Goal: Book appointment/travel/reservation

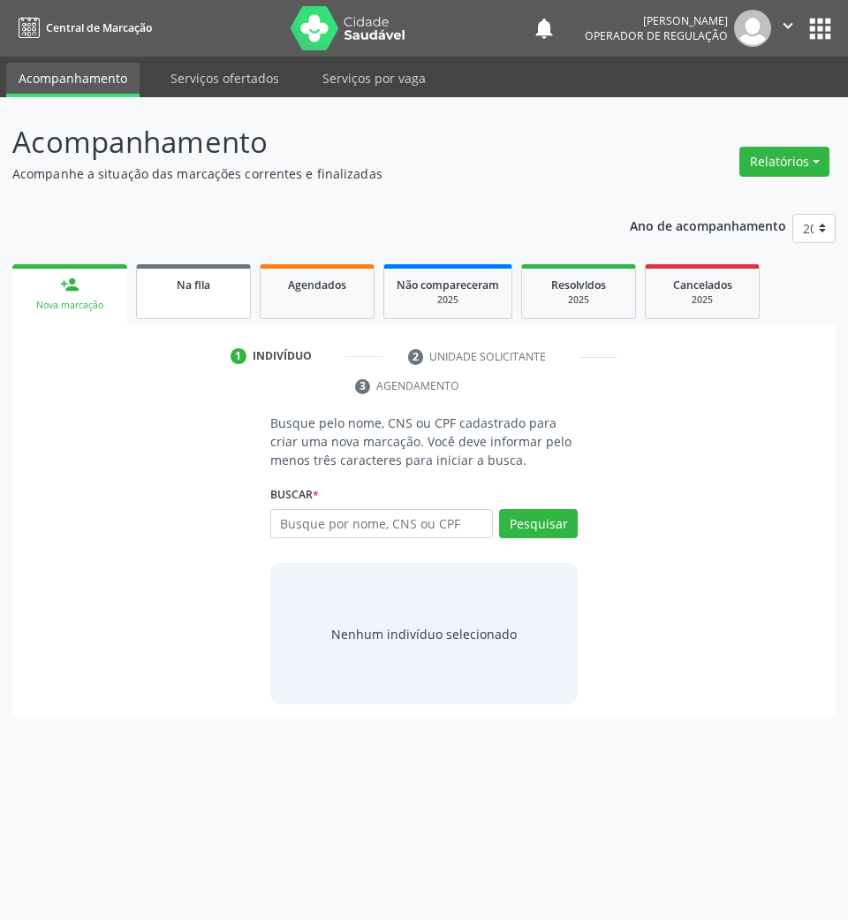
click at [163, 311] on link "Na fila" at bounding box center [193, 291] width 115 height 55
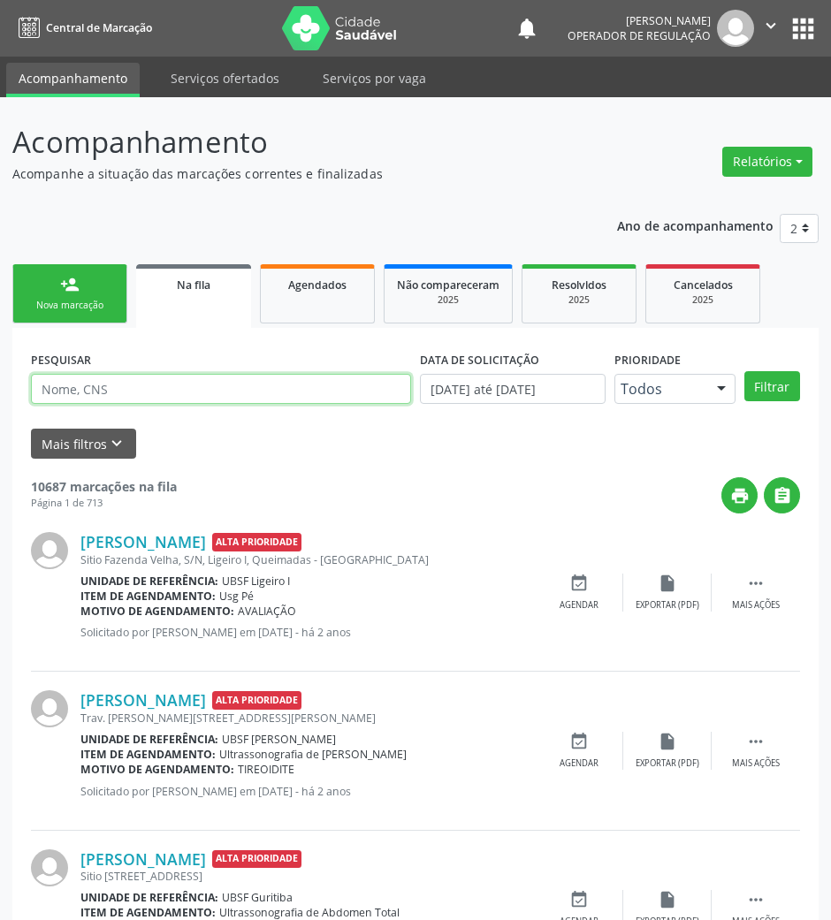
click at [157, 399] on input "text" at bounding box center [221, 389] width 380 height 30
type input "702307163974114"
click at [744, 371] on button "Filtrar" at bounding box center [772, 386] width 56 height 30
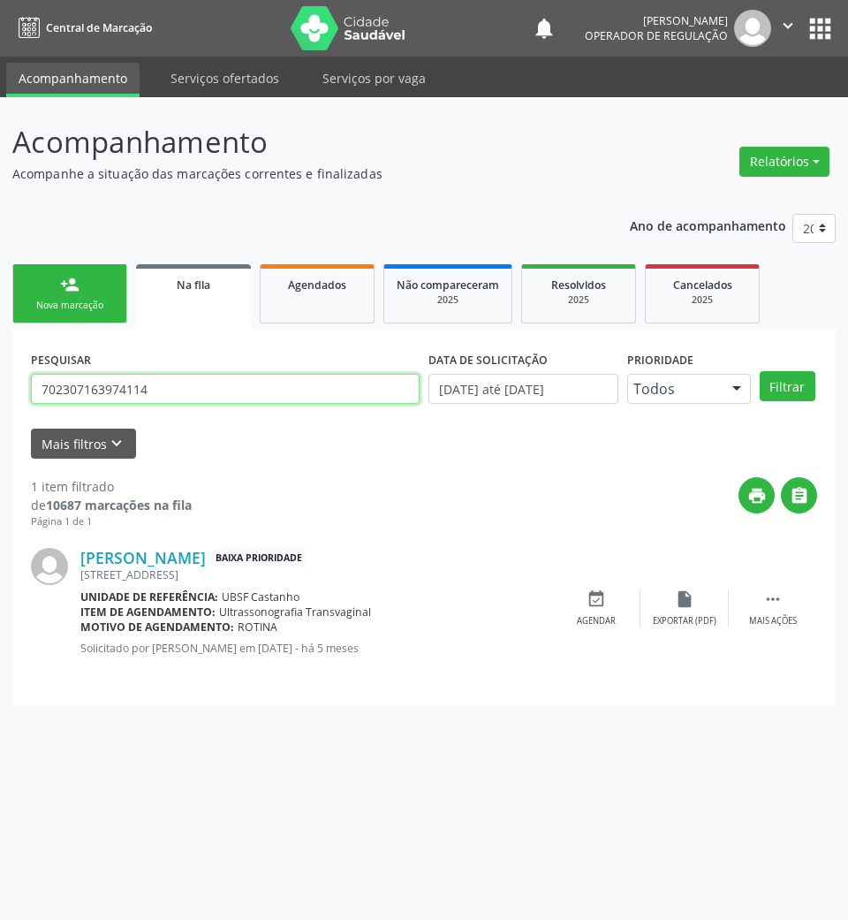
click at [54, 392] on input "702307163974114" at bounding box center [225, 389] width 389 height 30
click at [54, 393] on input "702307163974114" at bounding box center [225, 389] width 389 height 30
click at [604, 601] on icon "event_available" at bounding box center [596, 598] width 19 height 19
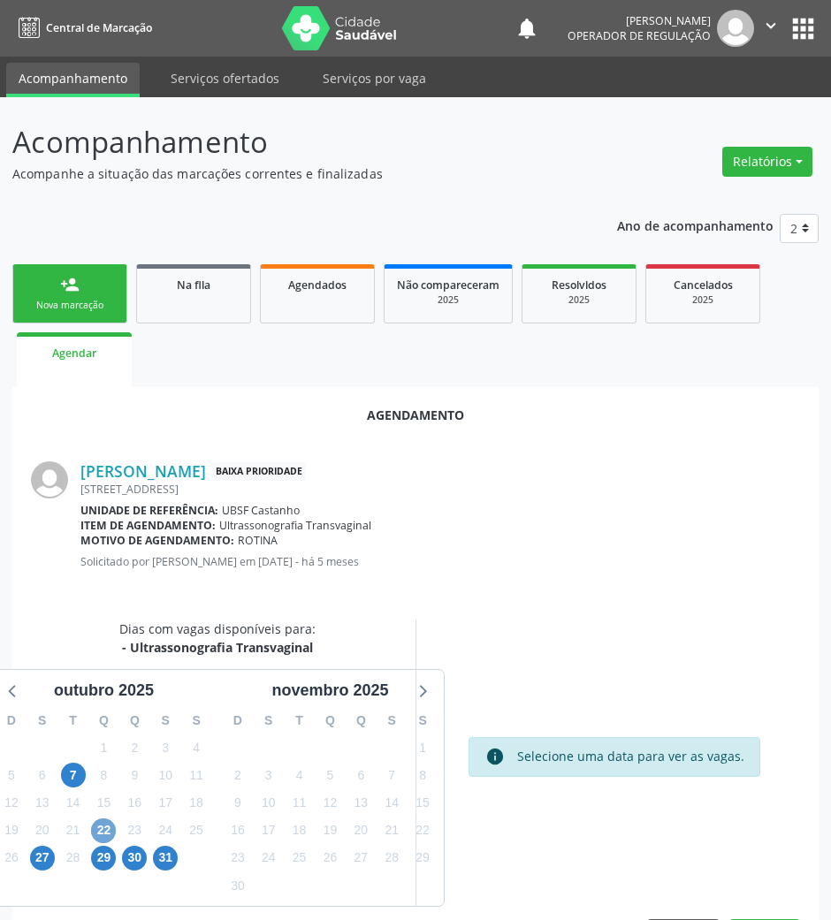
click at [95, 828] on span "22" at bounding box center [103, 830] width 25 height 25
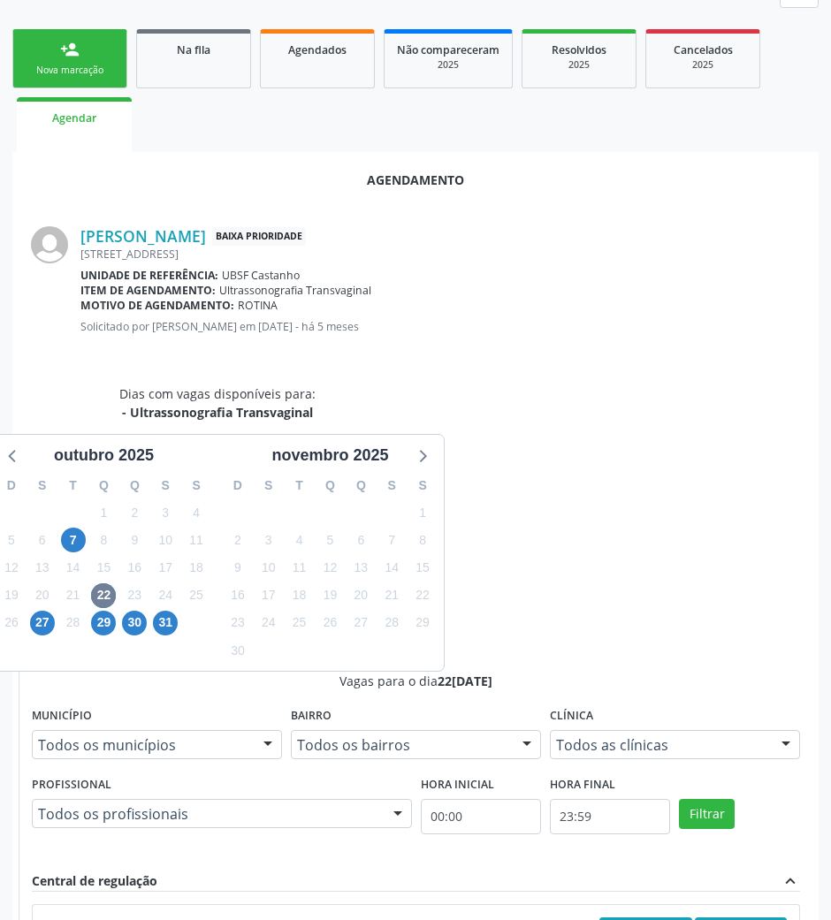
click at [57, 917] on input "Ordem de chegada Consumidos: 2 / 40 Horário: 07:00 Clínica: Policlinica de Quei…" at bounding box center [51, 925] width 12 height 16
radio input "true"
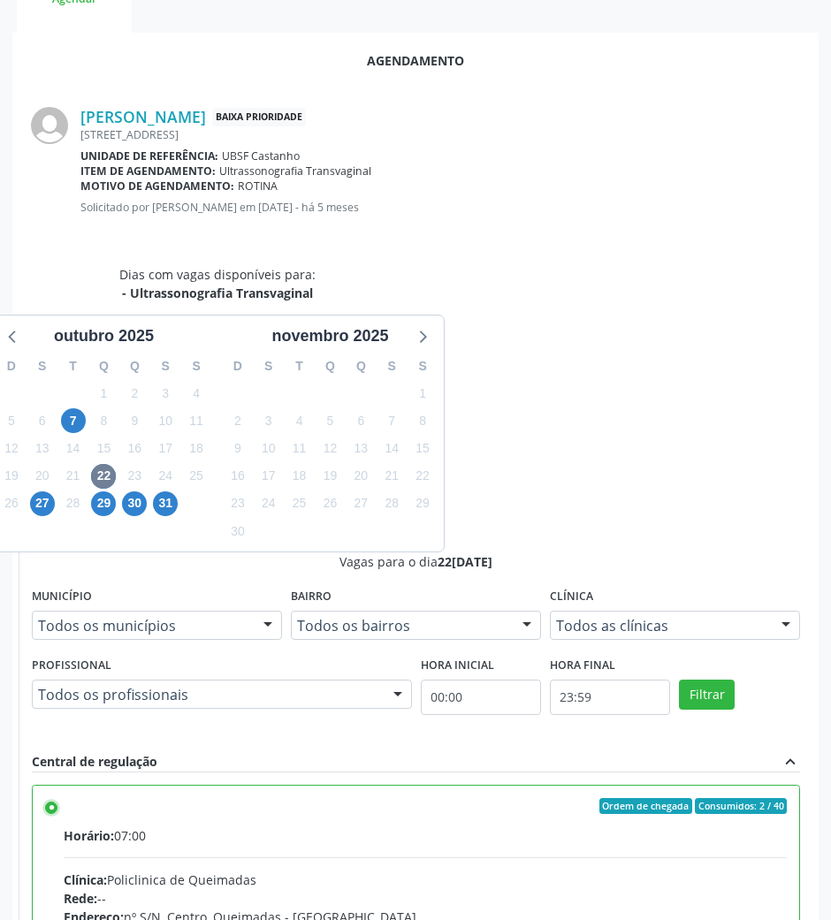
scroll to position [355, 0]
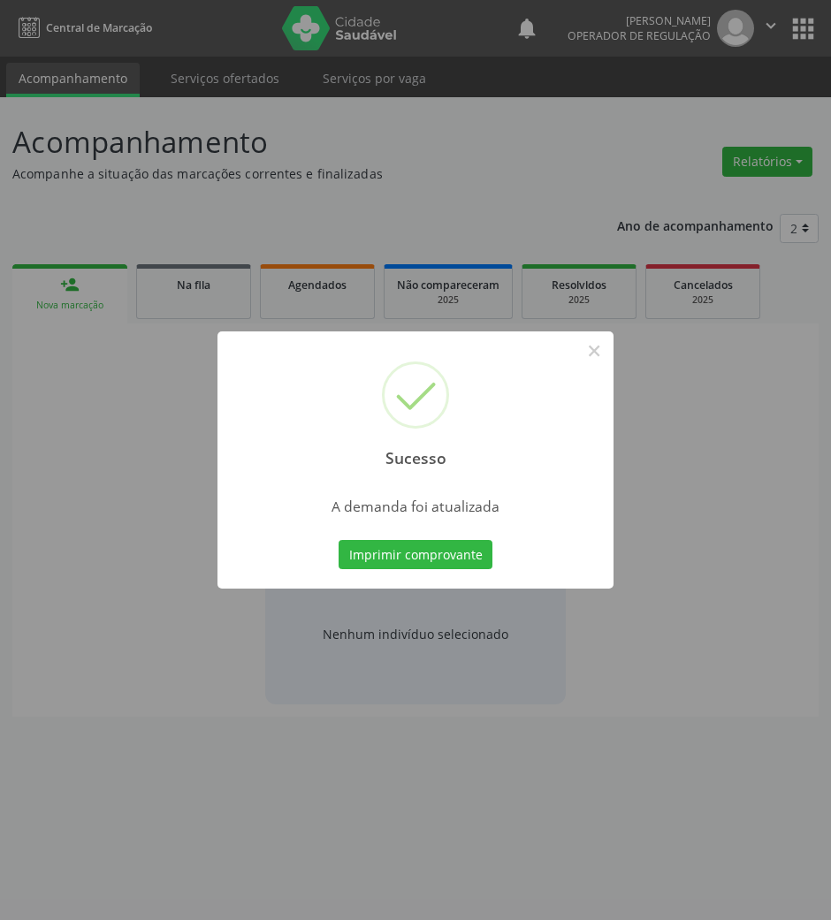
scroll to position [0, 0]
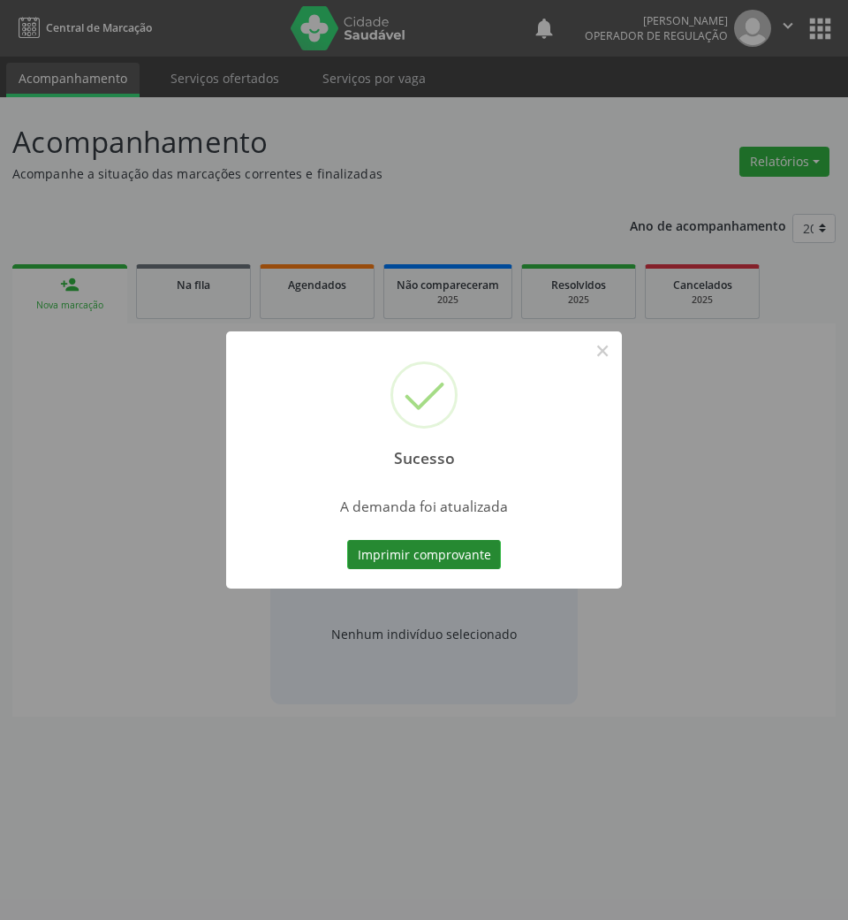
click at [431, 555] on button "Imprimir comprovante" at bounding box center [424, 555] width 154 height 30
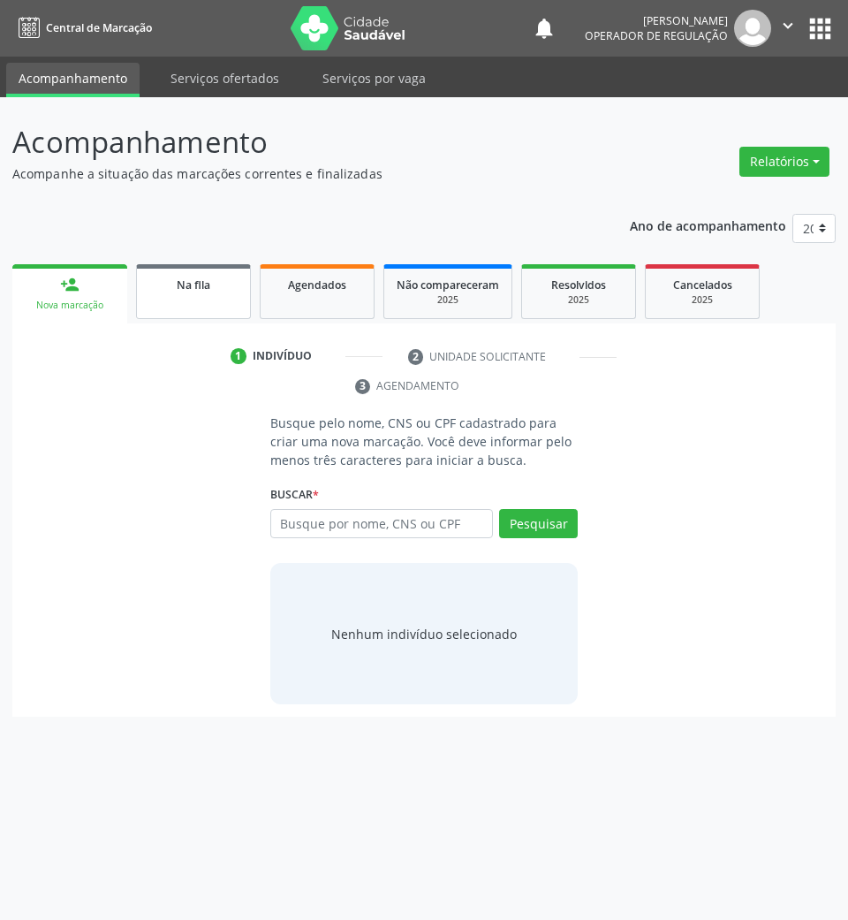
click at [195, 281] on span "Na fila" at bounding box center [194, 284] width 34 height 15
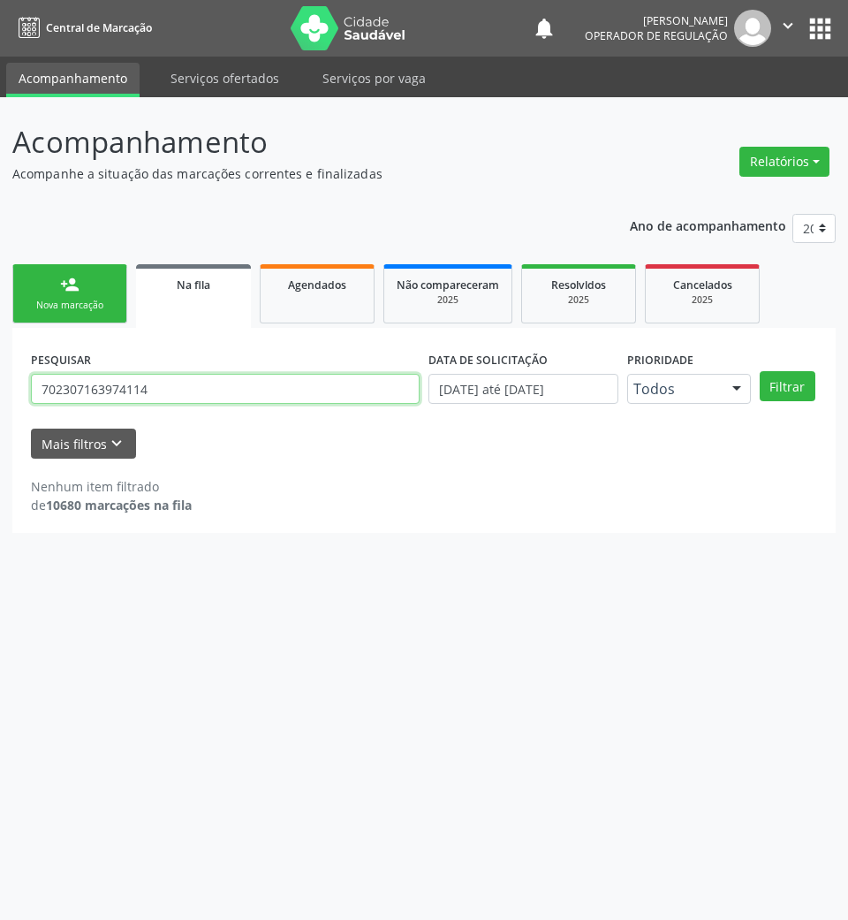
click at [312, 389] on input "702307163974114" at bounding box center [225, 389] width 389 height 30
click at [311, 390] on input "702307163974114" at bounding box center [225, 389] width 389 height 30
type input "700904941537595"
click at [760, 371] on button "Filtrar" at bounding box center [788, 386] width 56 height 30
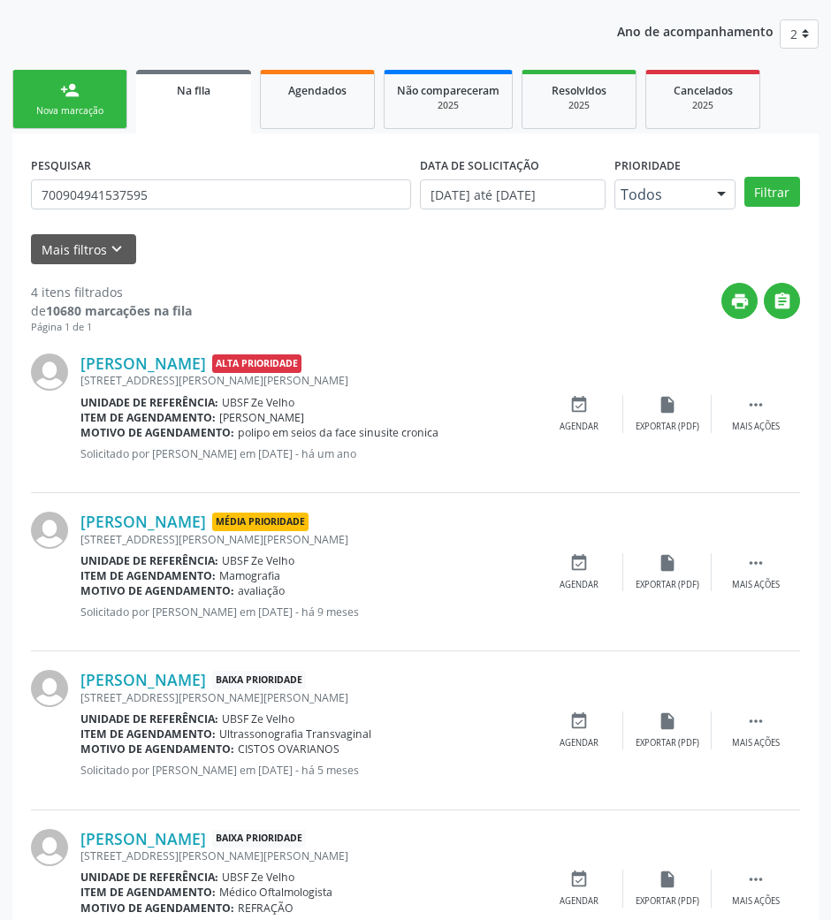
scroll to position [273, 0]
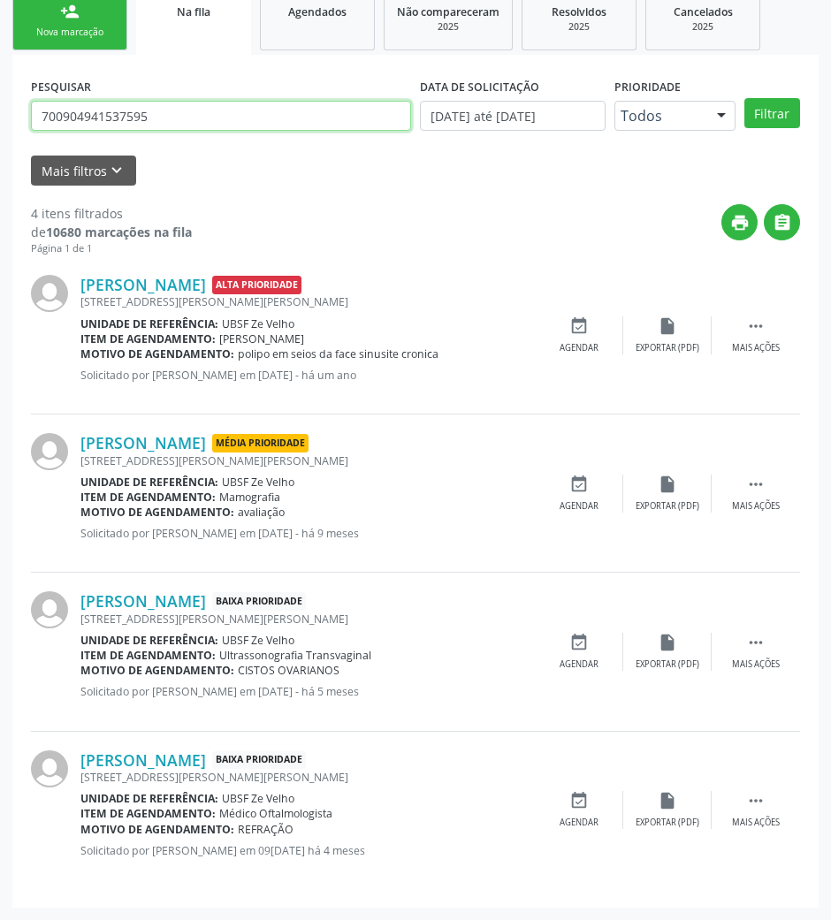
click at [188, 115] on input "700904941537595" at bounding box center [221, 116] width 380 height 30
click at [587, 655] on div "event_available Agendar" at bounding box center [579, 652] width 88 height 38
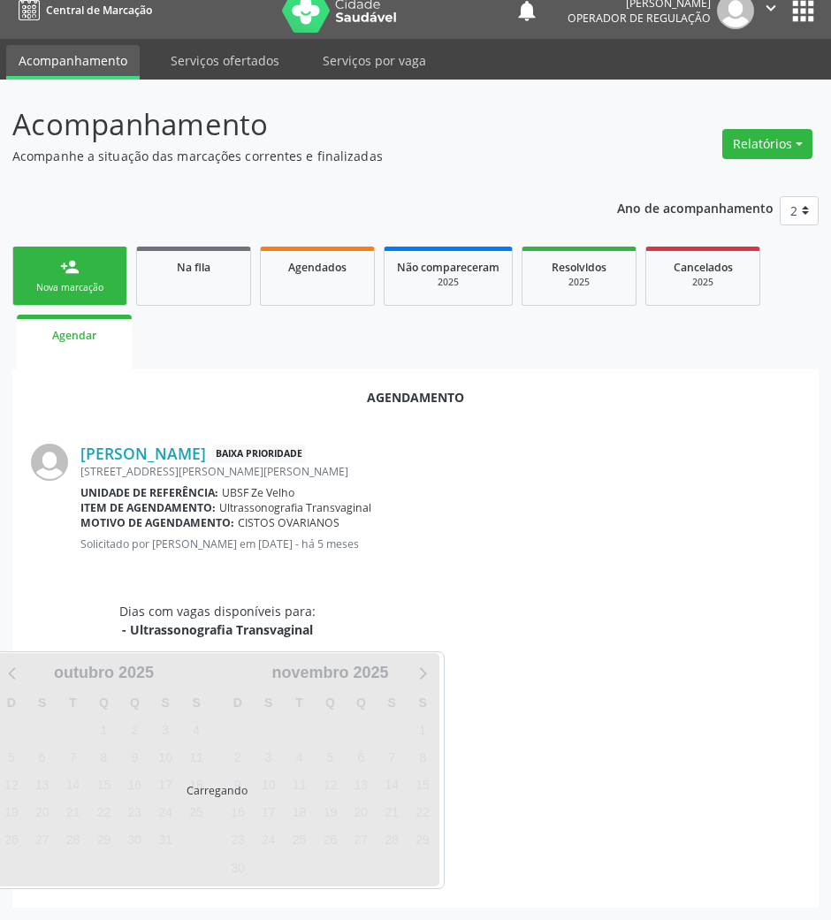
scroll to position [60, 0]
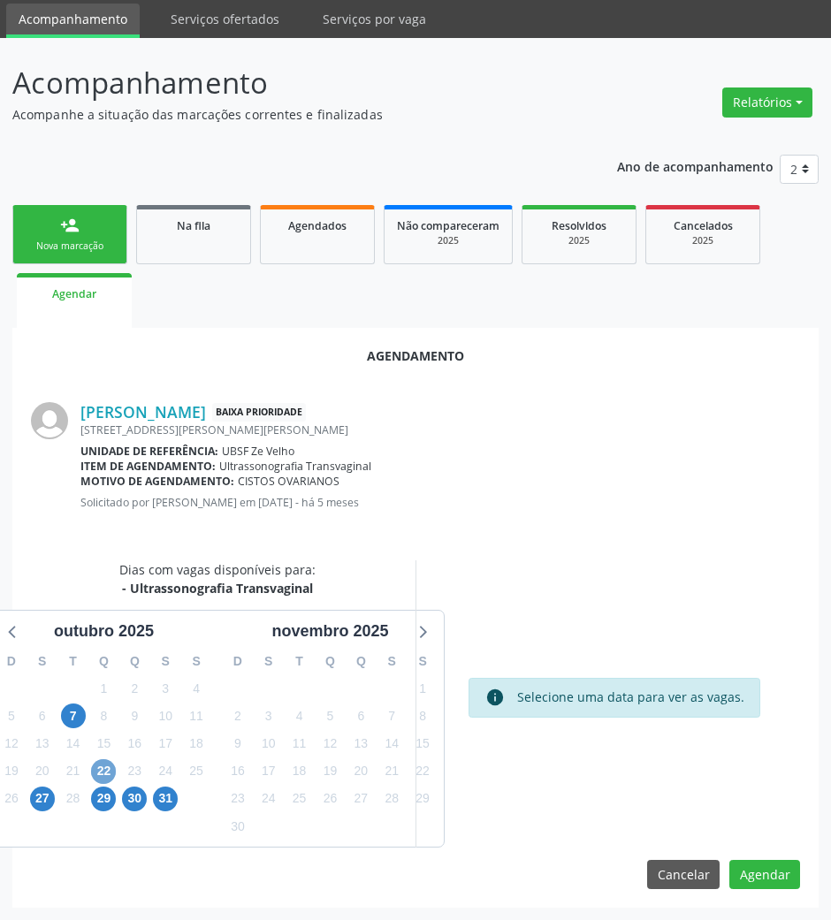
click at [97, 760] on span "22" at bounding box center [103, 771] width 25 height 25
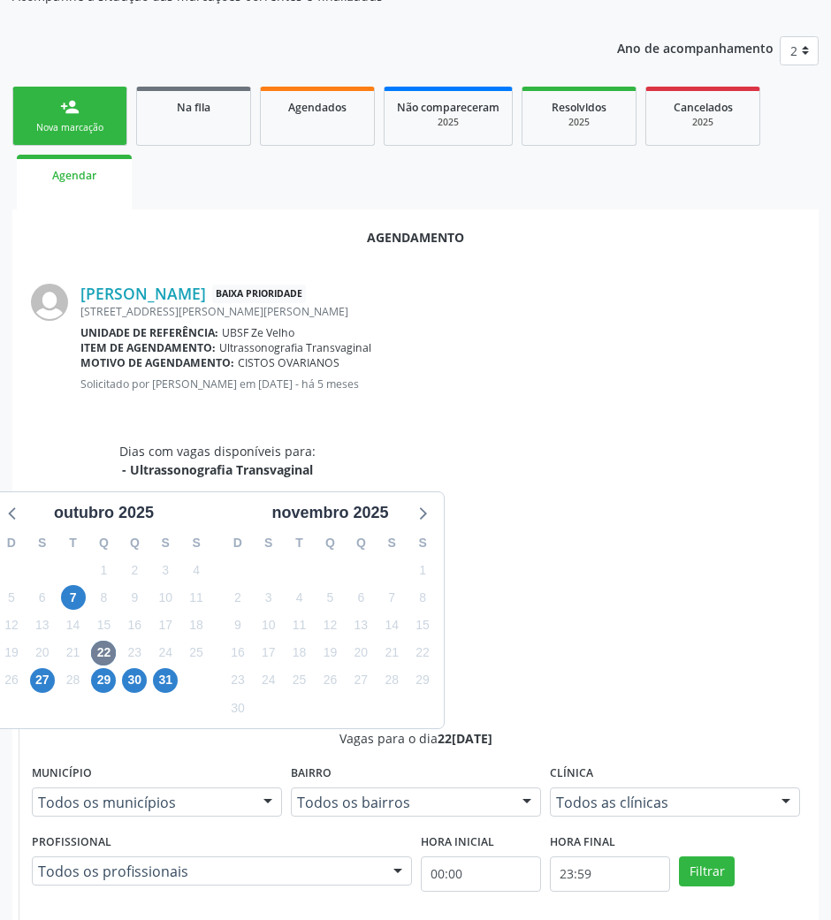
radio input "true"
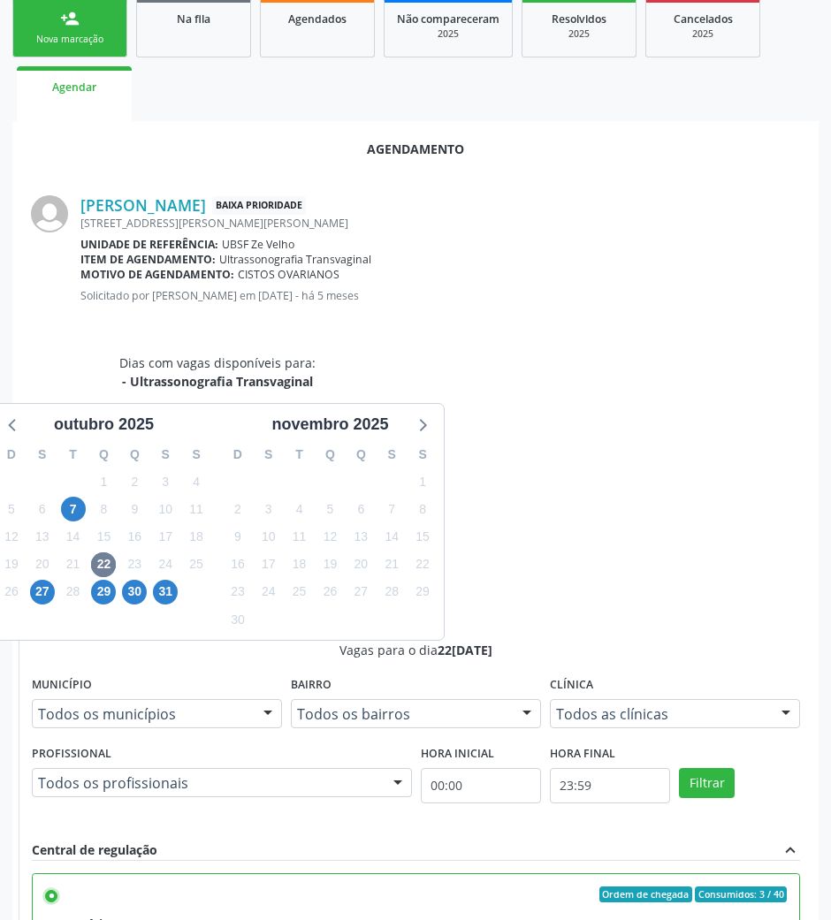
scroll to position [355, 0]
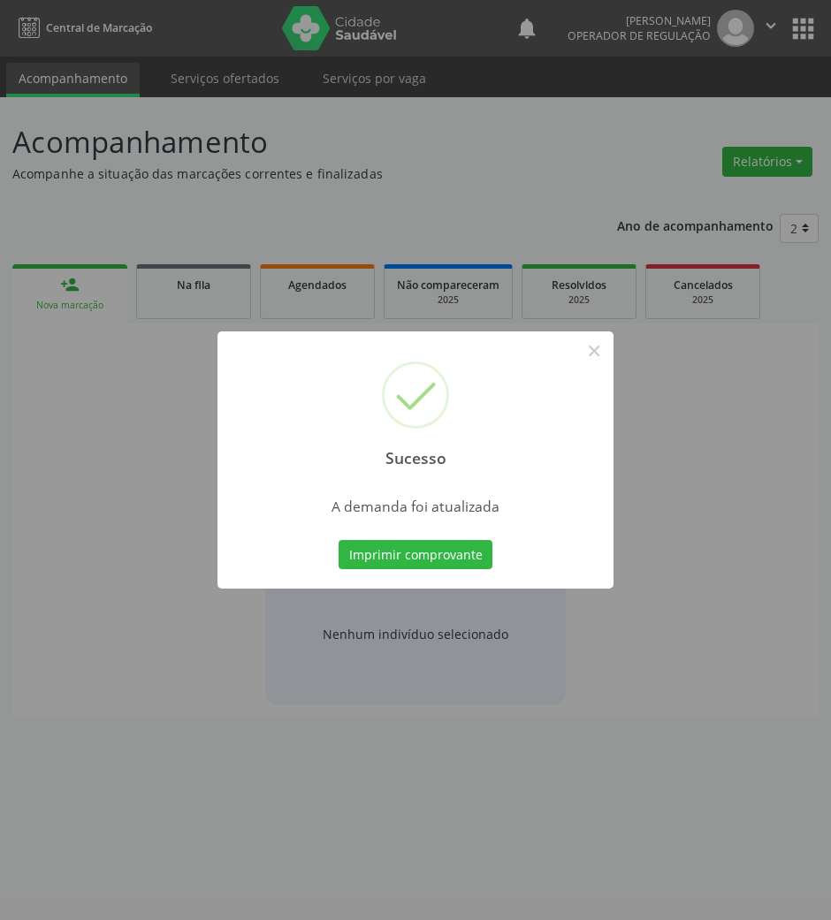
scroll to position [0, 0]
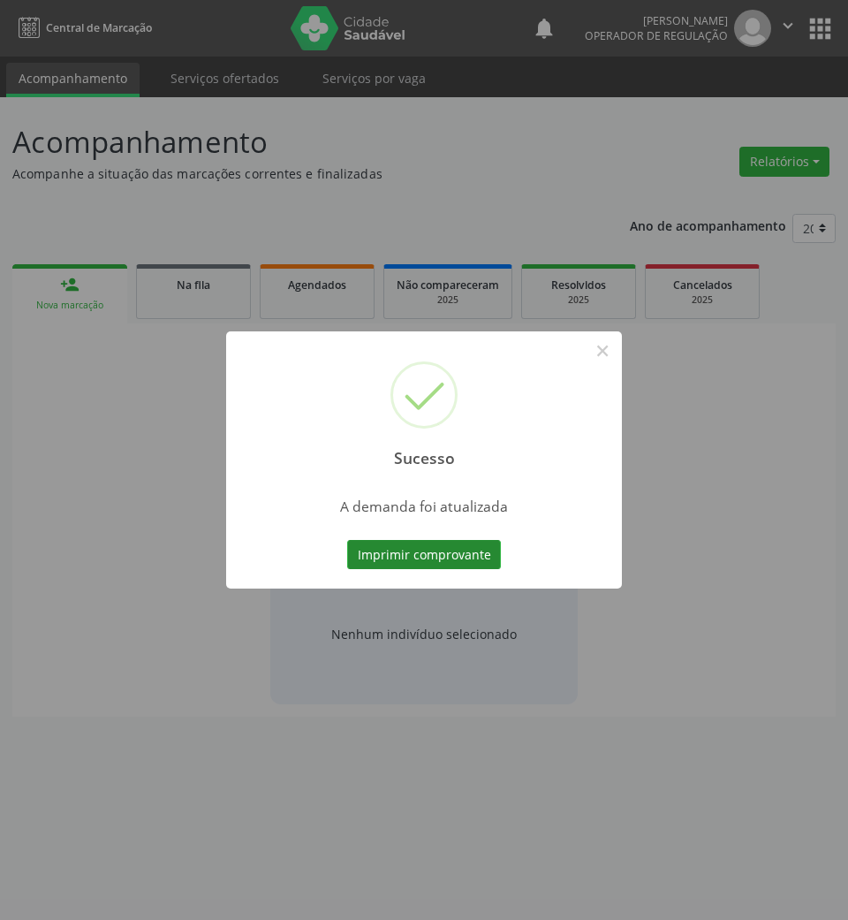
click at [429, 559] on button "Imprimir comprovante" at bounding box center [424, 555] width 154 height 30
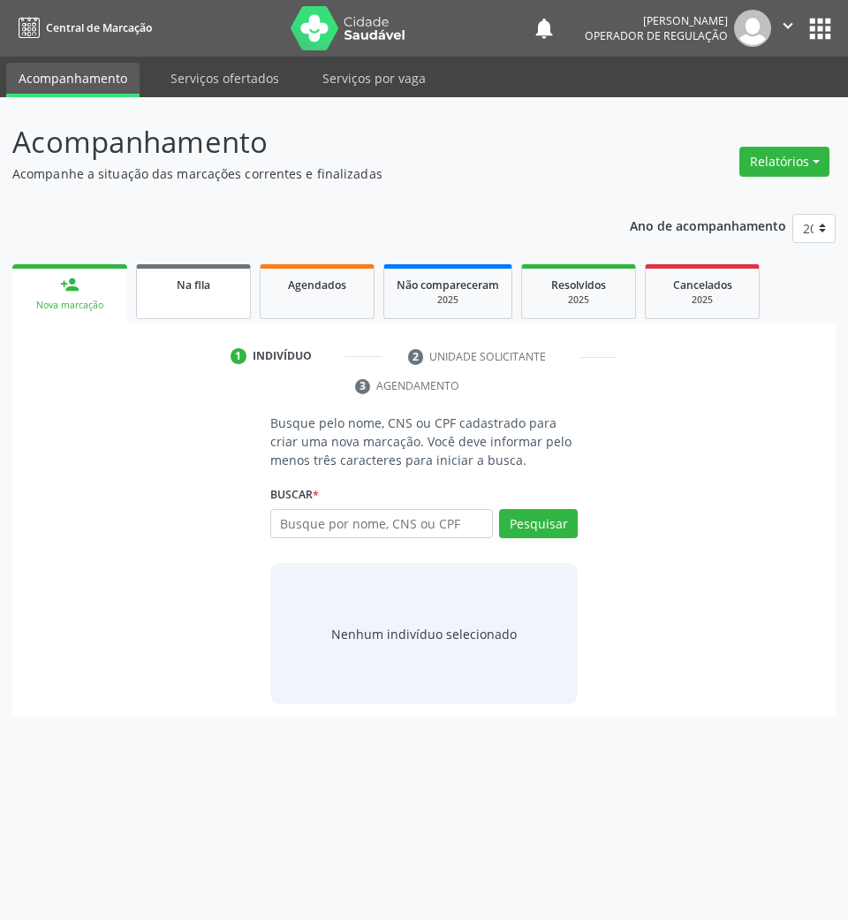
click at [164, 275] on div "Na fila" at bounding box center [193, 284] width 88 height 19
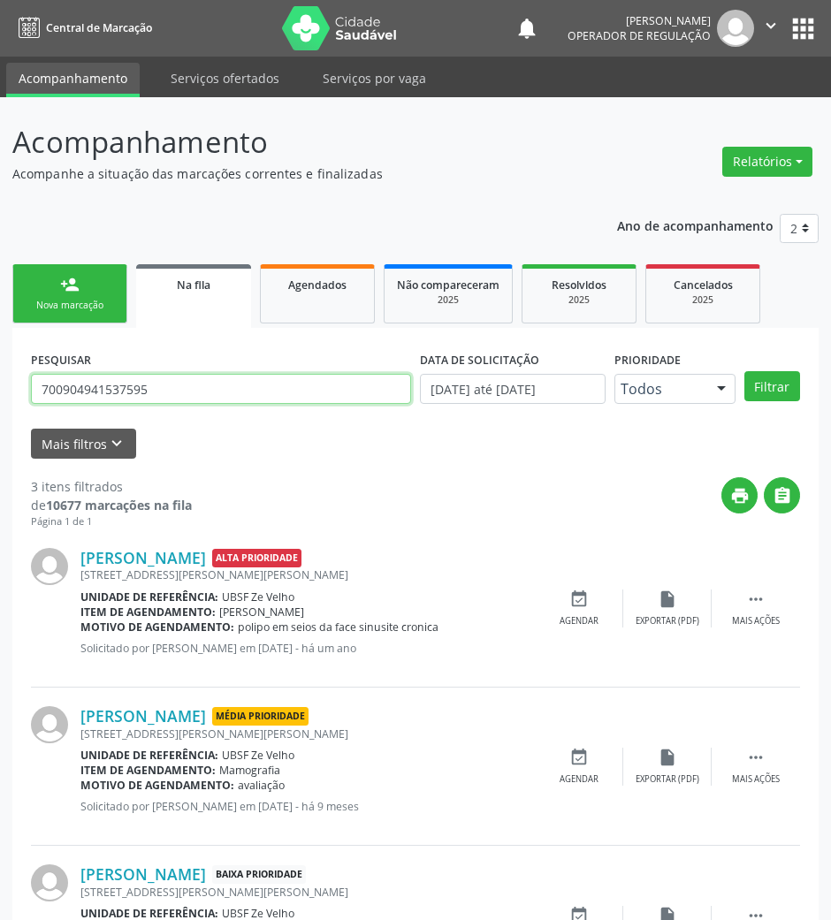
click at [161, 399] on input "700904941537595" at bounding box center [221, 389] width 380 height 30
click at [160, 399] on input "700904941537595" at bounding box center [221, 389] width 380 height 30
type input "janicleia"
click at [744, 371] on button "Filtrar" at bounding box center [772, 386] width 56 height 30
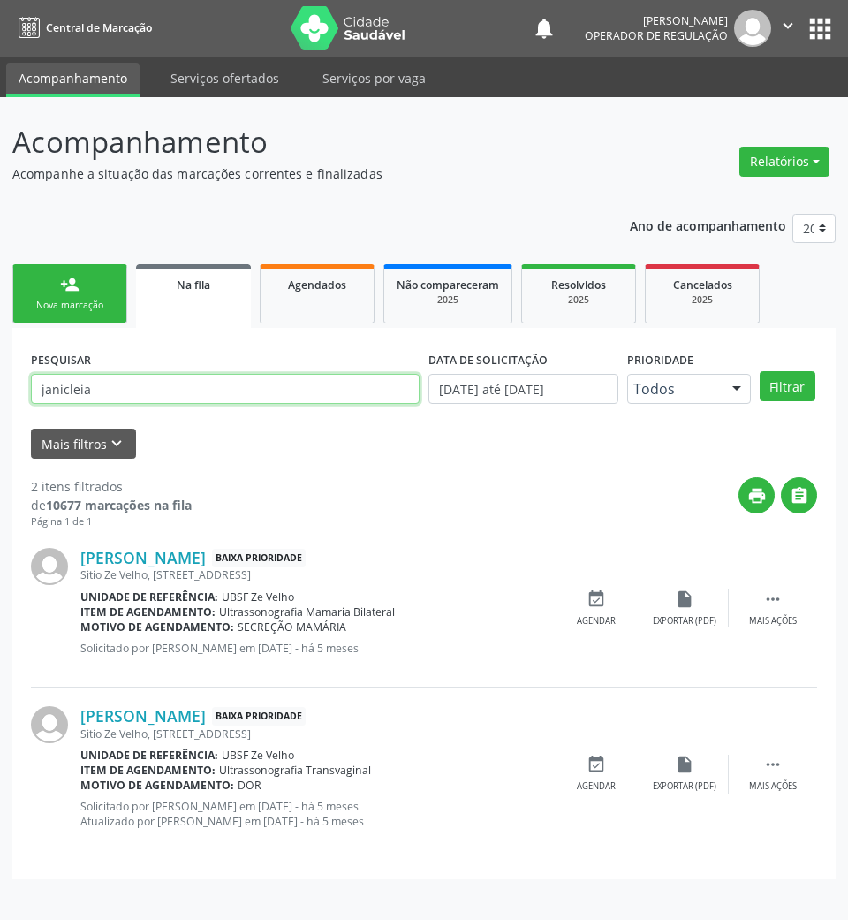
click at [147, 392] on input "janicleia" at bounding box center [225, 389] width 389 height 30
click at [590, 776] on div "event_available Agendar" at bounding box center [596, 774] width 88 height 38
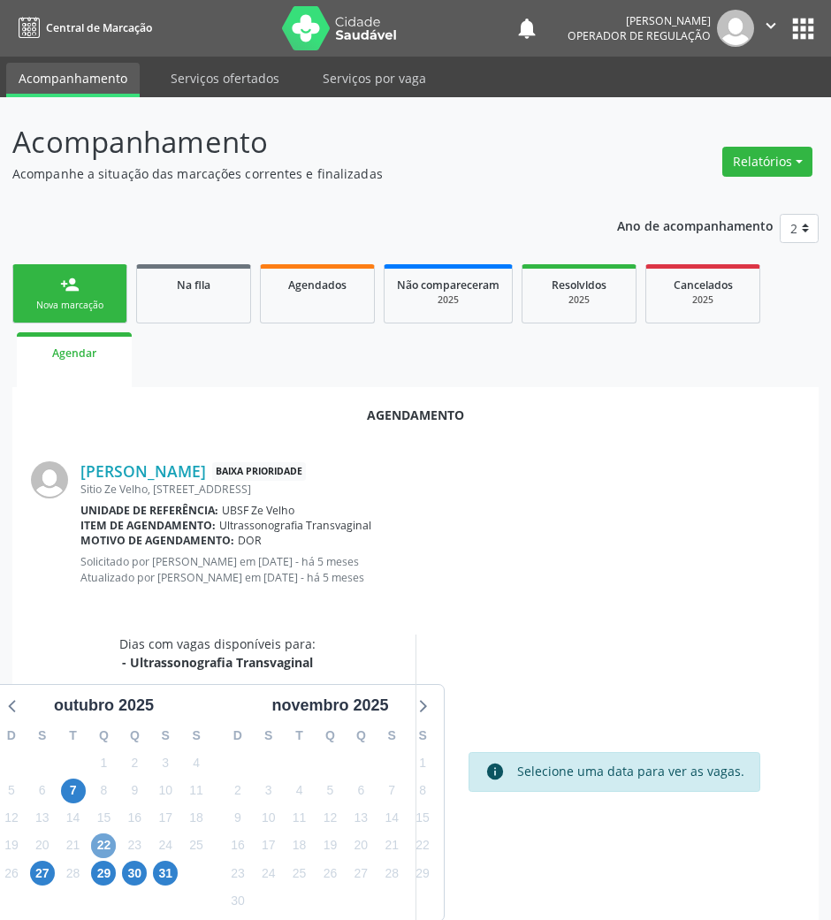
click at [104, 848] on span "22" at bounding box center [103, 845] width 25 height 25
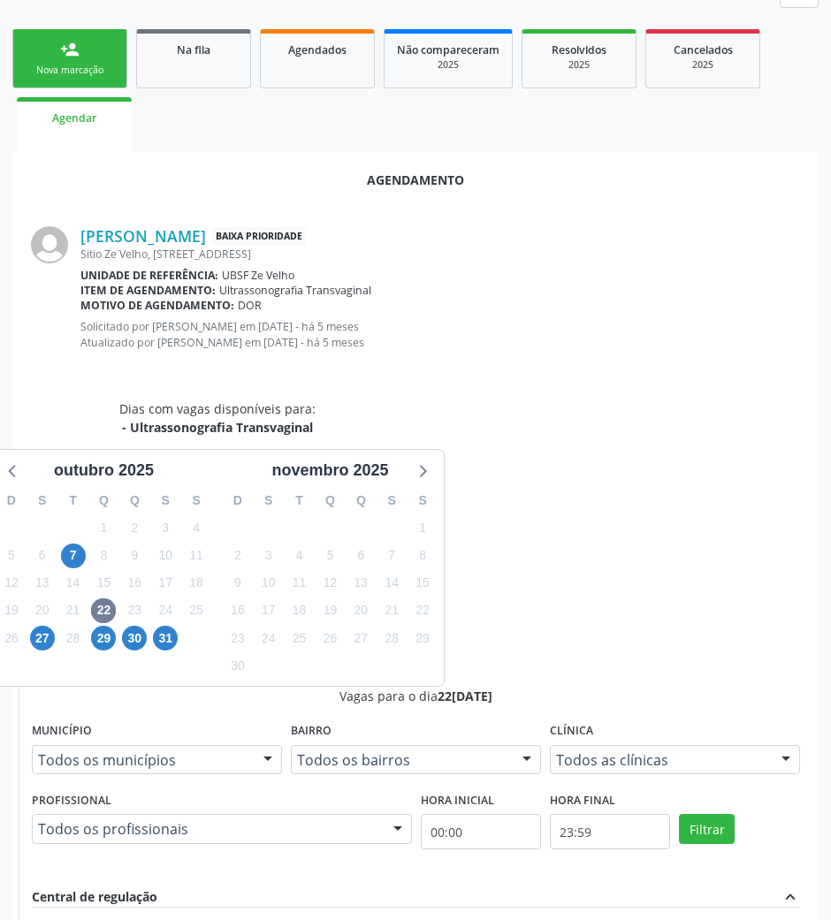
radio input "true"
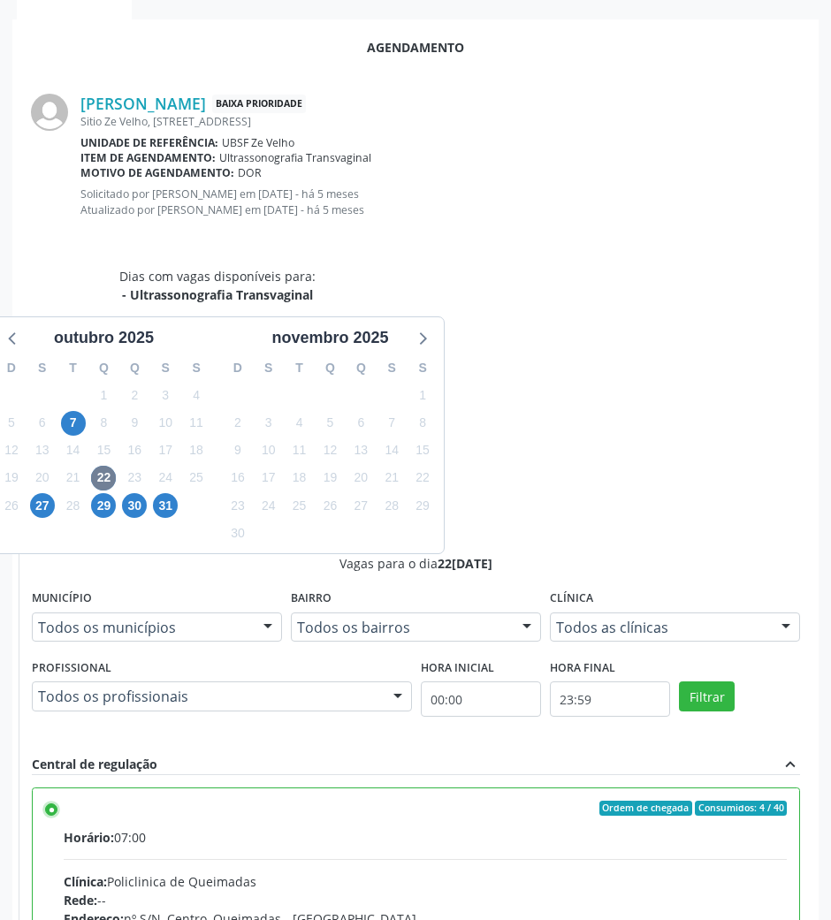
scroll to position [371, 0]
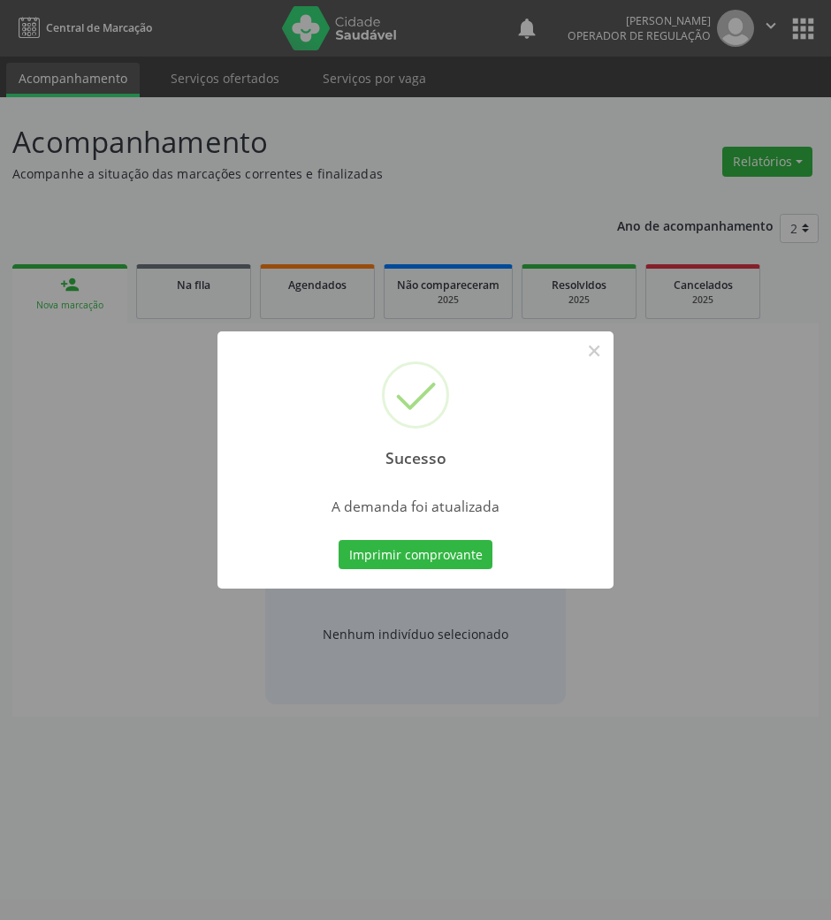
scroll to position [0, 0]
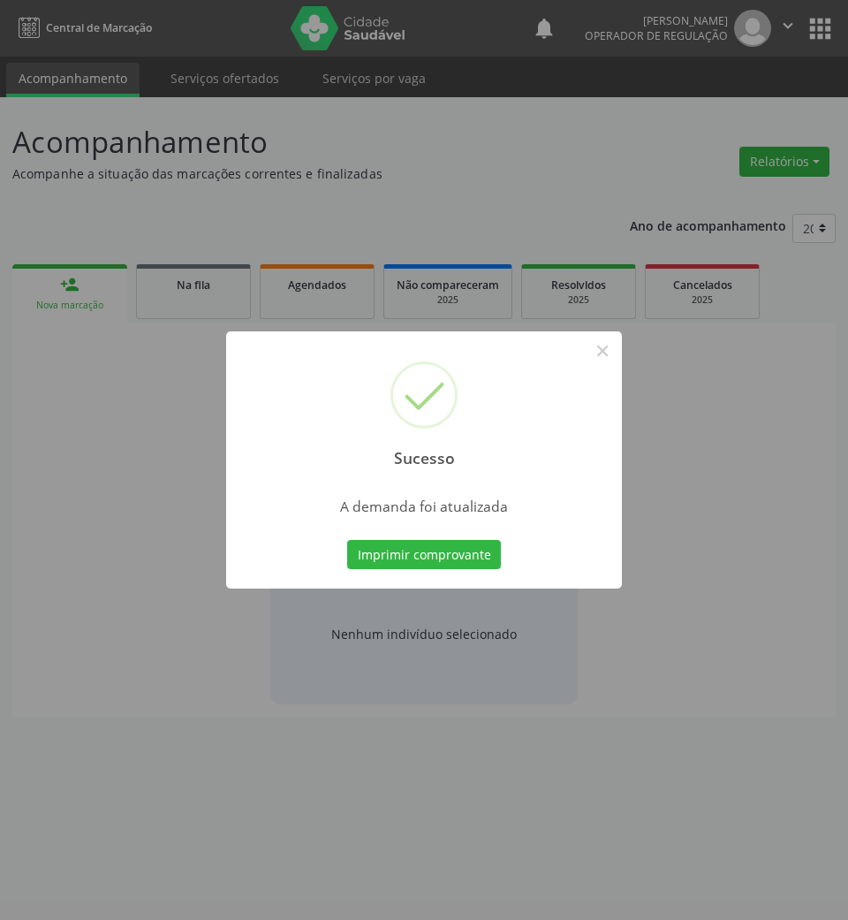
click at [407, 536] on div "Imprimir comprovante Cancel" at bounding box center [425, 554] width 162 height 37
click at [412, 544] on button "Imprimir comprovante" at bounding box center [424, 555] width 154 height 30
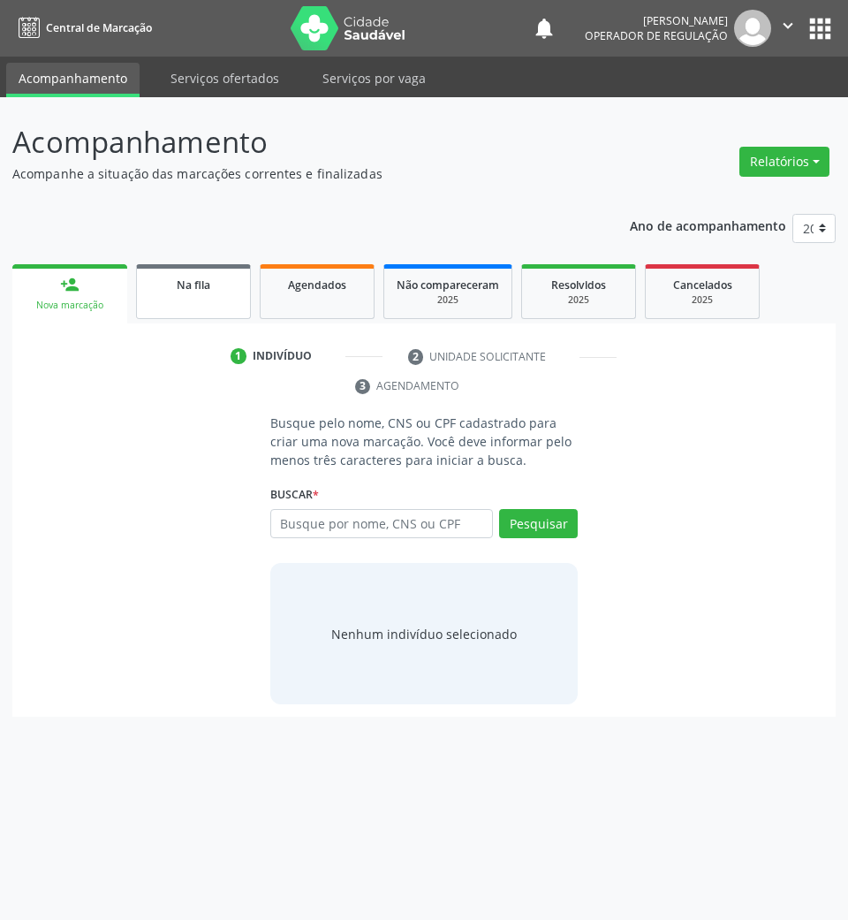
click at [170, 302] on link "Na fila" at bounding box center [193, 291] width 115 height 55
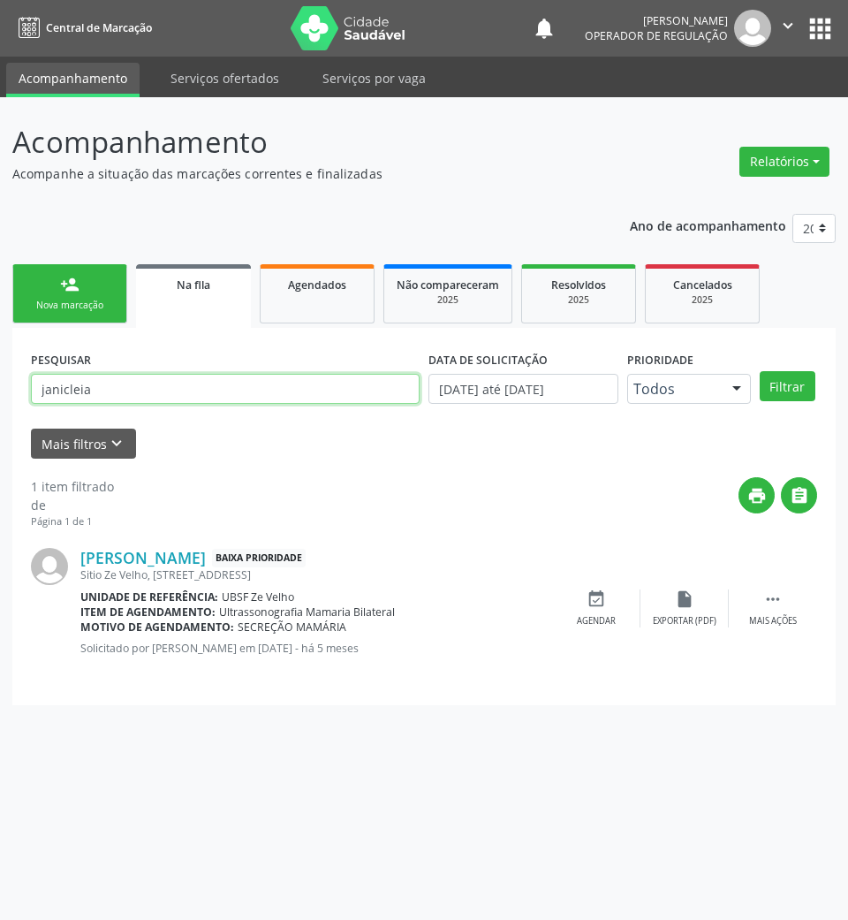
click at [240, 393] on input "janicleia" at bounding box center [225, 389] width 389 height 30
type input "703201622406297"
click at [760, 371] on button "Filtrar" at bounding box center [788, 386] width 56 height 30
click at [115, 389] on input "703201622406297" at bounding box center [225, 389] width 389 height 30
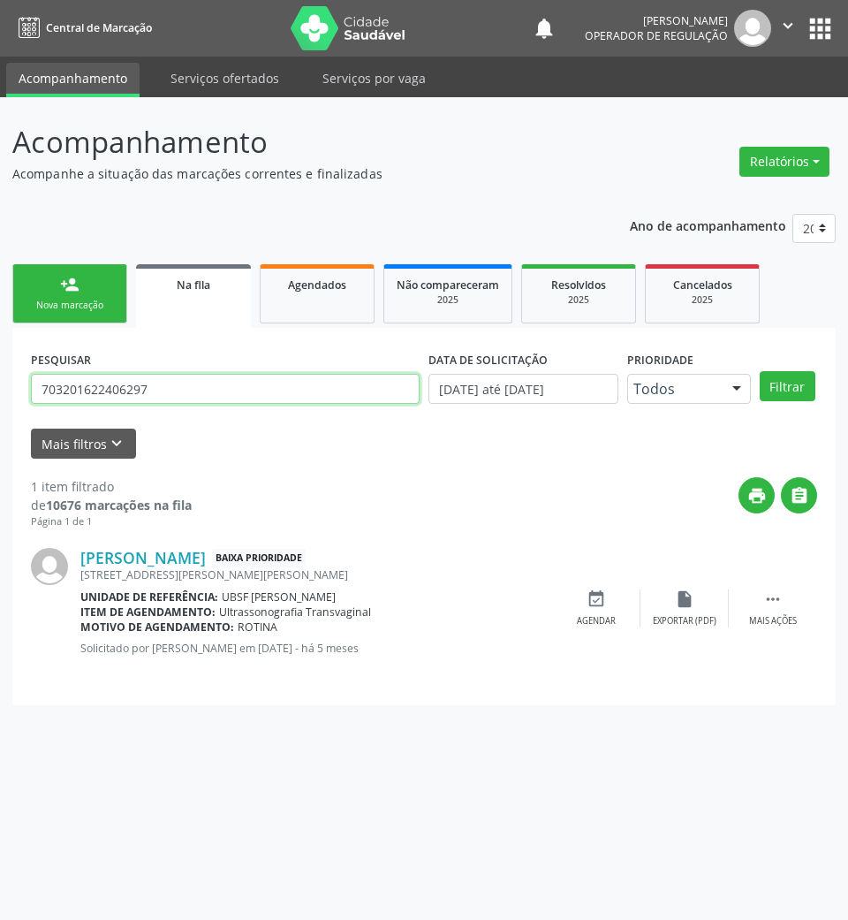
click at [115, 389] on input "703201622406297" at bounding box center [225, 389] width 389 height 30
click at [591, 615] on div "Agendar" at bounding box center [596, 621] width 39 height 12
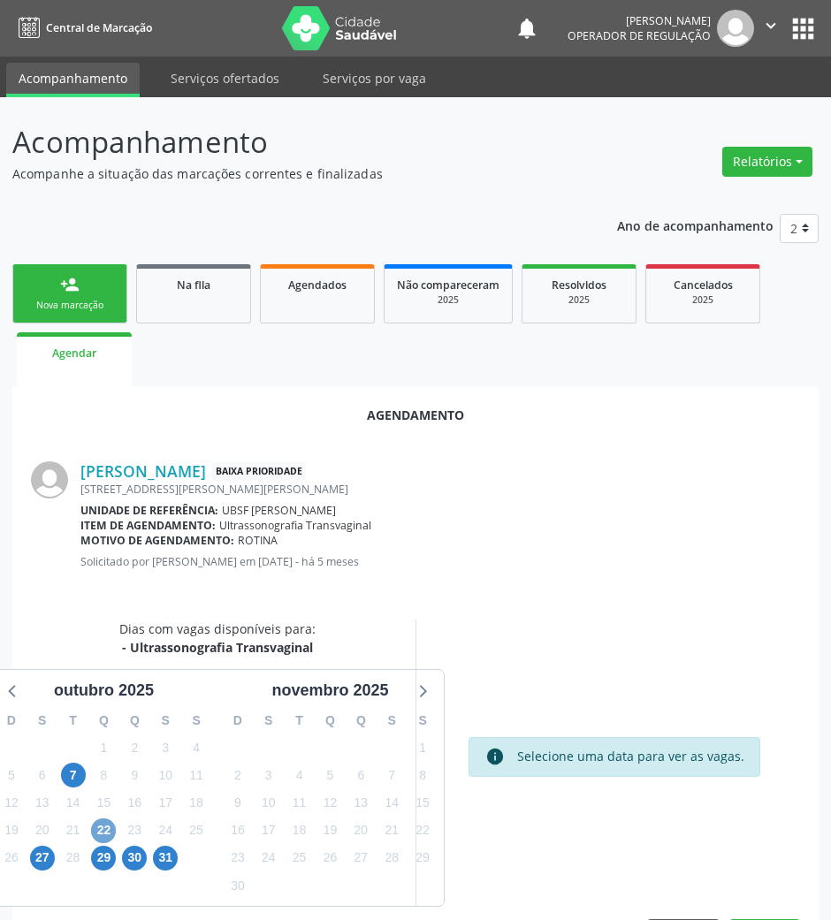
click at [103, 832] on span "22" at bounding box center [103, 830] width 25 height 25
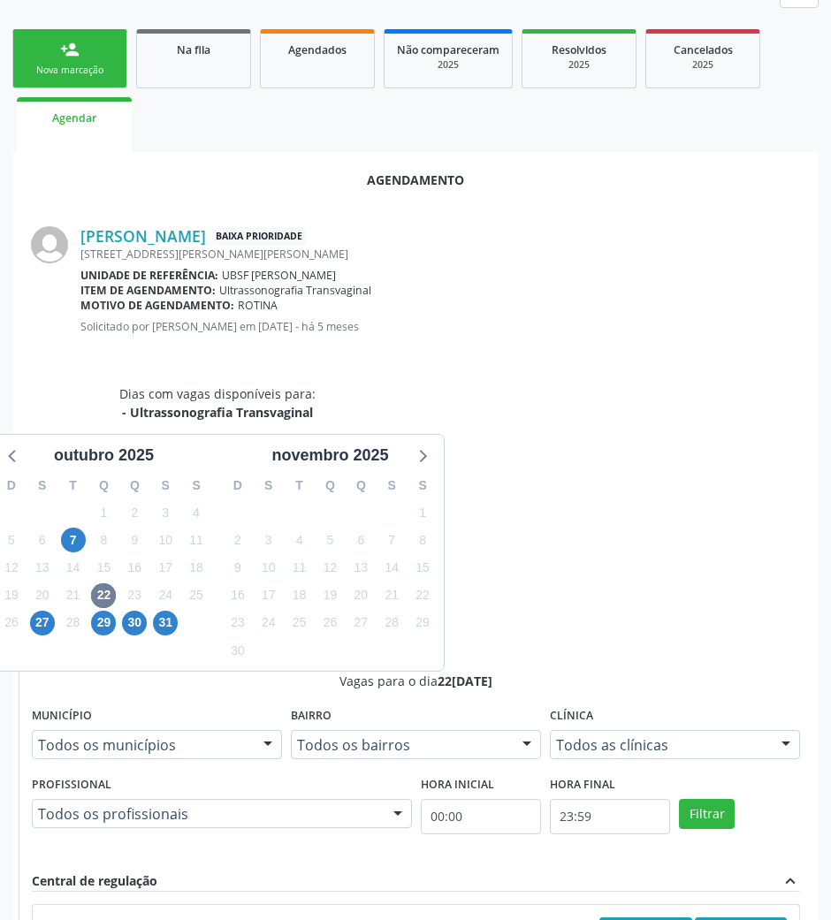
drag, startPoint x: 502, startPoint y: 767, endPoint x: 428, endPoint y: 758, distance: 74.8
radio input "true"
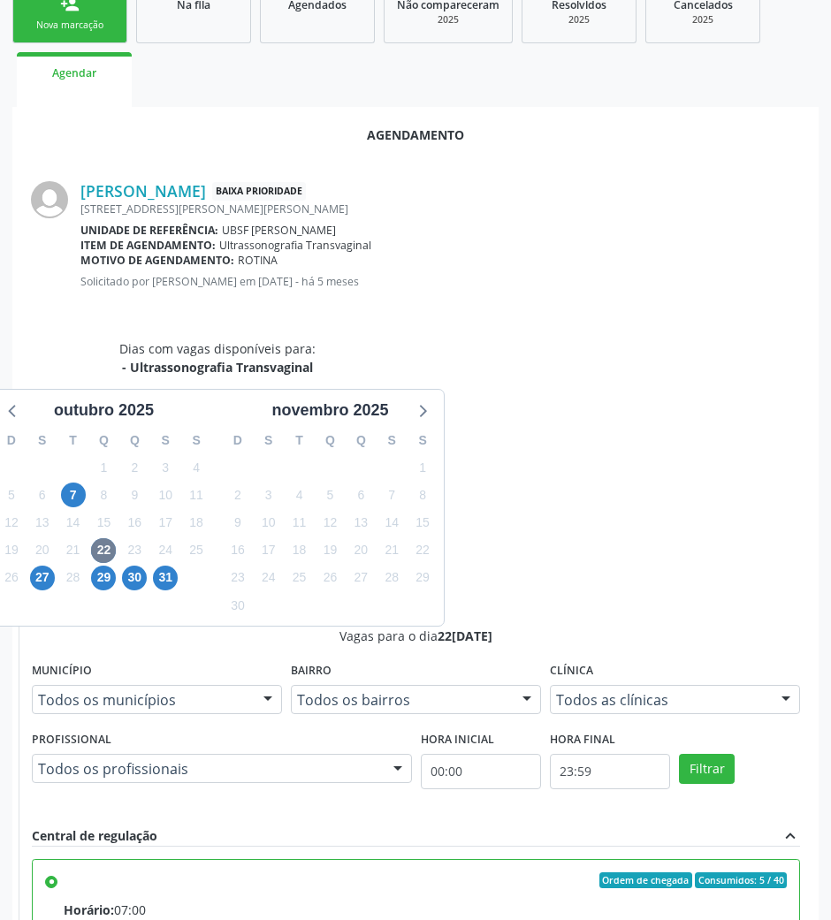
scroll to position [355, 0]
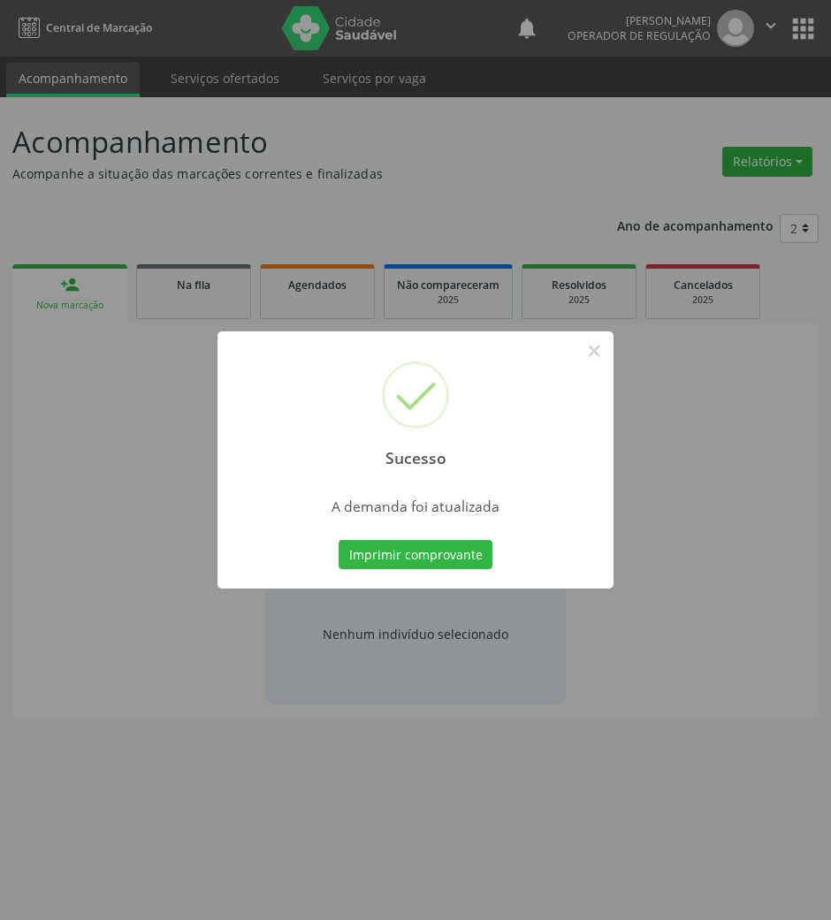
scroll to position [0, 0]
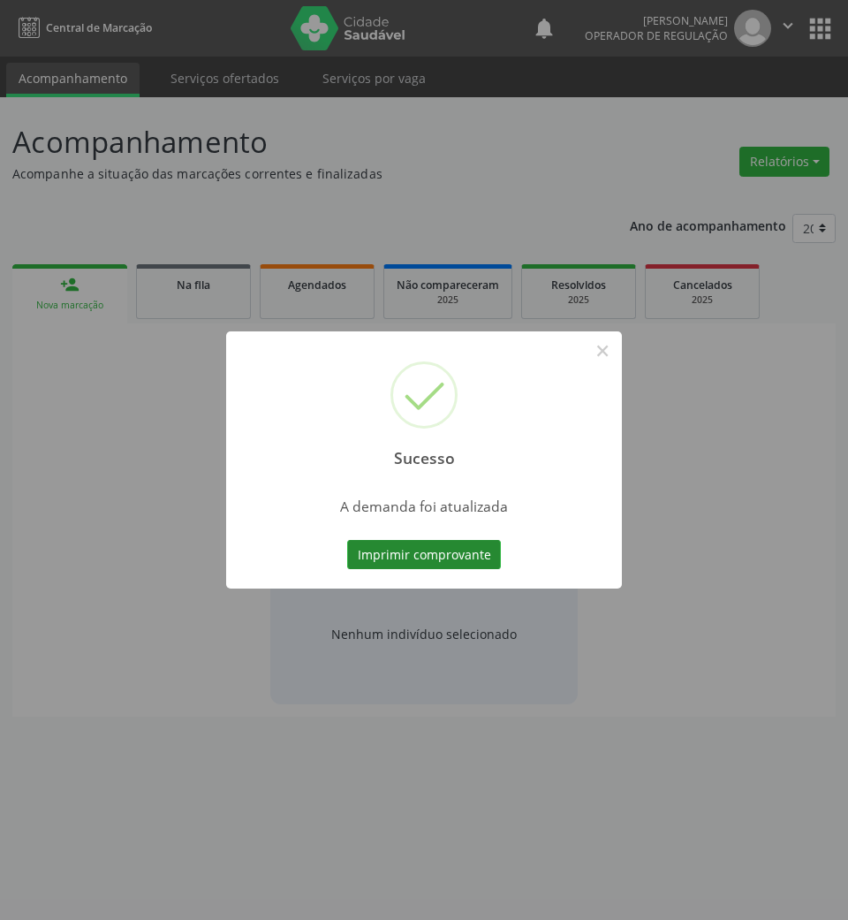
click at [365, 557] on button "Imprimir comprovante" at bounding box center [424, 555] width 154 height 30
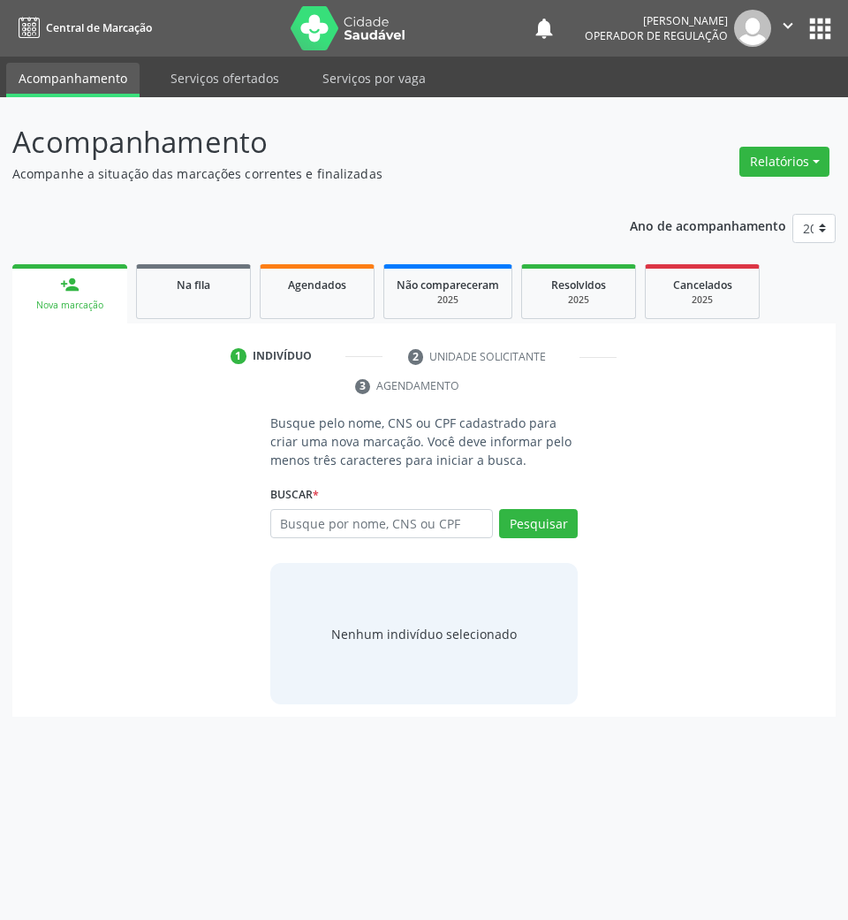
click at [179, 255] on div "Ano de acompanhamento 2025 2024 2023 2022 2021 person_add Nova marcação Na fila…" at bounding box center [424, 459] width 824 height 516
click at [185, 285] on span "Na fila" at bounding box center [194, 284] width 34 height 15
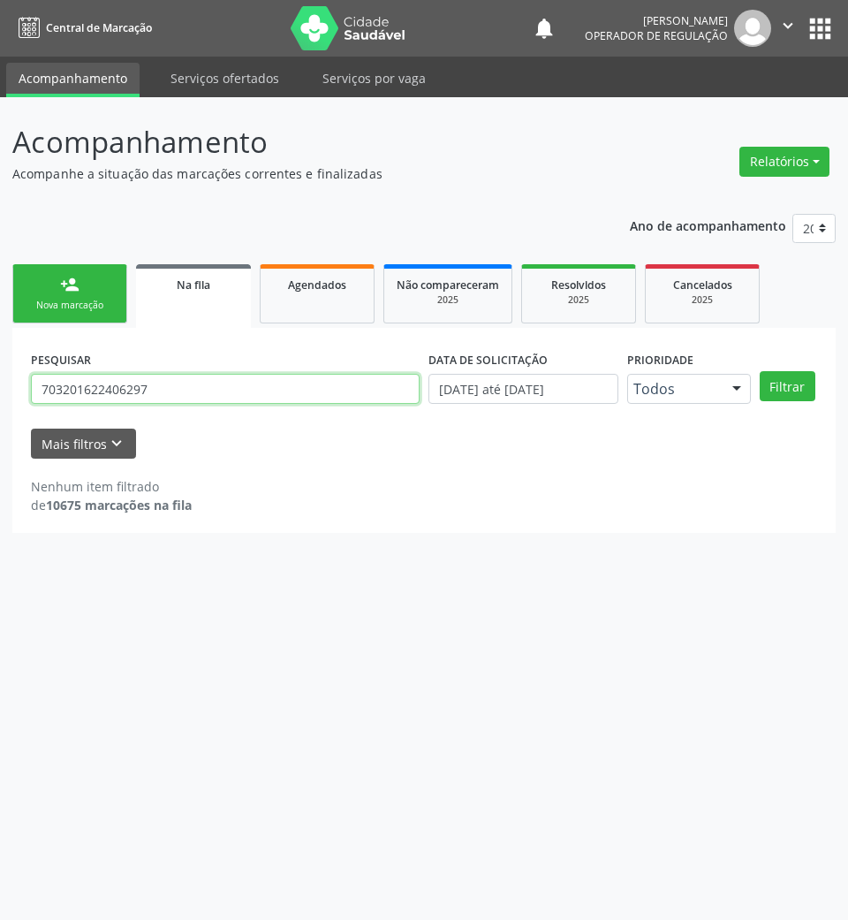
click at [212, 376] on input "703201622406297" at bounding box center [225, 389] width 389 height 30
type input "04337063412"
click at [760, 371] on button "Filtrar" at bounding box center [788, 386] width 56 height 30
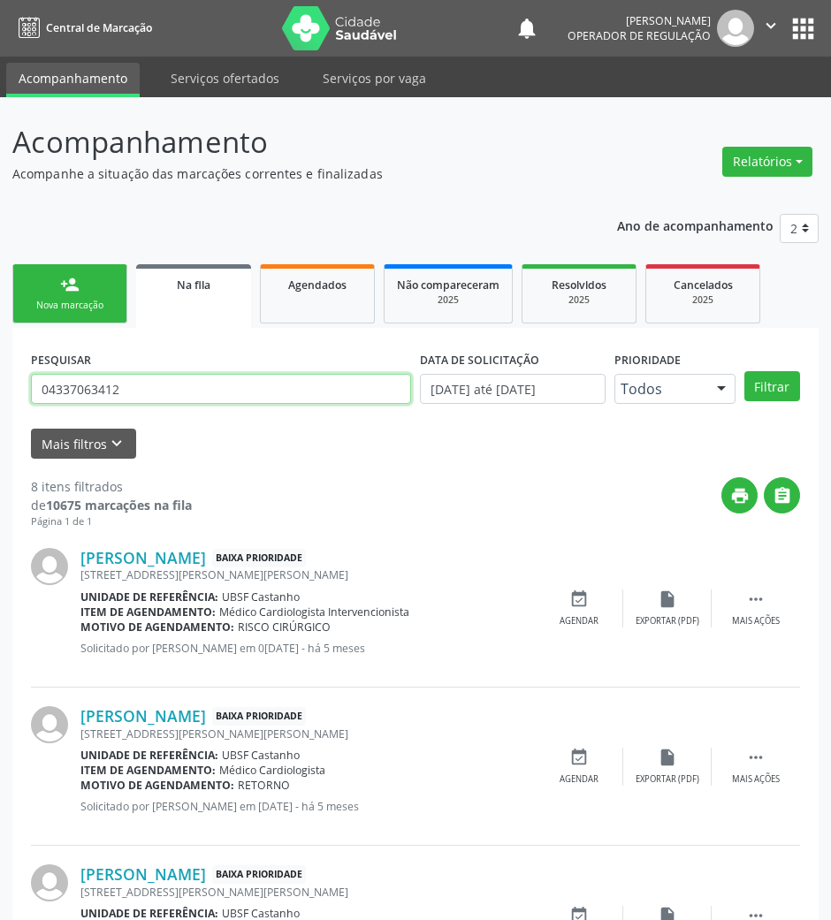
click at [259, 401] on input "04337063412" at bounding box center [221, 389] width 380 height 30
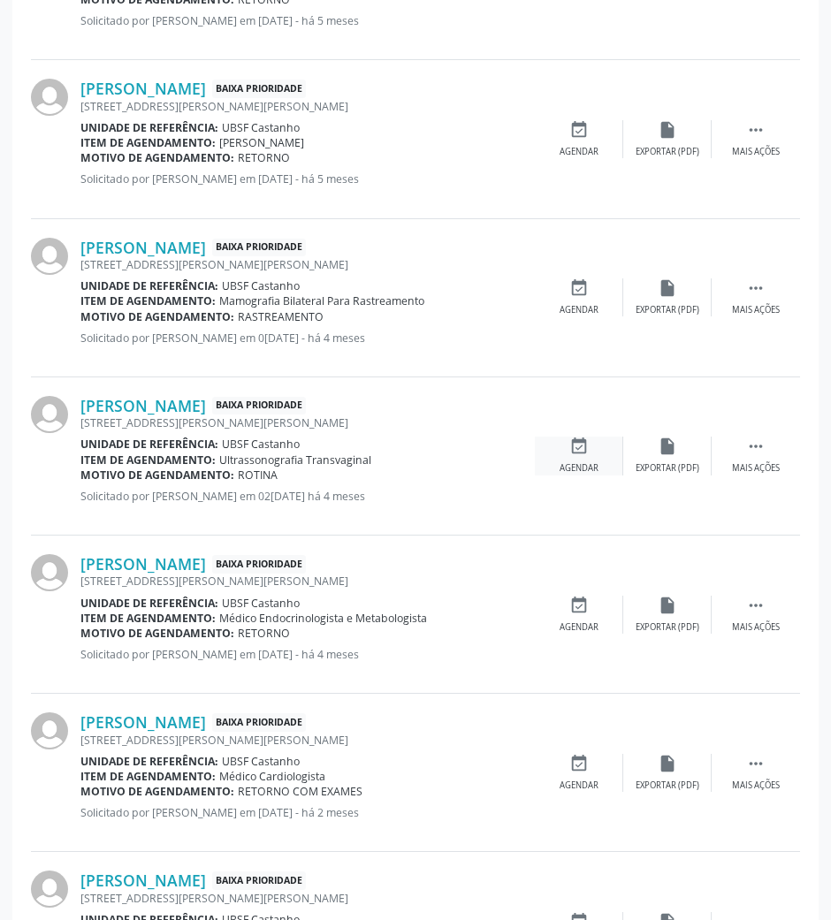
click at [566, 467] on div "Agendar" at bounding box center [578, 468] width 39 height 12
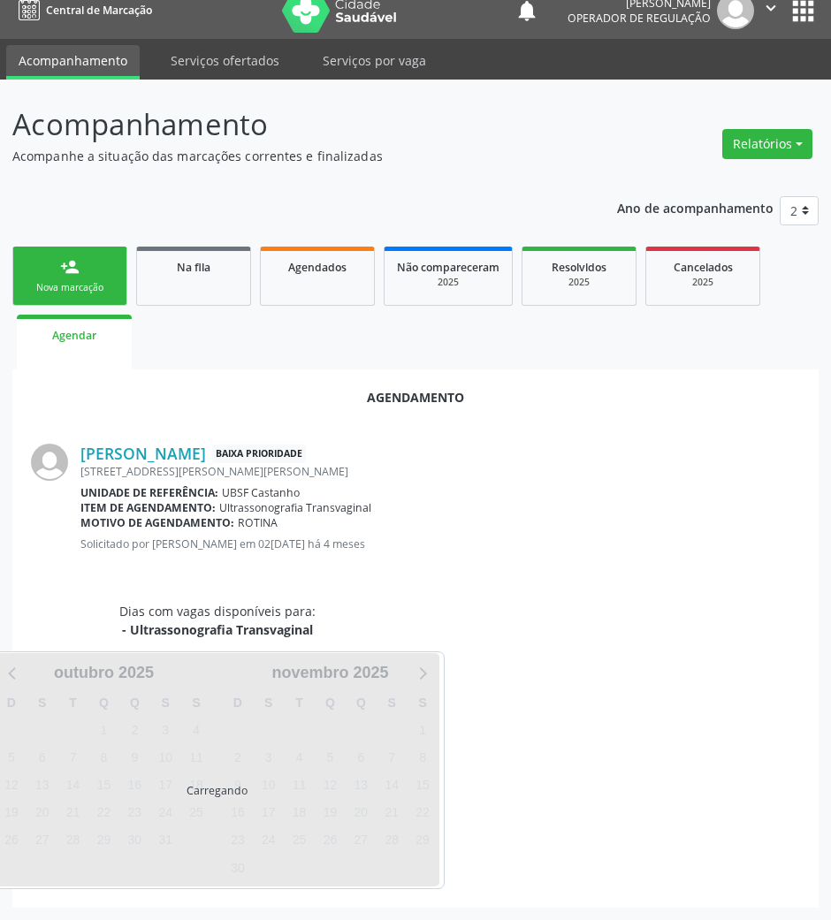
scroll to position [60, 0]
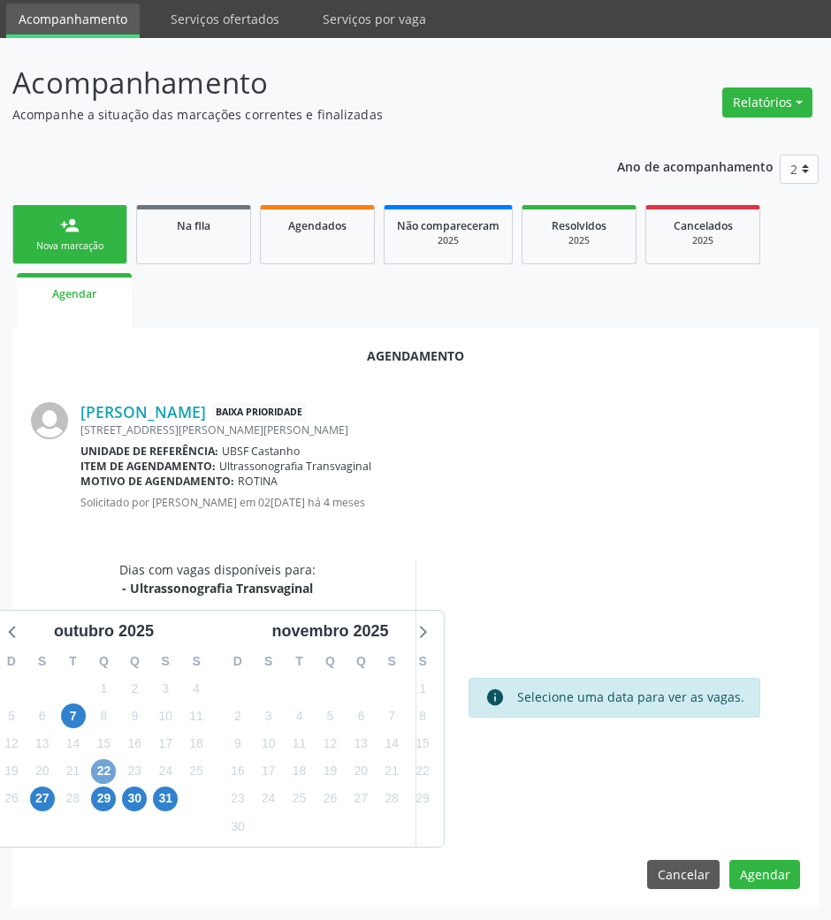
click at [100, 764] on span "22" at bounding box center [103, 771] width 25 height 25
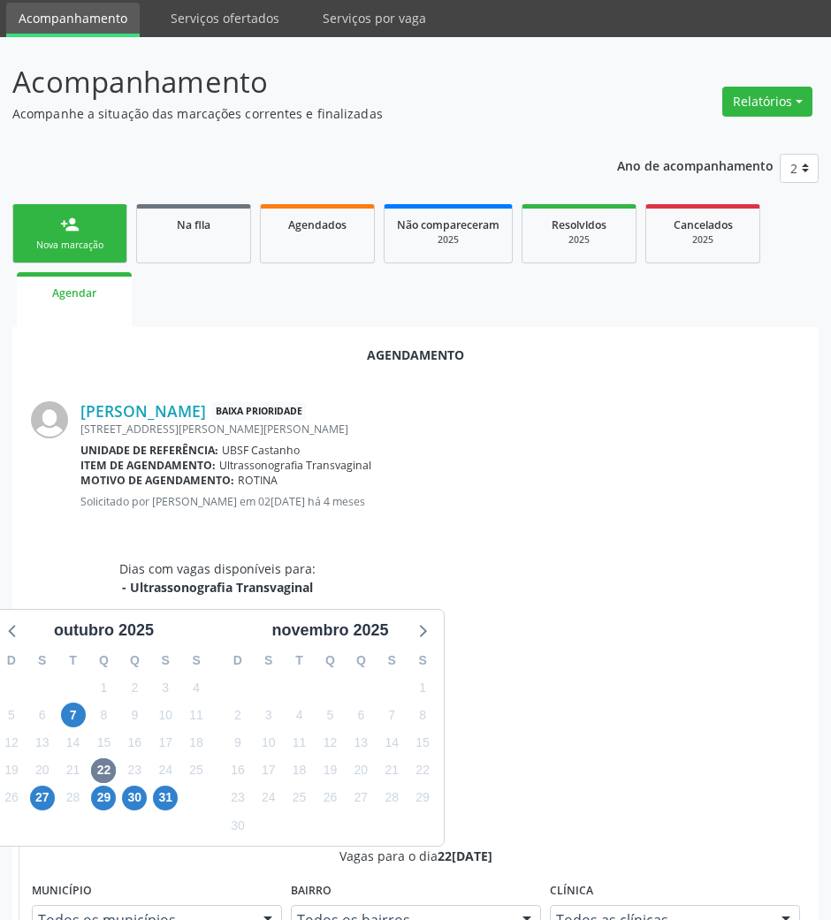
scroll to position [235, 0]
click at [57, 857] on input "Ordem de chegada Consumidos: 6 / 40 Horário: 07:00 Clínica: Policlinica de Quei…" at bounding box center [51, 865] width 12 height 16
radio input "true"
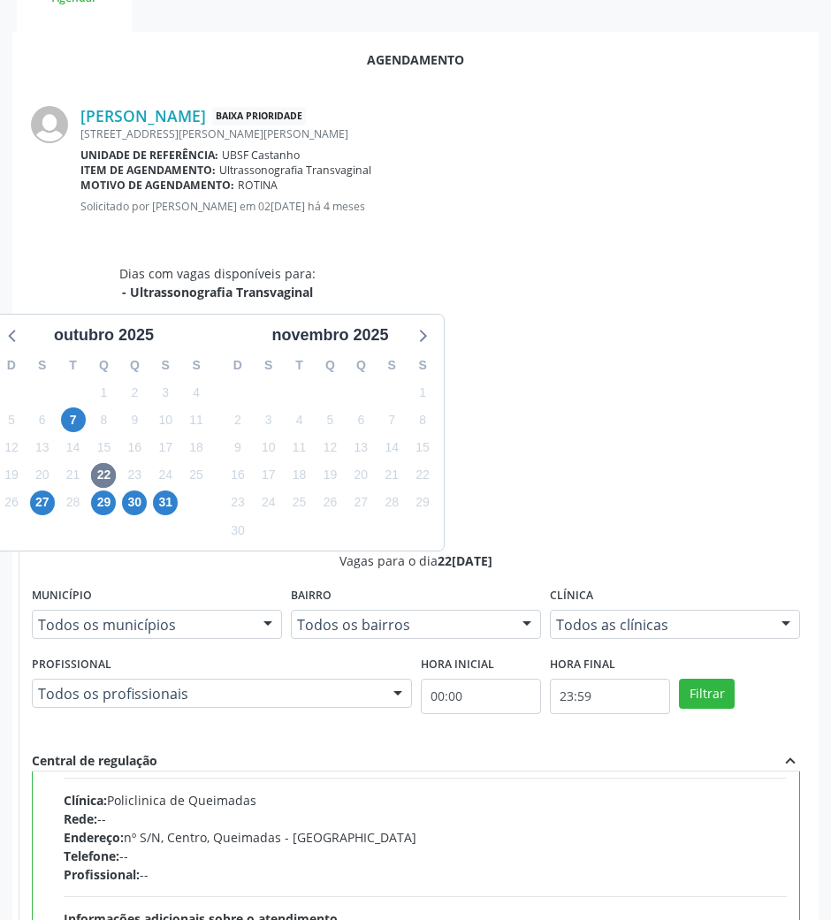
scroll to position [118, 0]
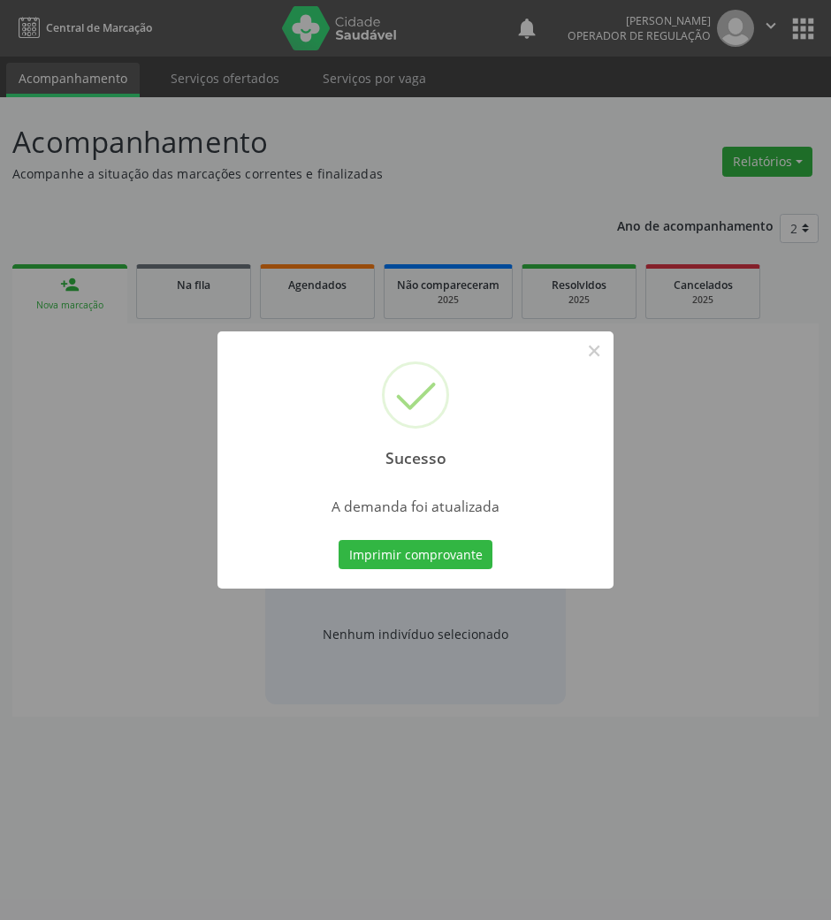
scroll to position [0, 0]
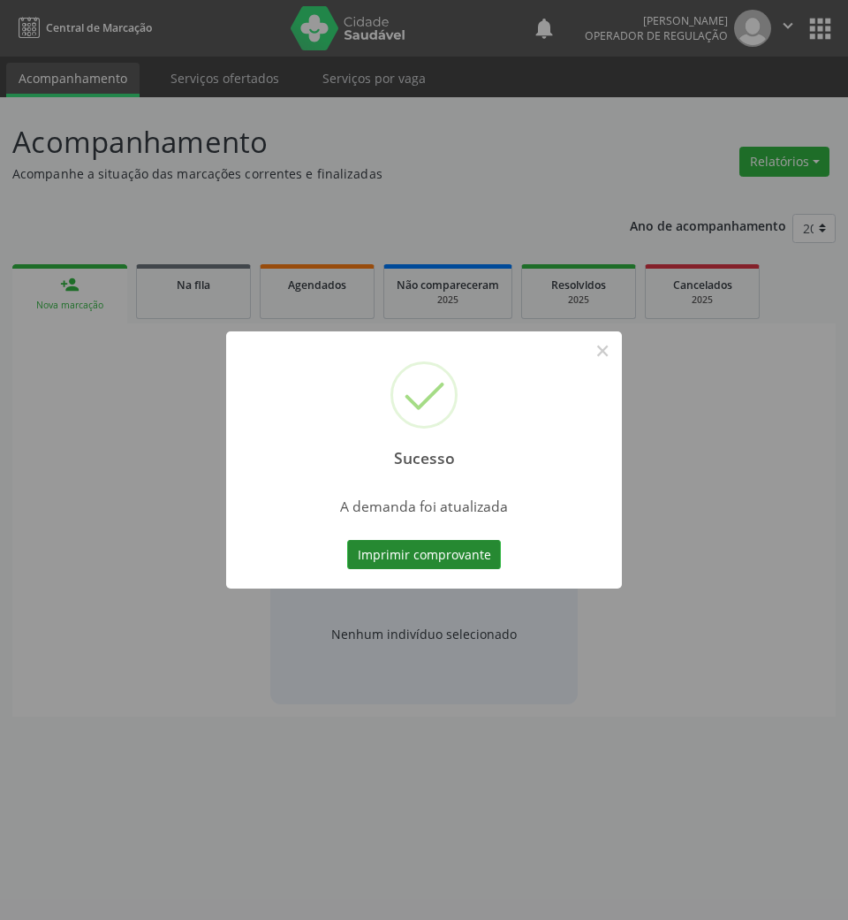
click at [410, 551] on button "Imprimir comprovante" at bounding box center [424, 555] width 154 height 30
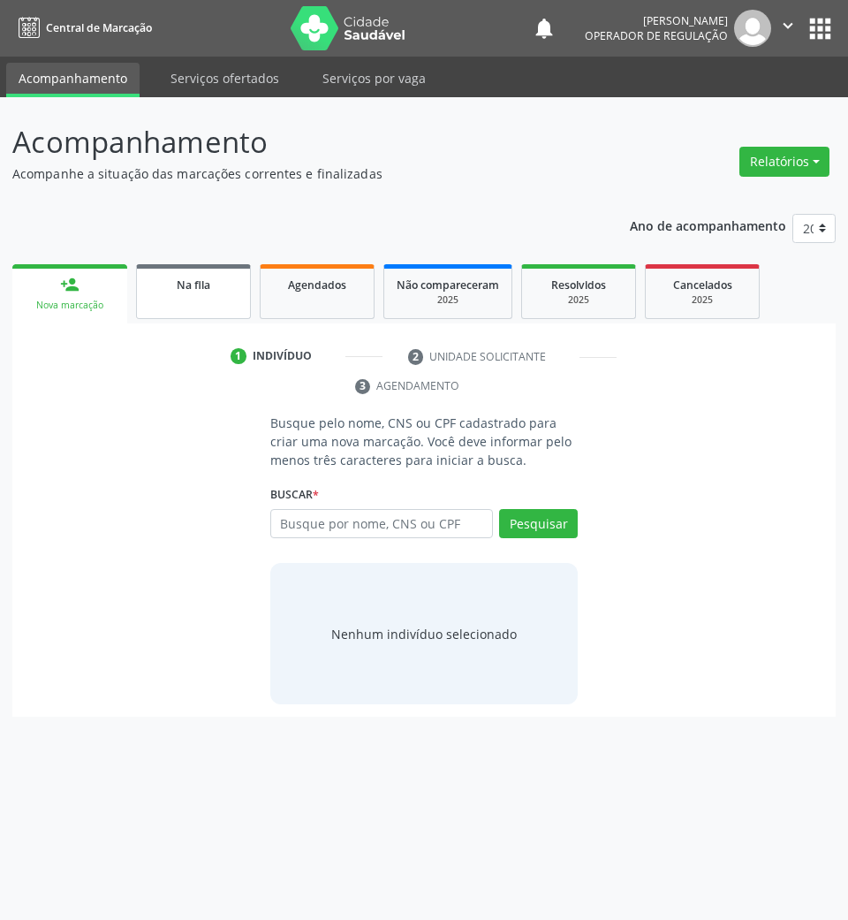
drag, startPoint x: 153, startPoint y: 283, endPoint x: 181, endPoint y: 302, distance: 34.3
click at [153, 284] on div "Na fila" at bounding box center [193, 284] width 88 height 19
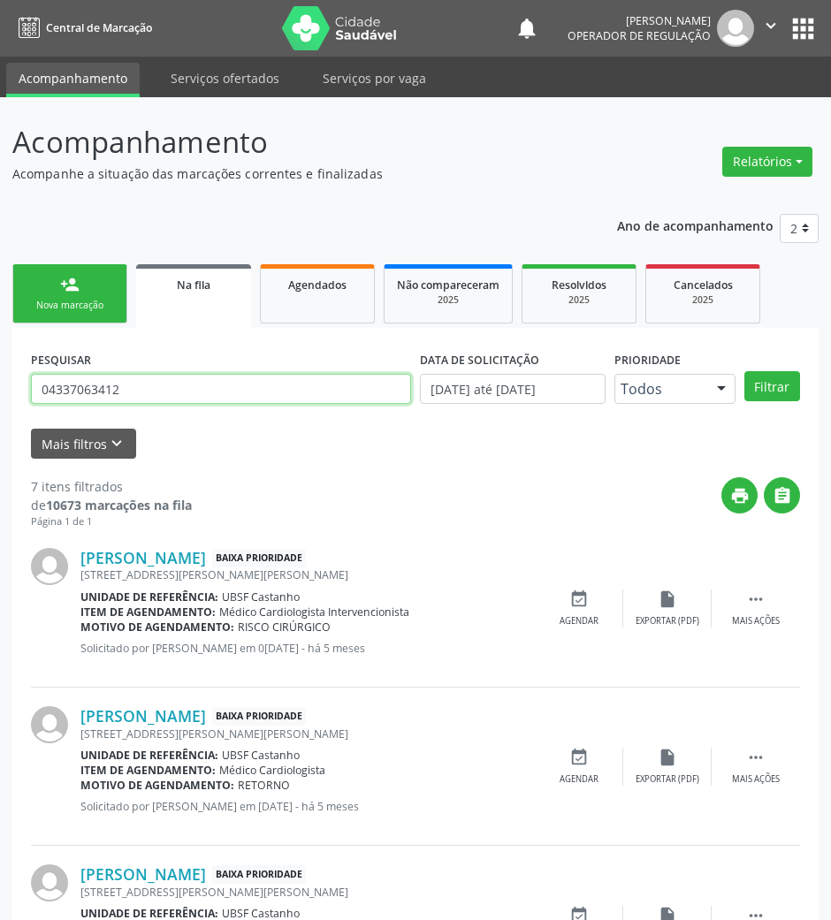
click at [175, 384] on input "04337063412" at bounding box center [221, 389] width 380 height 30
type input "700507720722957"
click at [744, 371] on button "Filtrar" at bounding box center [772, 386] width 56 height 30
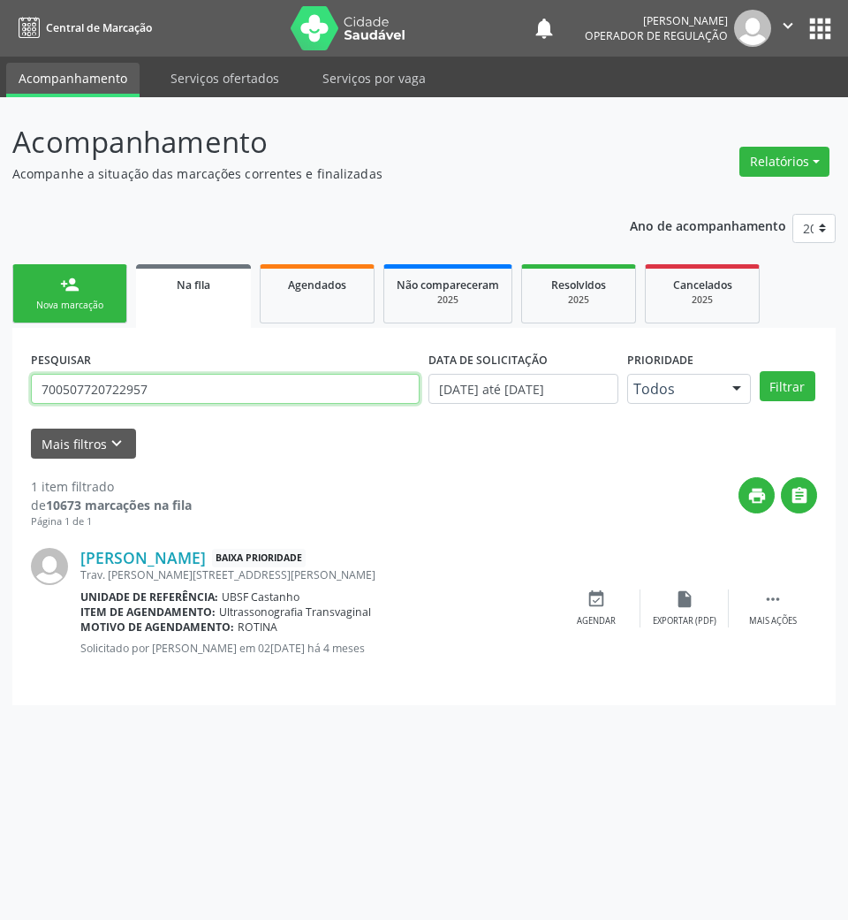
click at [188, 386] on input "700507720722957" at bounding box center [225, 389] width 389 height 30
click at [583, 596] on div "event_available Agendar" at bounding box center [596, 608] width 88 height 38
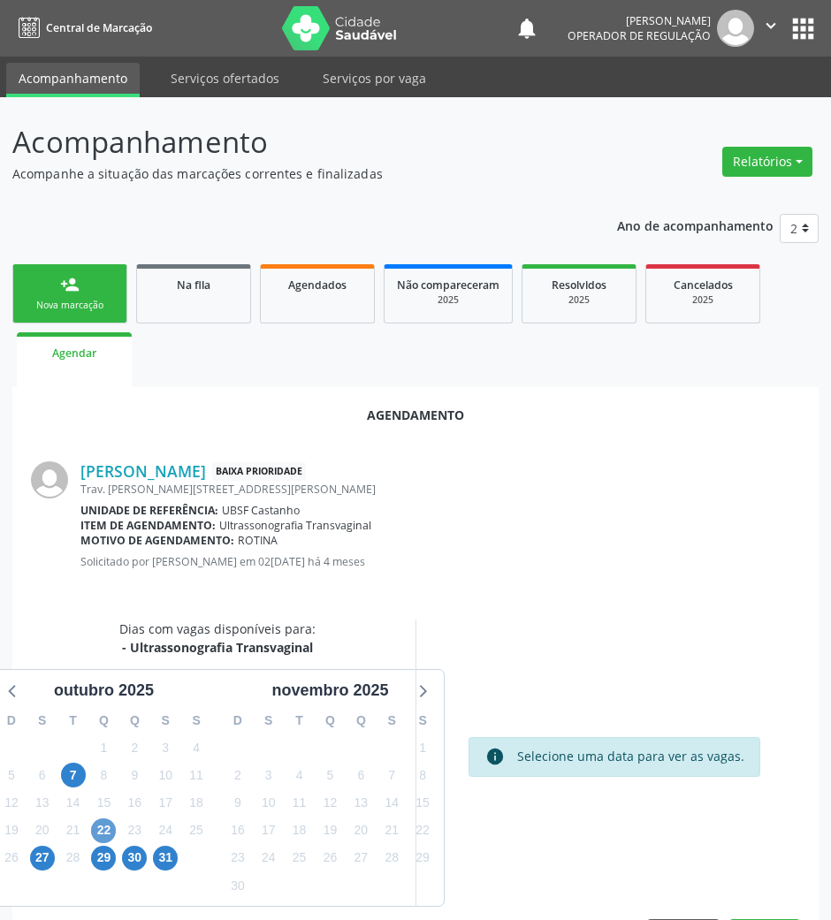
click at [108, 817] on div "22" at bounding box center [103, 830] width 25 height 27
click at [108, 822] on span "22" at bounding box center [103, 830] width 25 height 25
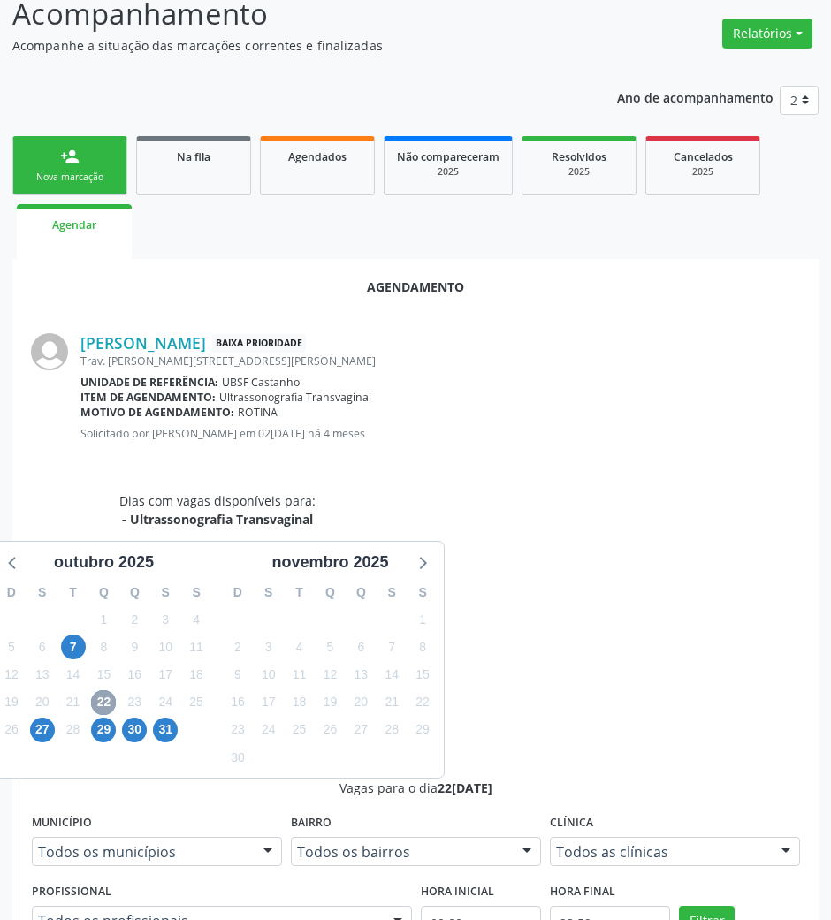
scroll to position [355, 0]
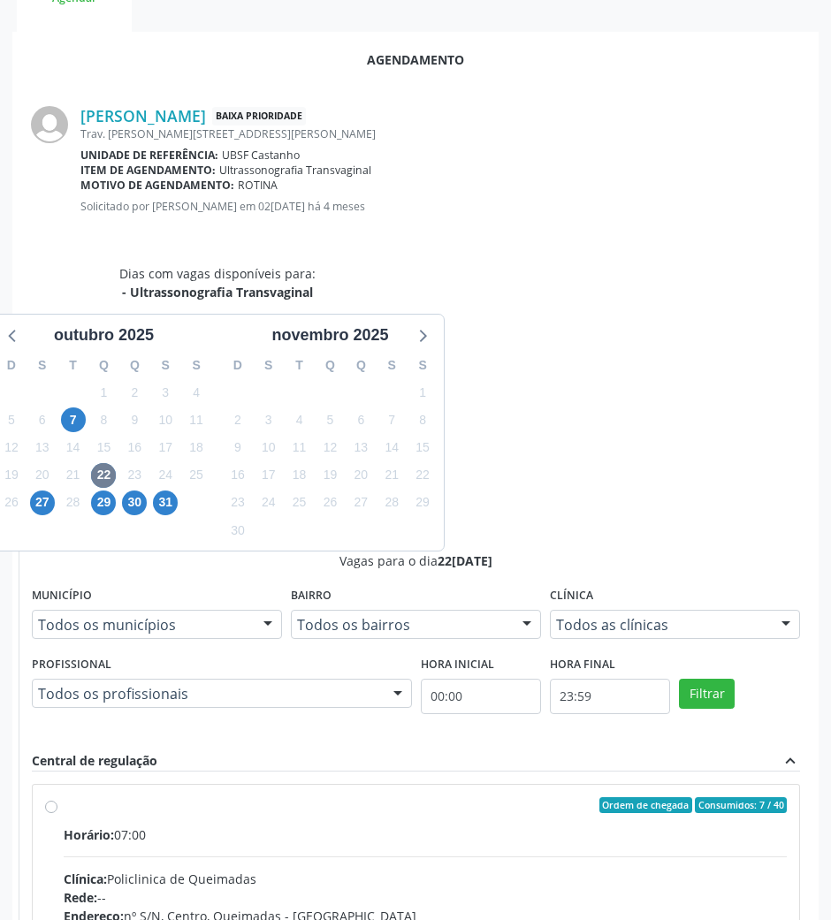
click at [666, 919] on div "Telefone: --" at bounding box center [425, 934] width 723 height 19
click at [57, 797] on input "Ordem de chegada Consumidos: 7 / 40 Horário: 07:00 Clínica: Policlinica de Quei…" at bounding box center [51, 805] width 12 height 16
radio input "true"
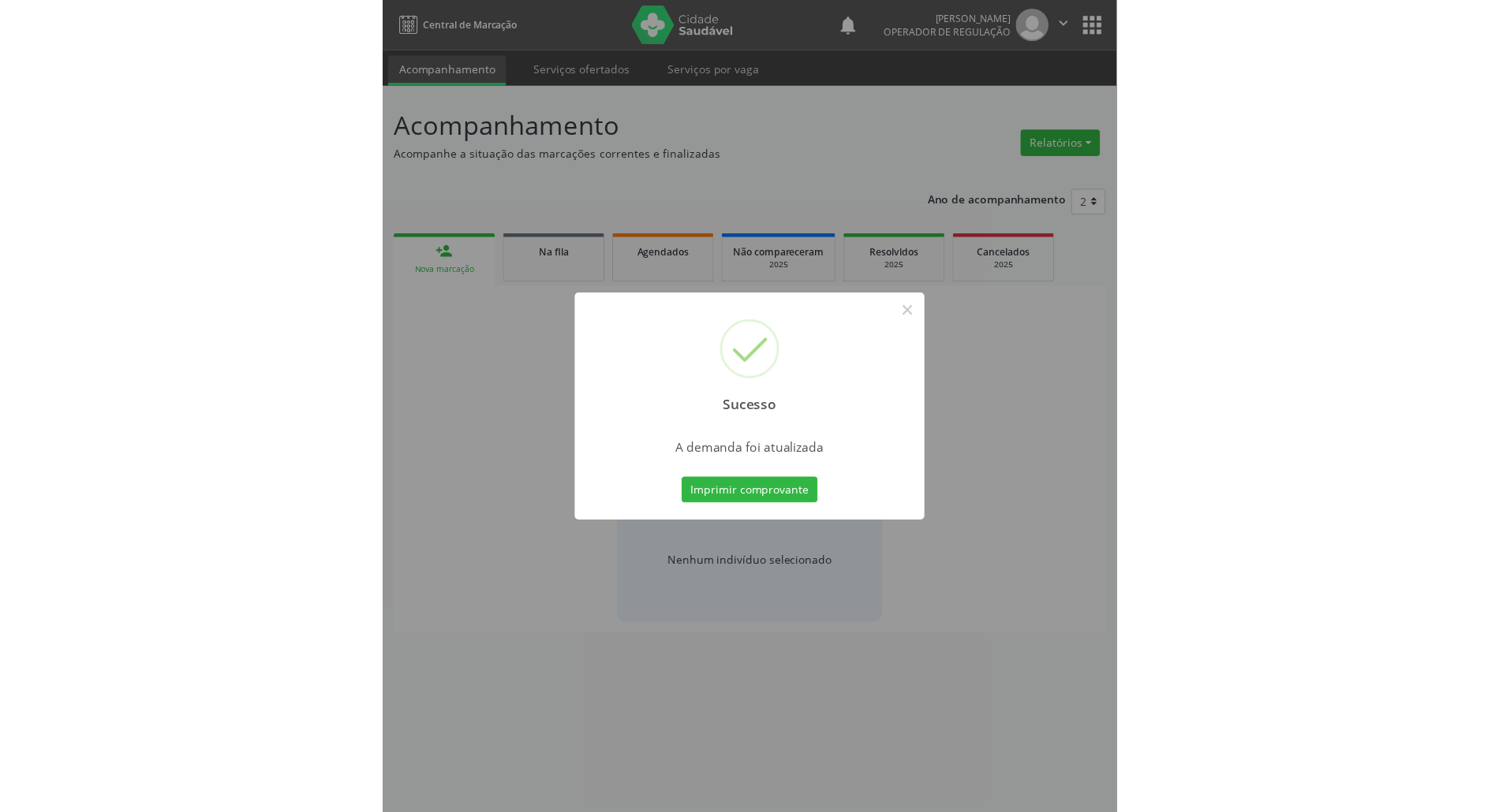
scroll to position [0, 0]
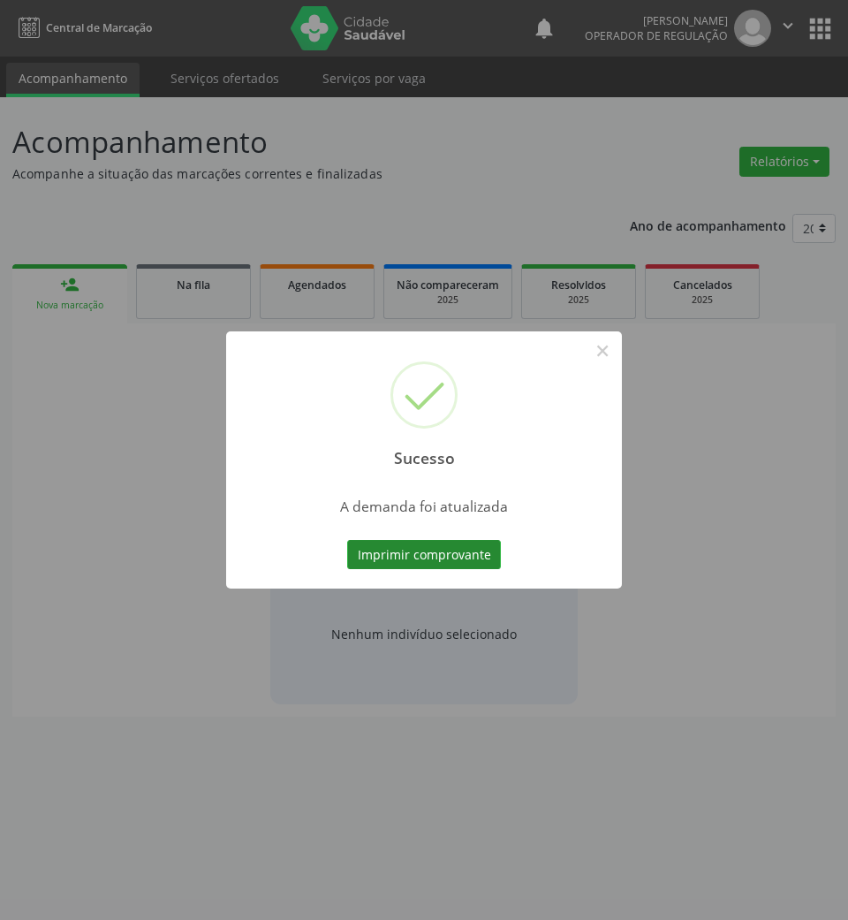
click at [479, 559] on button "Imprimir comprovante" at bounding box center [424, 555] width 154 height 30
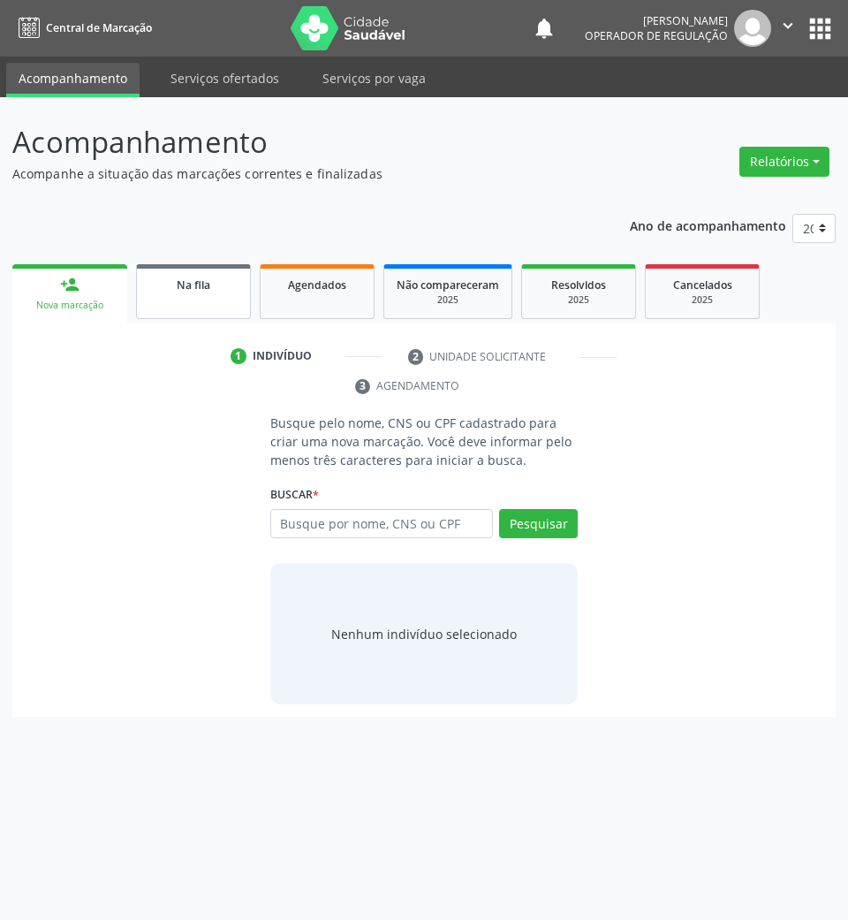
click at [184, 318] on link "Na fila" at bounding box center [193, 291] width 115 height 55
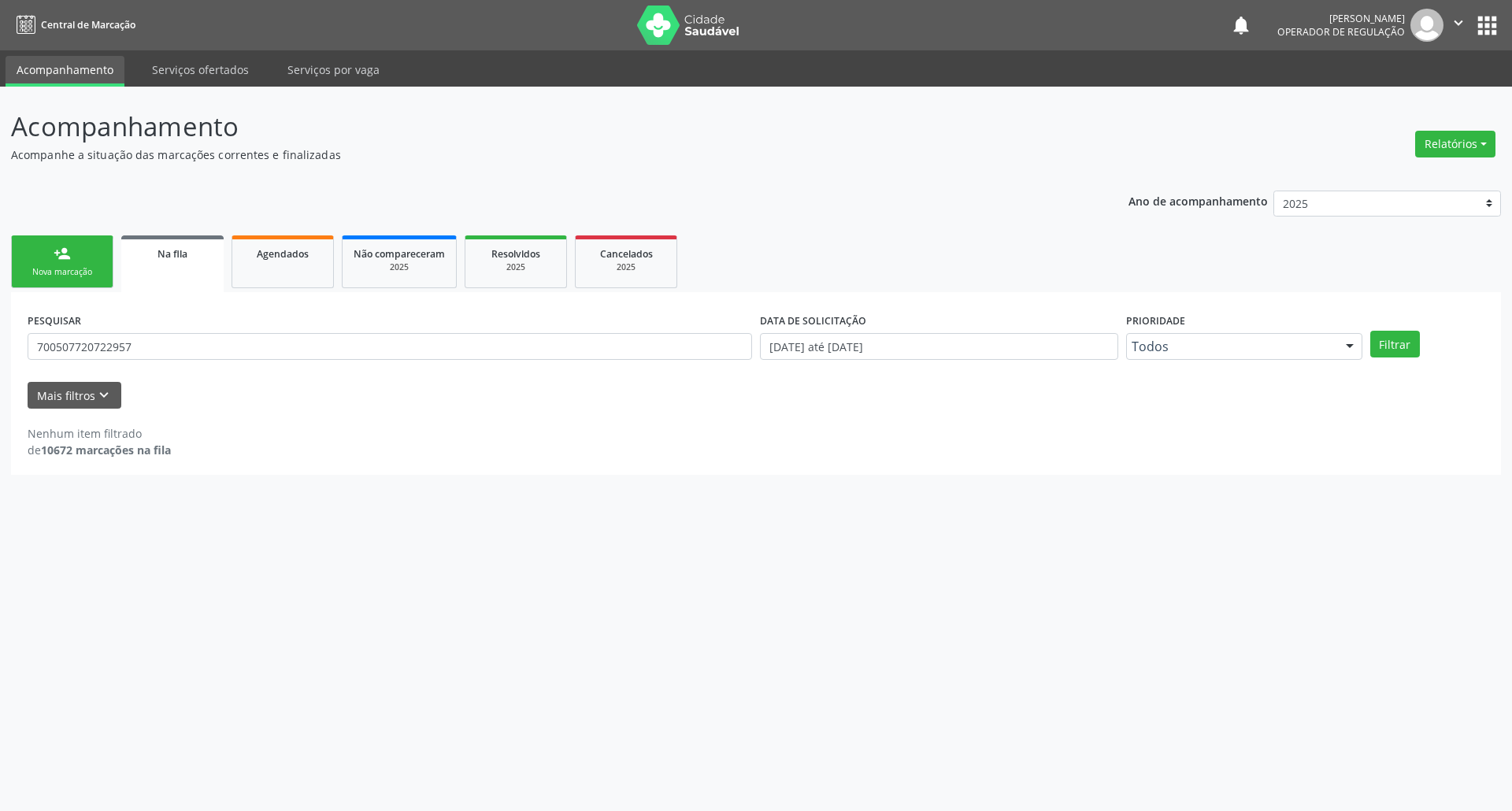
click at [94, 250] on link "person_add Nova marcação" at bounding box center [61, 261] width 102 height 53
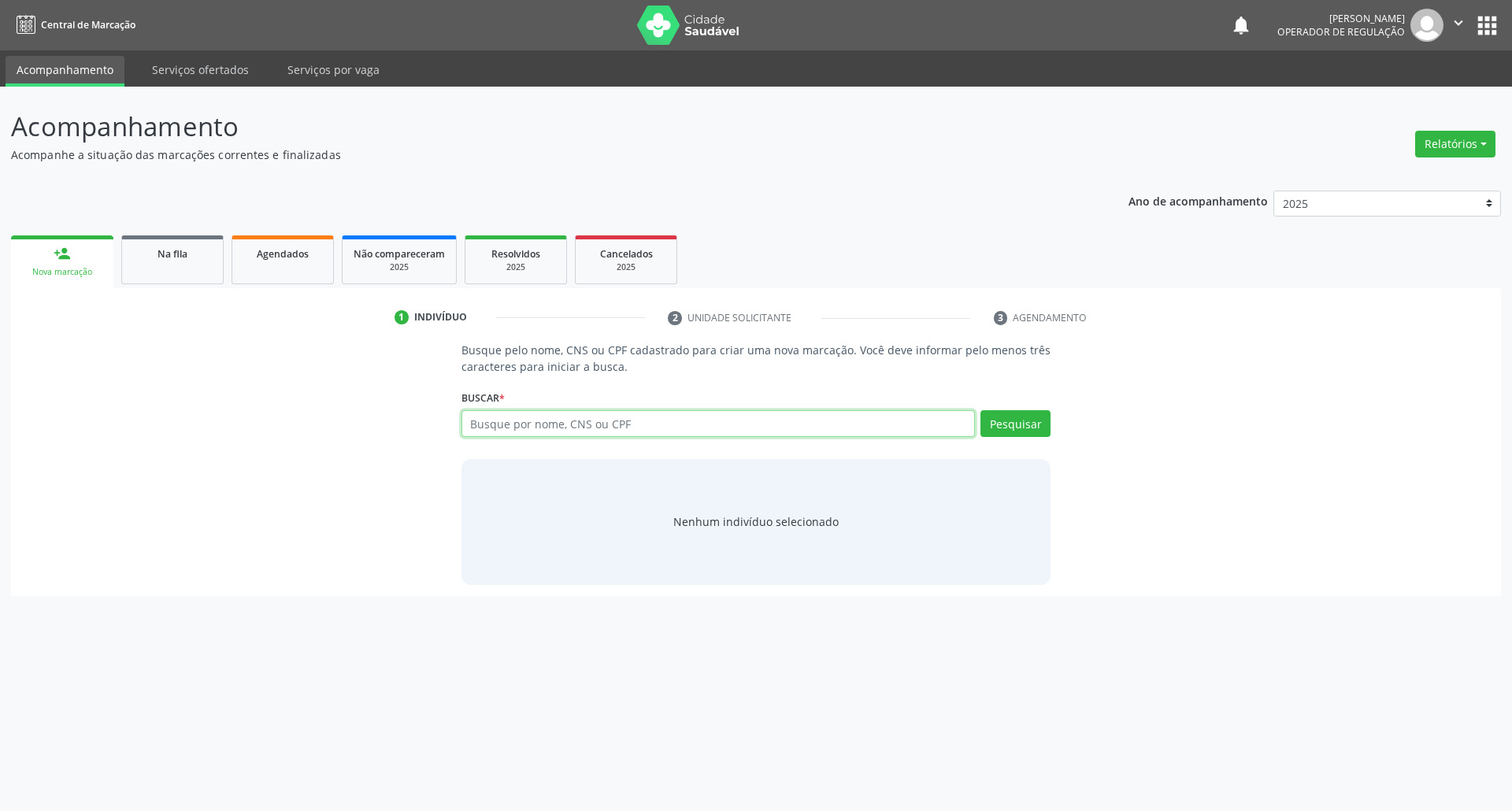
click at [638, 425] on input "text" at bounding box center [718, 423] width 514 height 27
type input "b"
type input "[PERSON_NAME]"
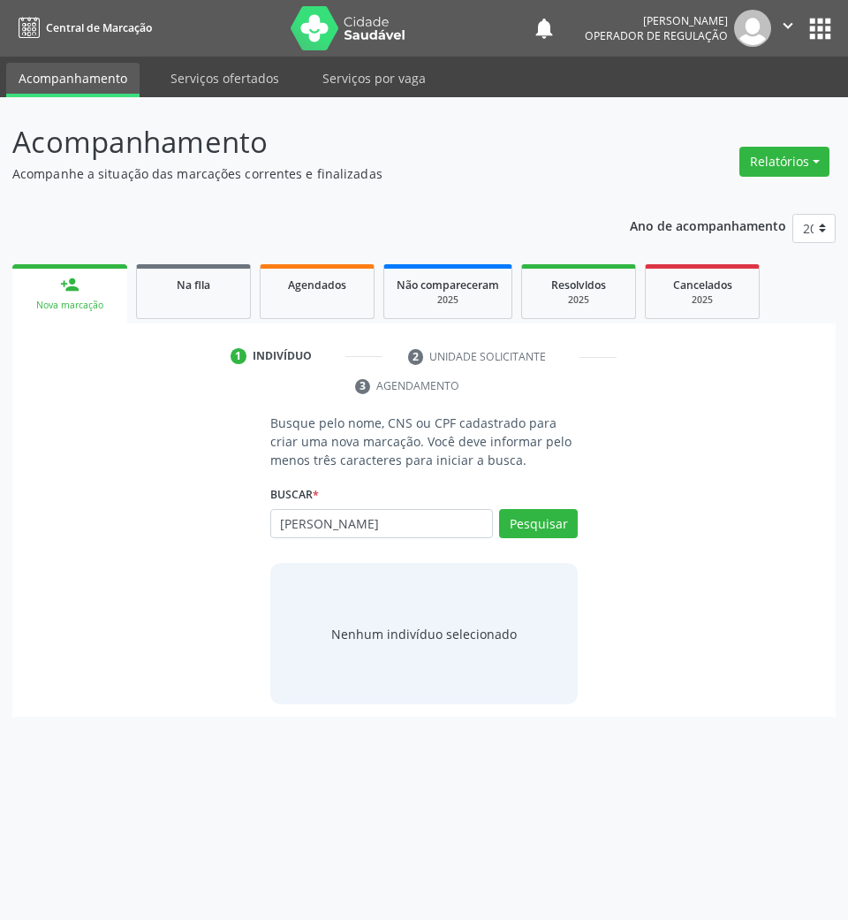
click at [546, 531] on div "[PERSON_NAME] por nome, CNS ou CPF [PERSON_NAME] CPF: 117.654.784-48 CNS: 701 1…" at bounding box center [424, 530] width 308 height 42
click at [511, 528] on button "Pesquisar" at bounding box center [538, 524] width 79 height 30
click at [277, 521] on input "[PERSON_NAME]" at bounding box center [277, 532] width 0 height 35
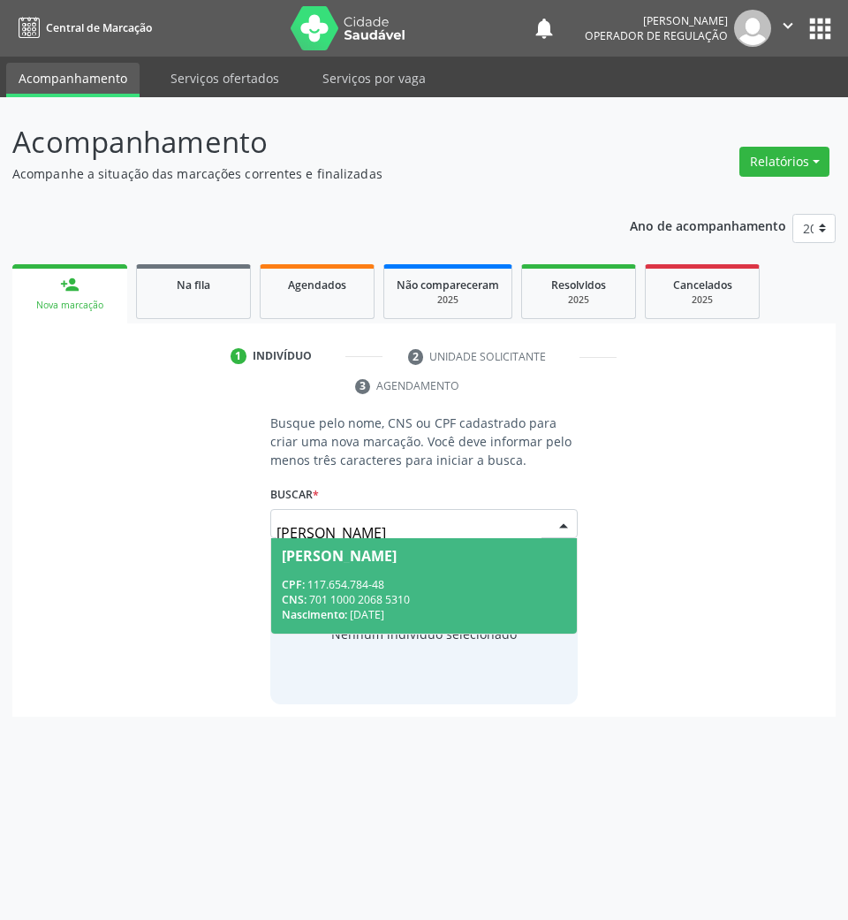
click at [396, 603] on div "CNS: 701 1000 2068 5310" at bounding box center [424, 599] width 285 height 15
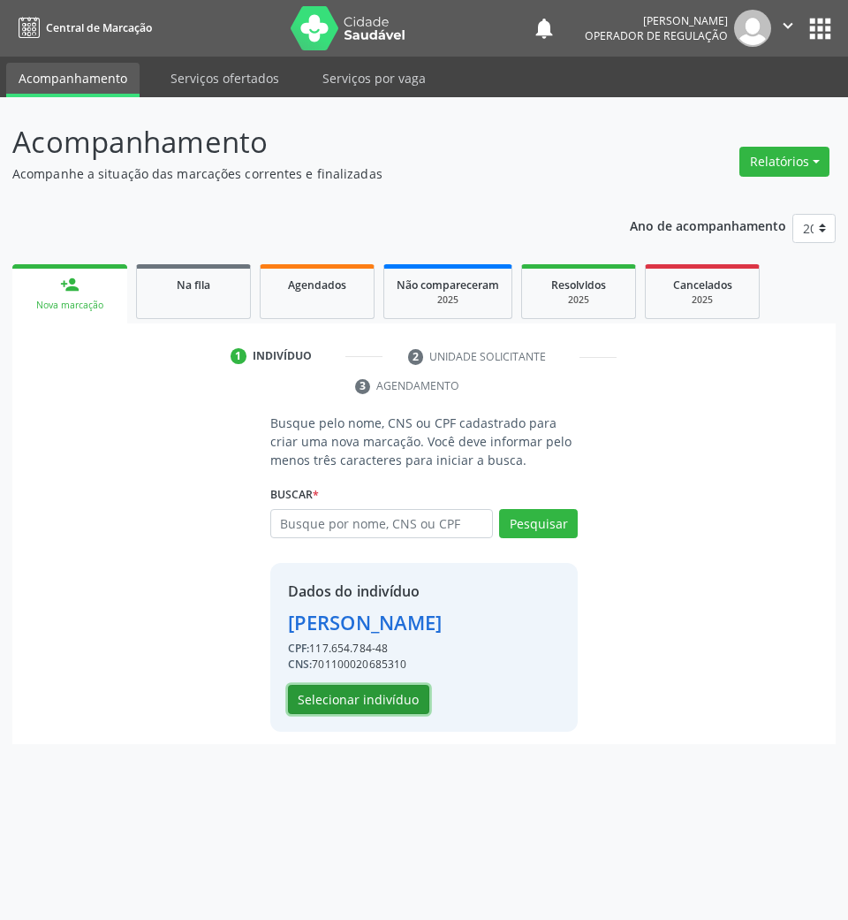
click at [359, 715] on button "Selecionar indivíduo" at bounding box center [358, 700] width 141 height 30
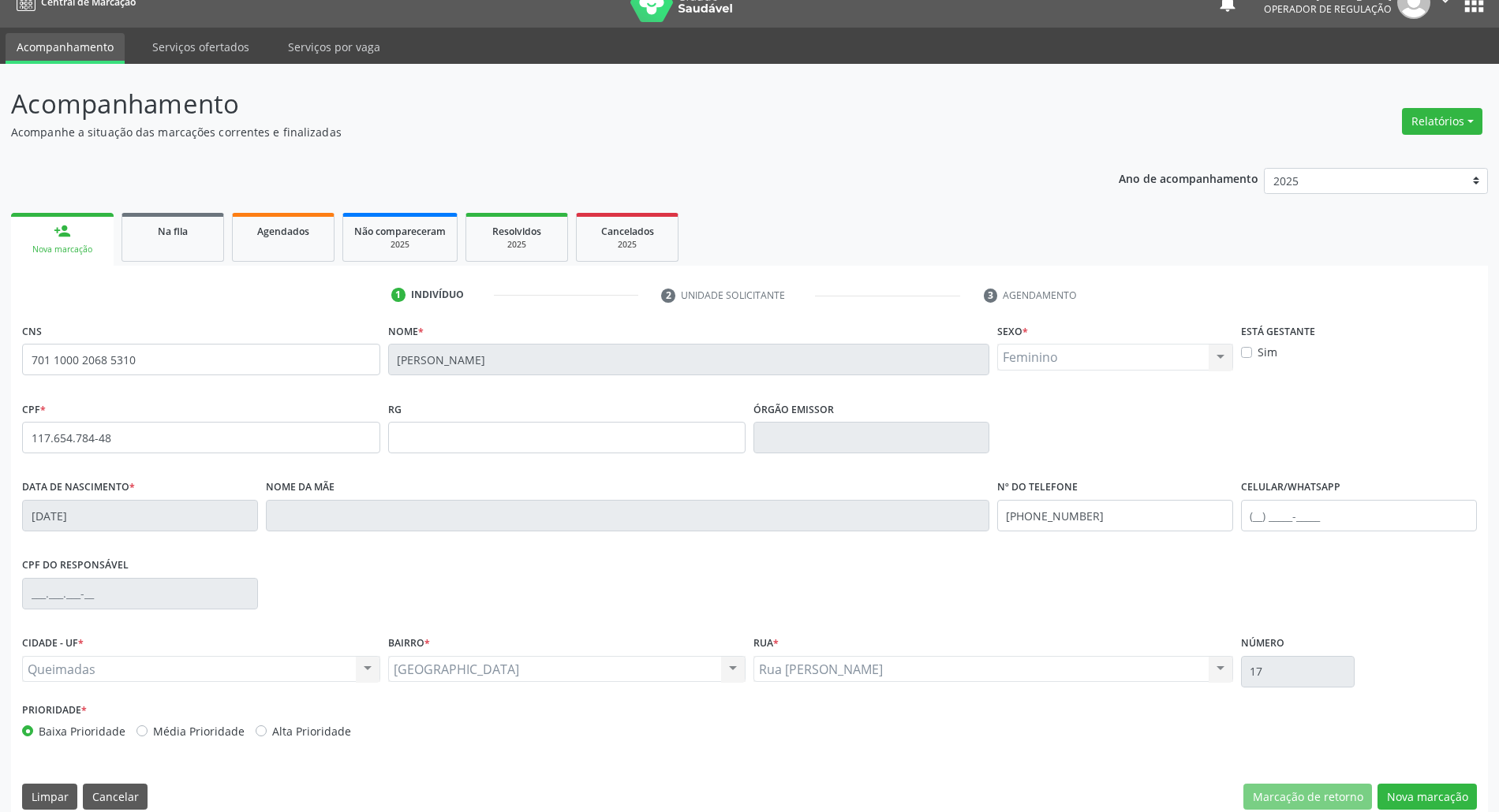
scroll to position [43, 0]
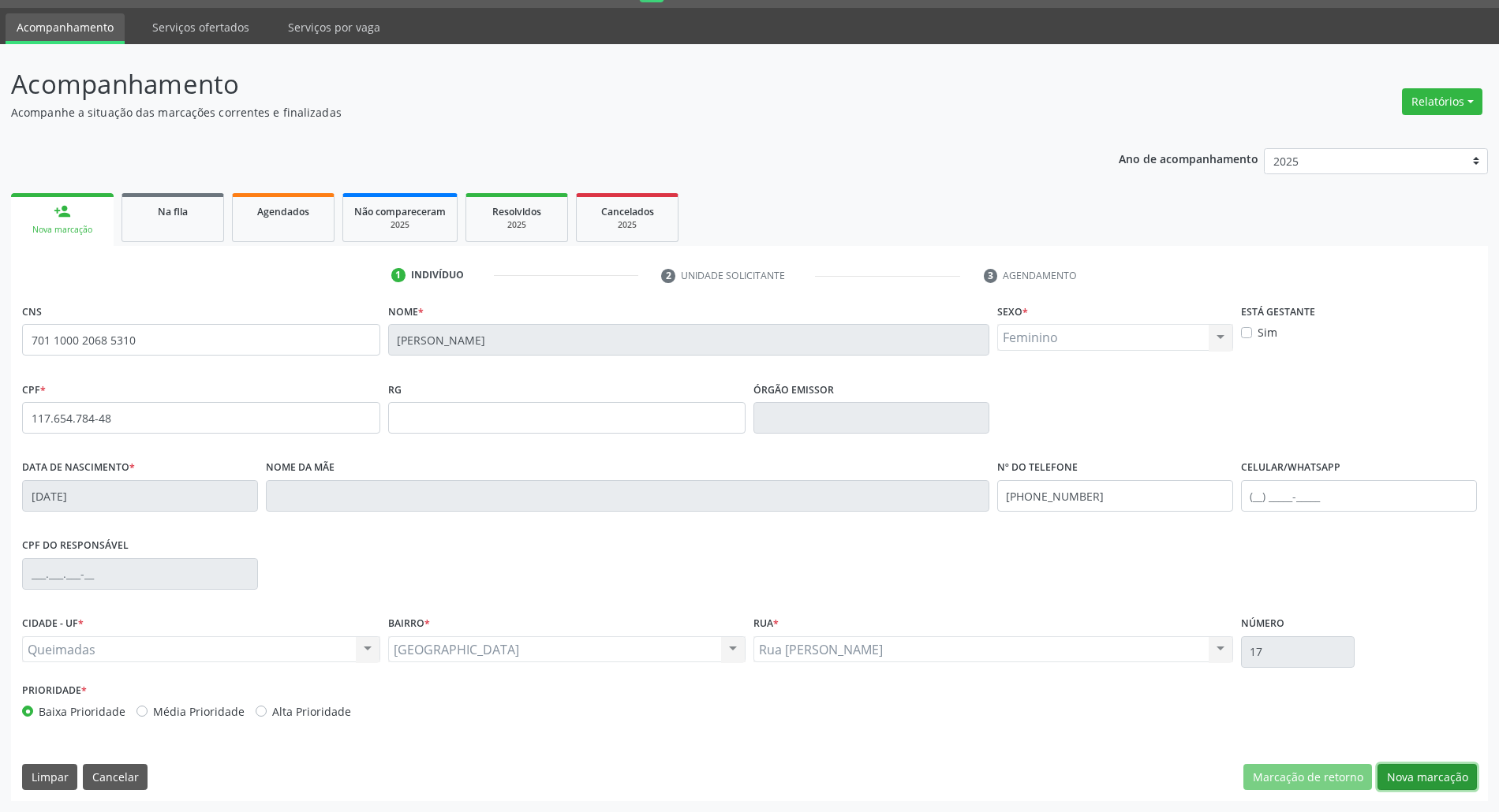
drag, startPoint x: 1428, startPoint y: 781, endPoint x: 241, endPoint y: 493, distance: 1221.4
click at [757, 781] on button "Nova marcação" at bounding box center [1427, 777] width 99 height 27
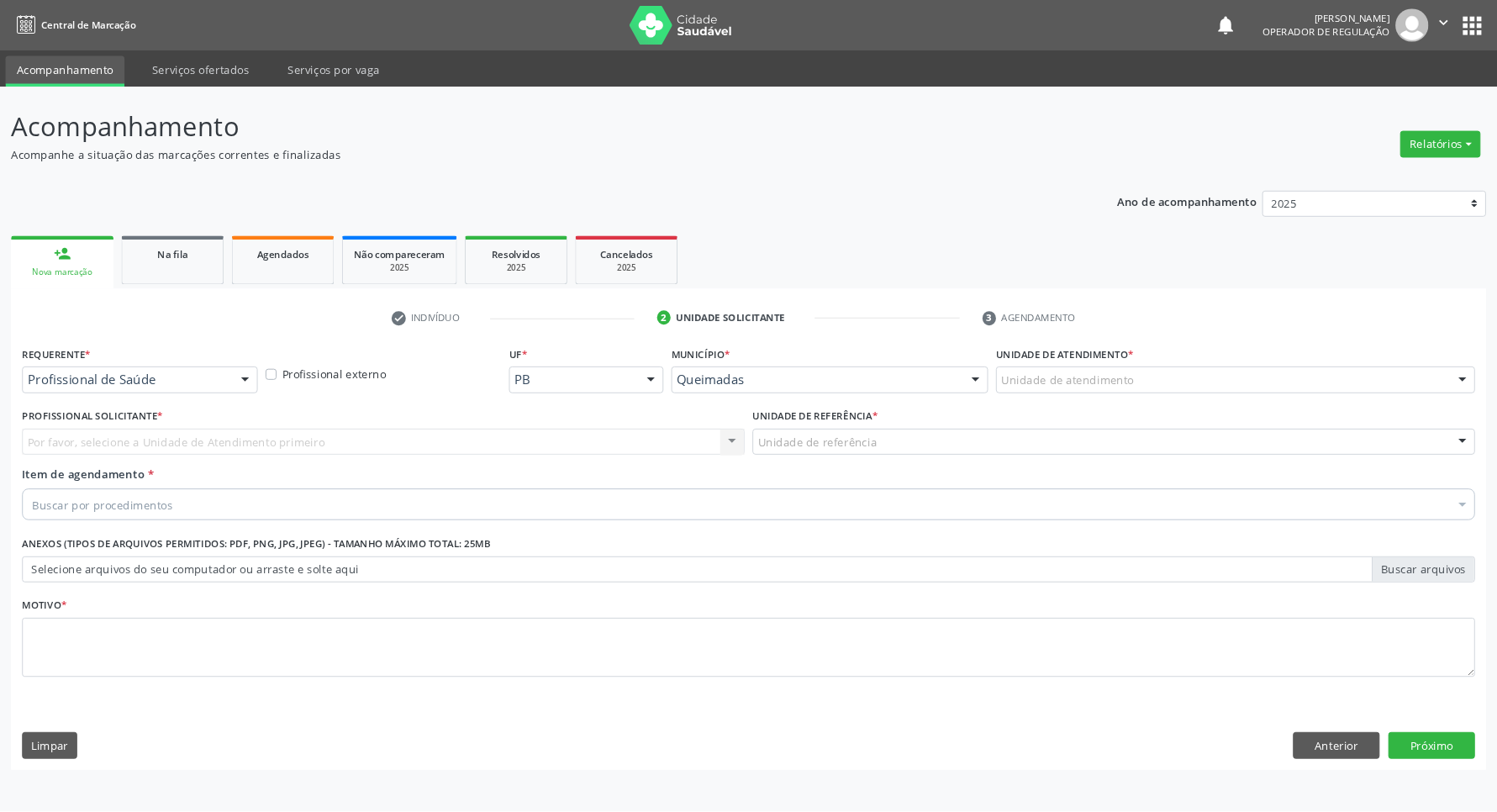
scroll to position [0, 0]
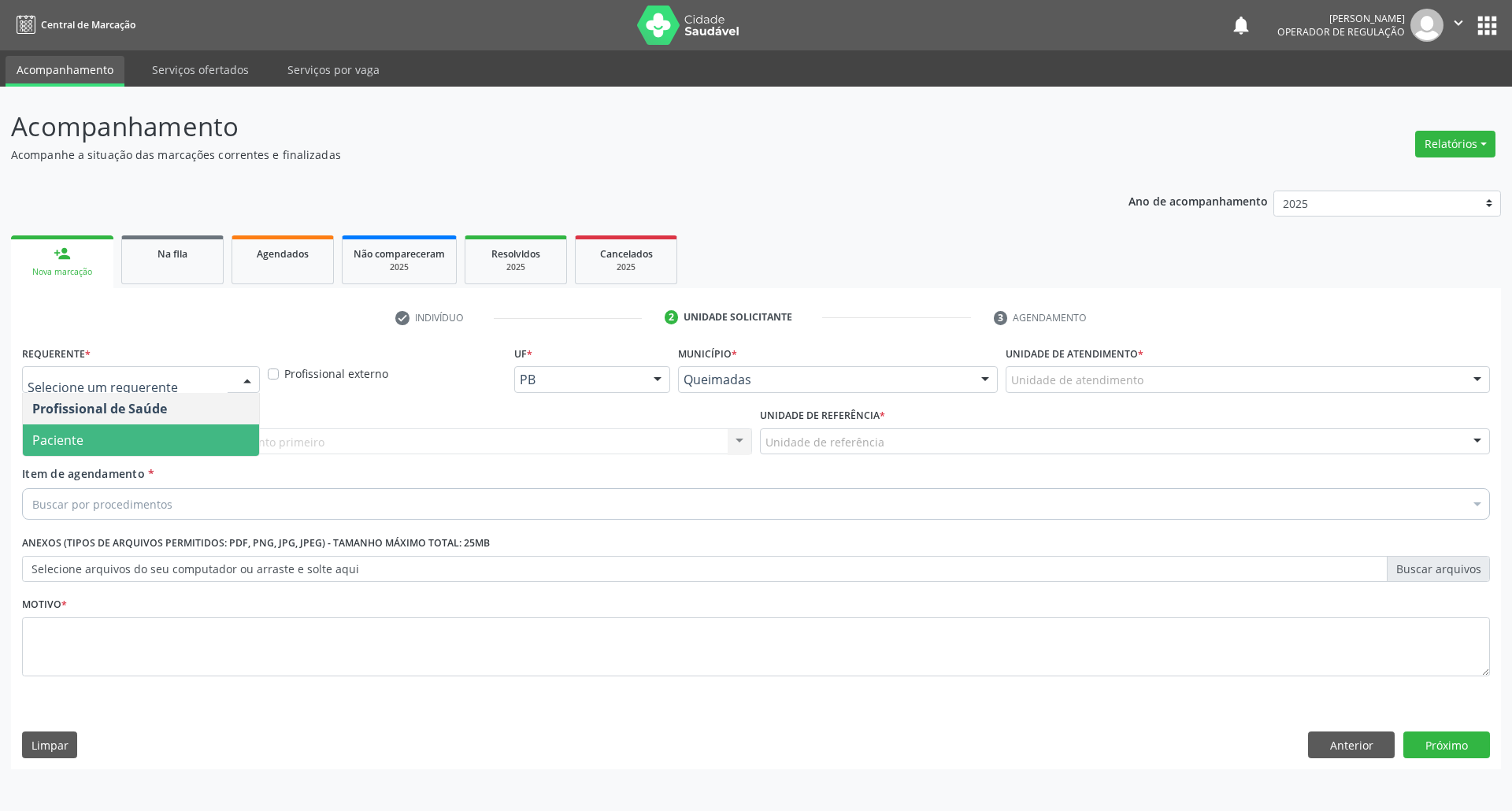
click at [68, 452] on span "Paciente" at bounding box center [141, 439] width 236 height 31
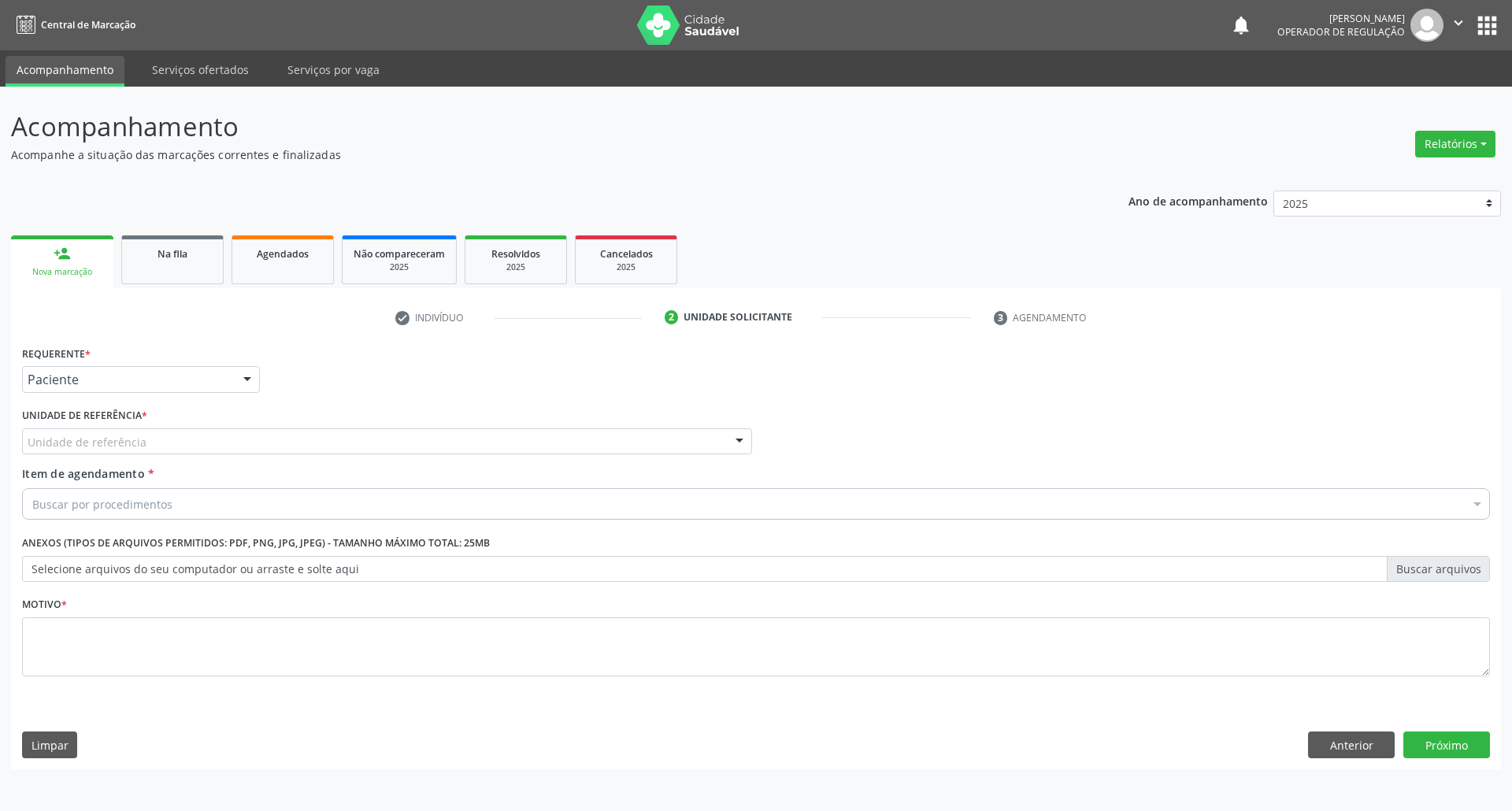
click at [175, 443] on div "Unidade de referência" at bounding box center [387, 442] width 730 height 27
type input "sa"
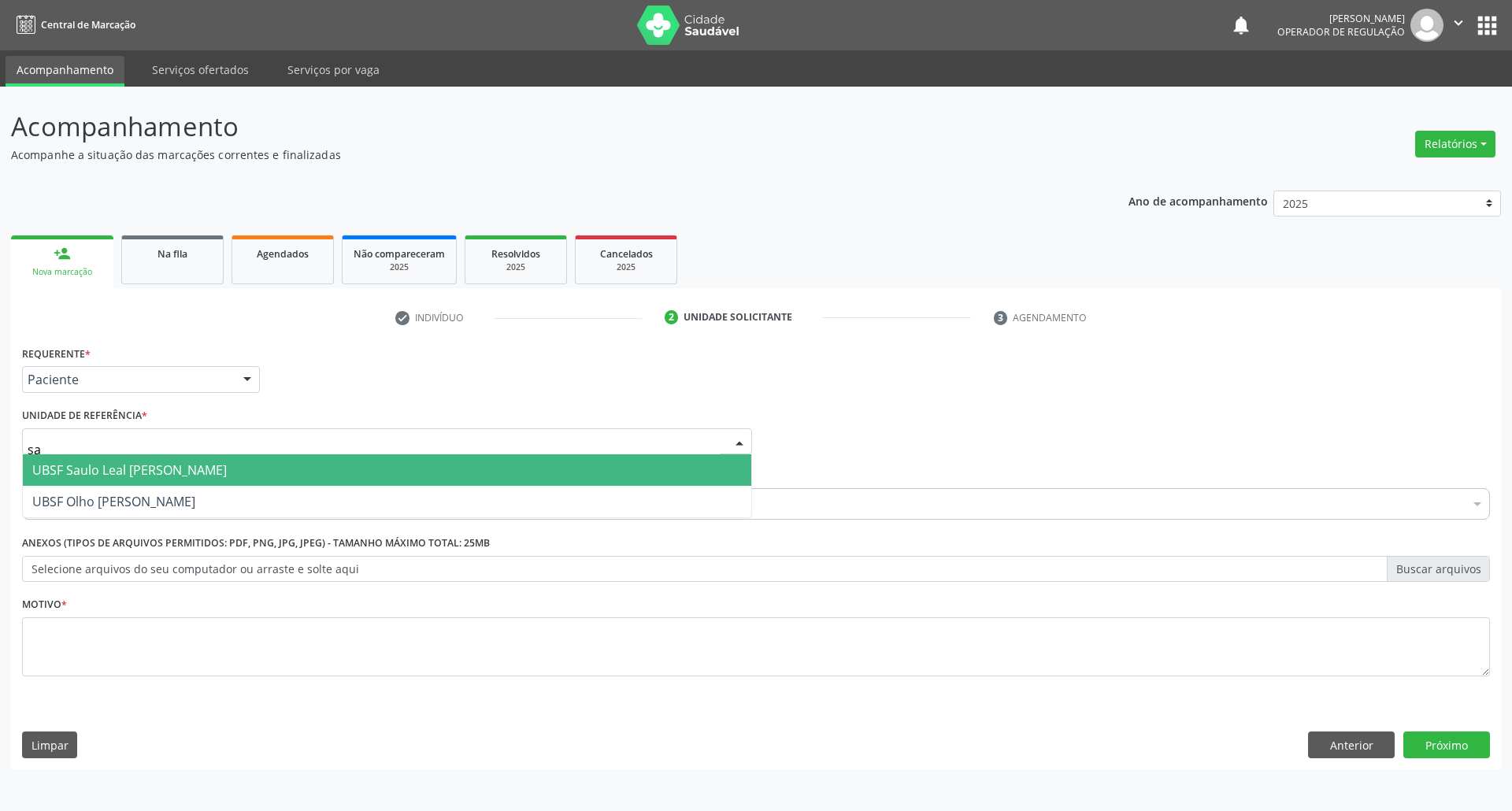
click at [148, 466] on span "UBSF Saulo Leal [PERSON_NAME]" at bounding box center [129, 470] width 194 height 17
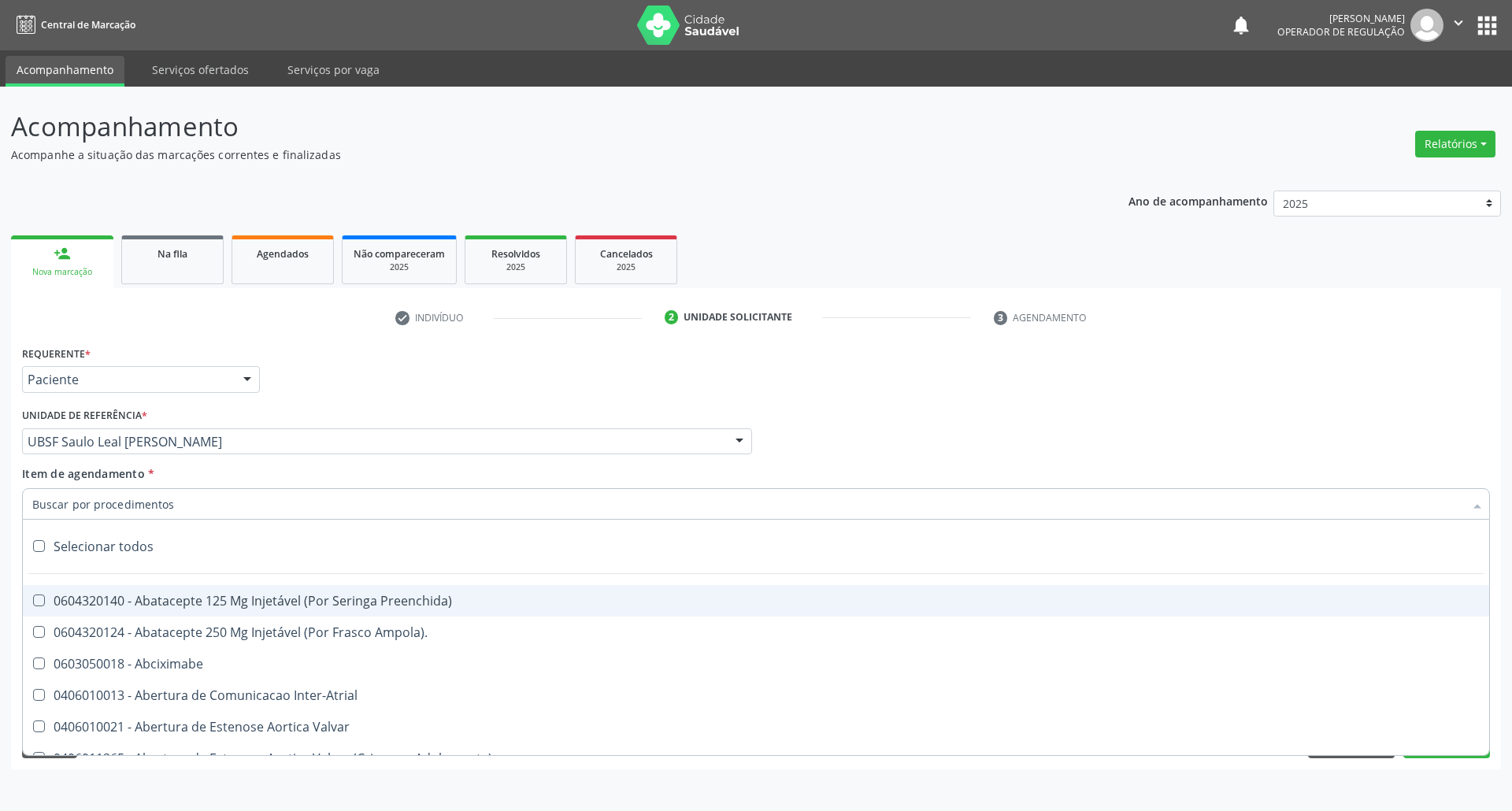
click at [247, 334] on div "check Indivíduo 2 Unidade solicitante 3 Agendamento CNS 701 1000 2068 5310 [GEO…" at bounding box center [756, 537] width 1490 height 464
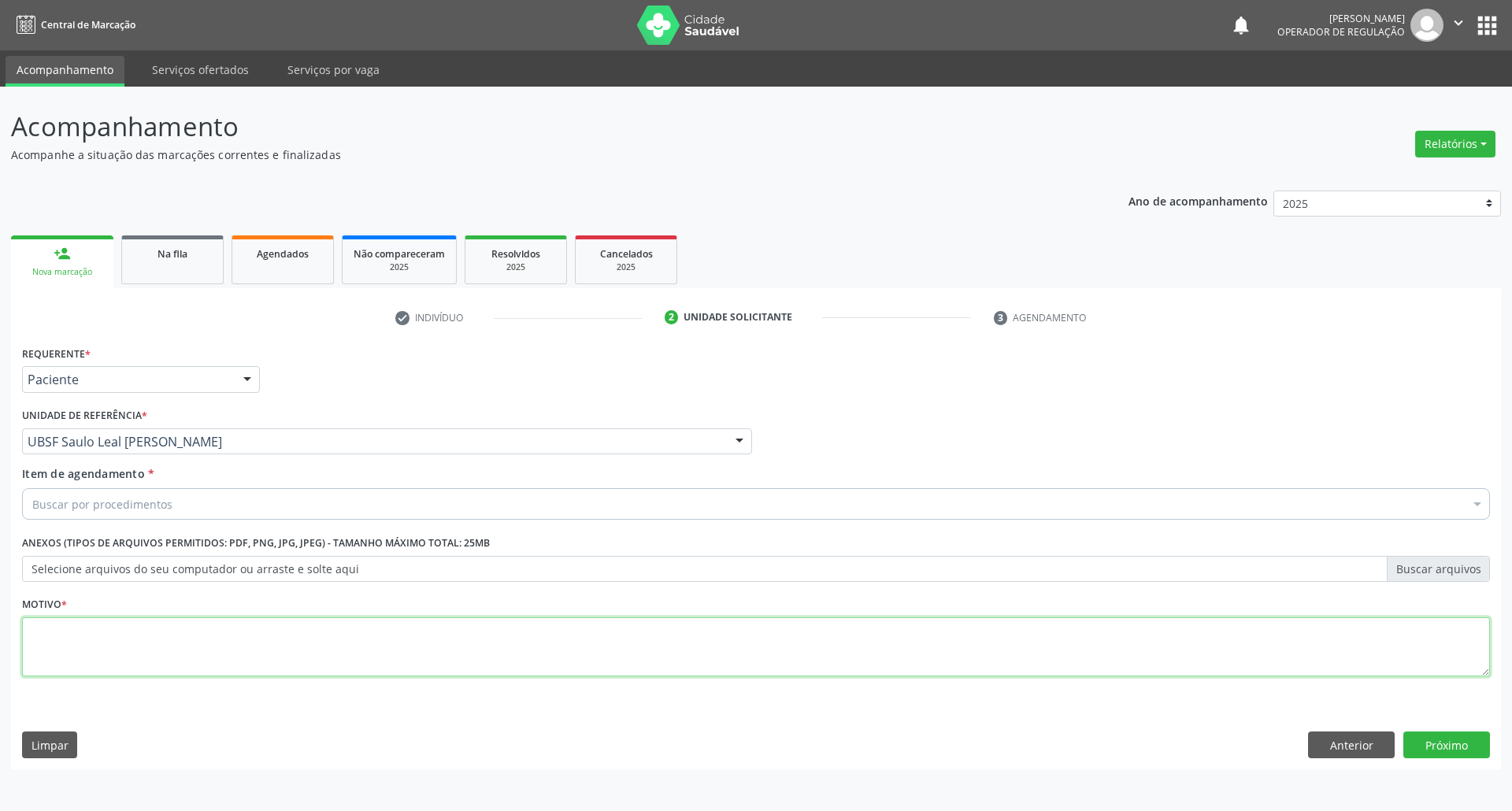
click at [214, 671] on textarea at bounding box center [756, 647] width 1467 height 60
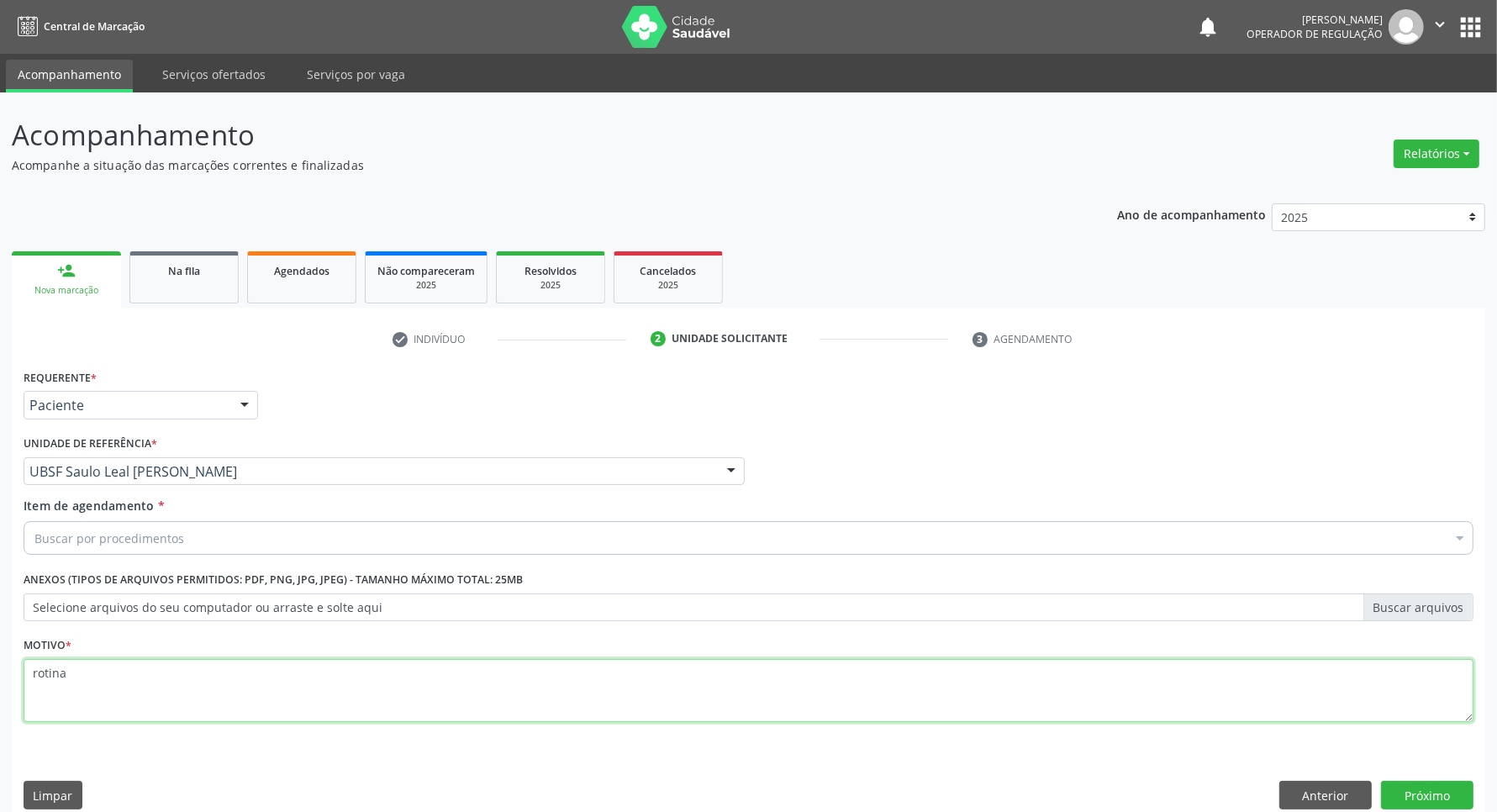
type textarea "rotina"
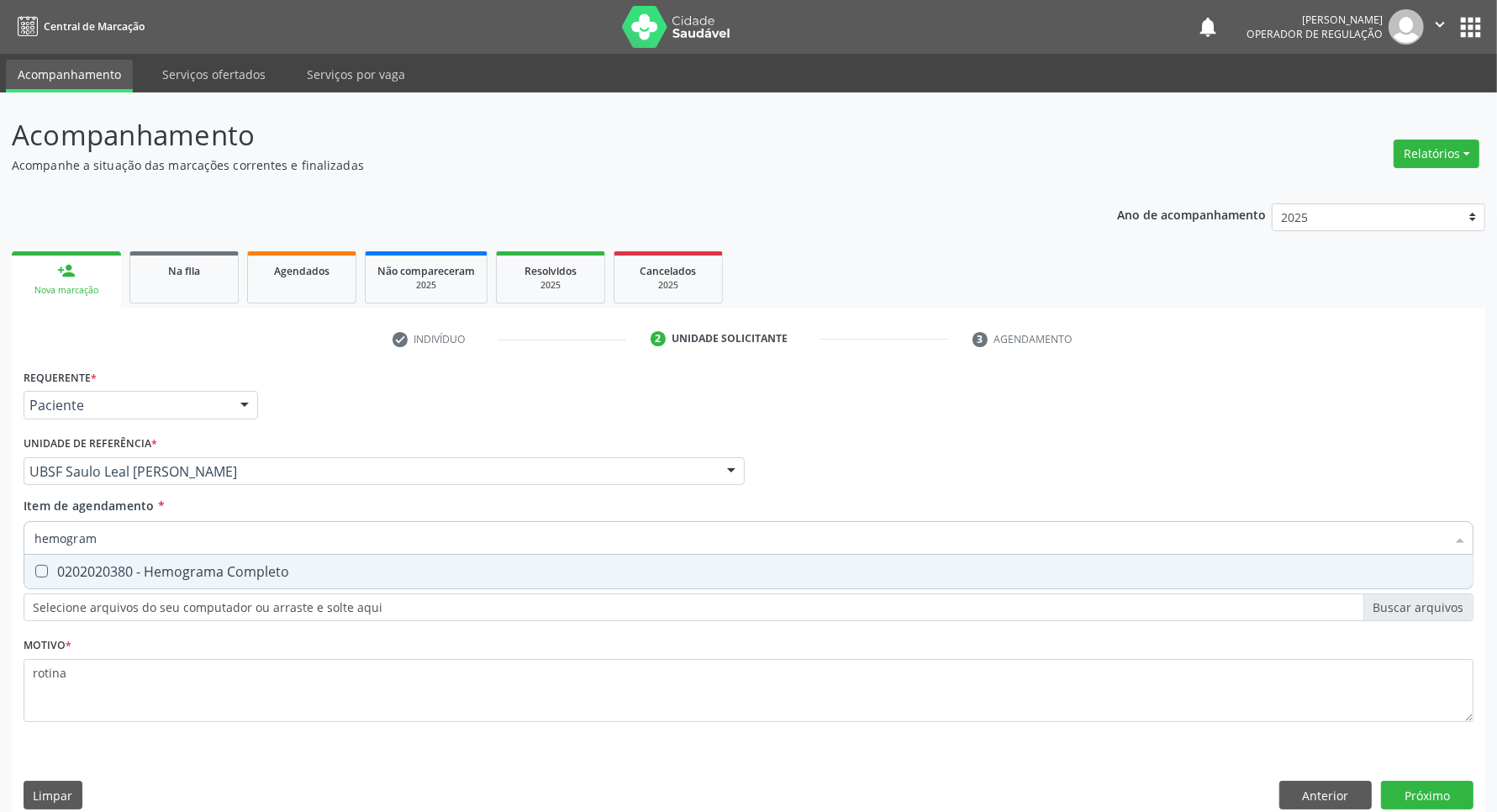
type input "hemograma"
click at [140, 565] on div "0202020380 - Hemograma Completo" at bounding box center [748, 571] width 1428 height 13
checkbox Completo "true"
click at [143, 547] on input "hemograma" at bounding box center [740, 537] width 1411 height 33
click at [143, 548] on input "hemograma" at bounding box center [740, 537] width 1411 height 33
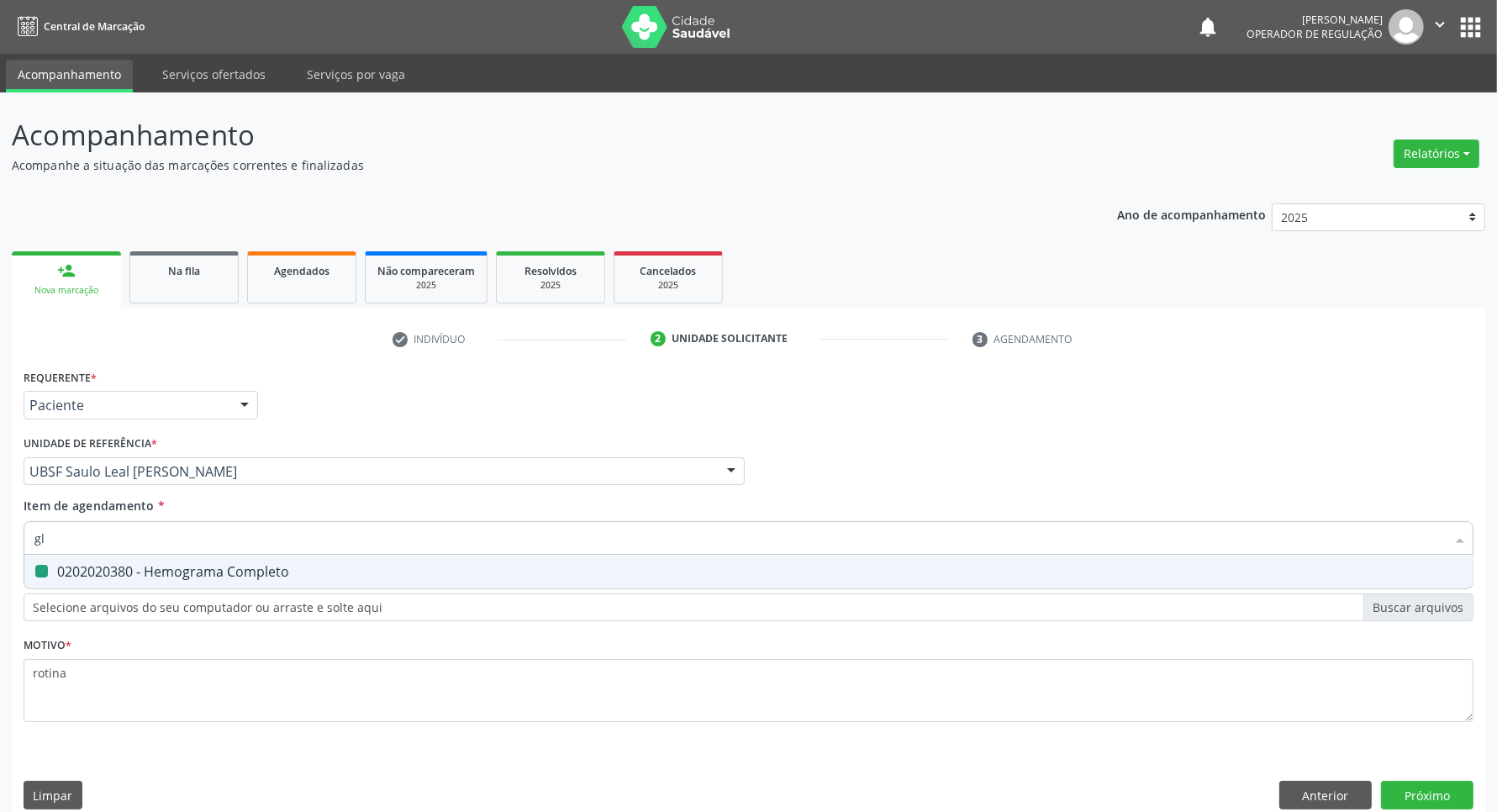
type input "gli"
checkbox Completo "false"
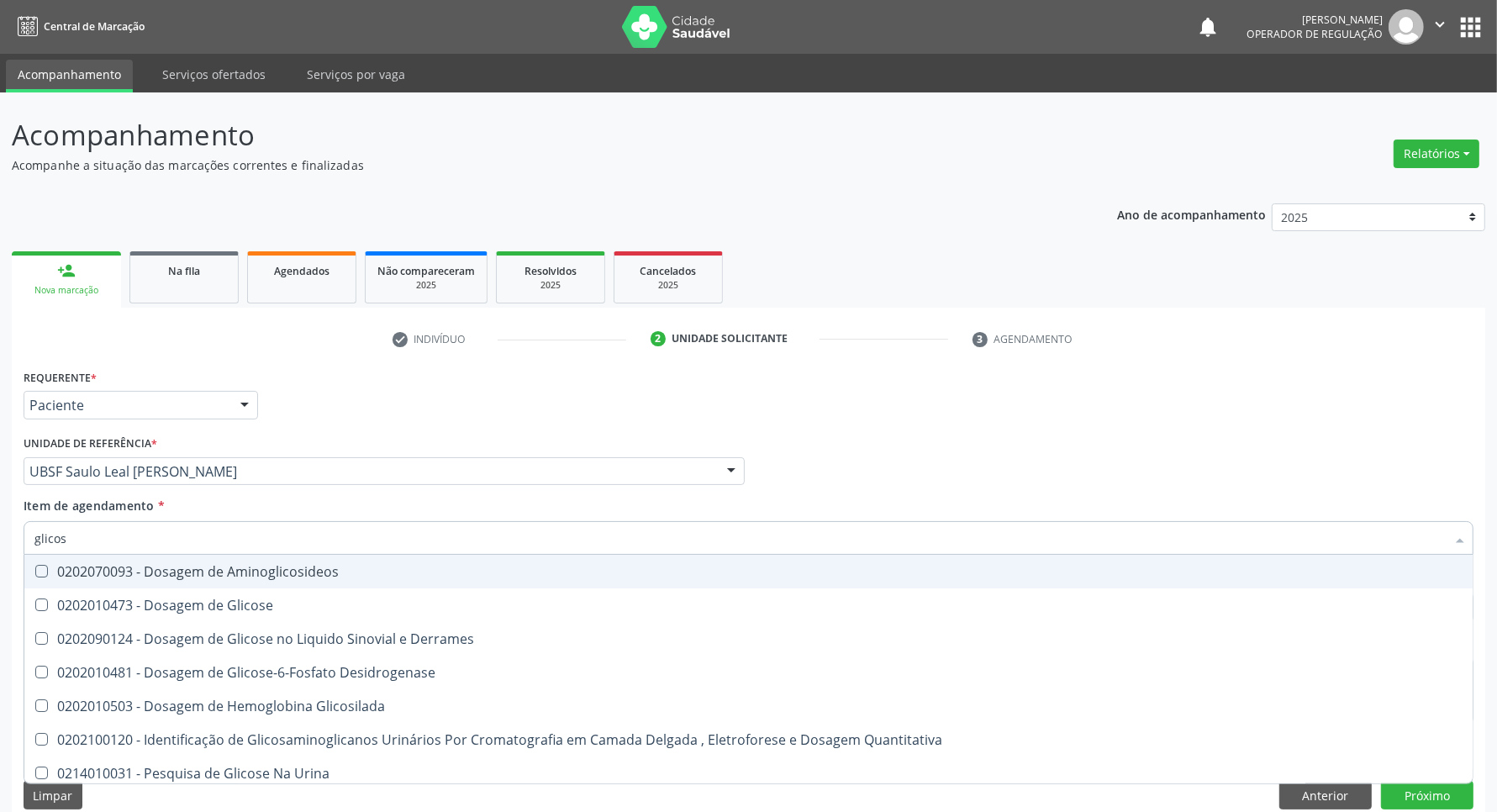
type input "glicose"
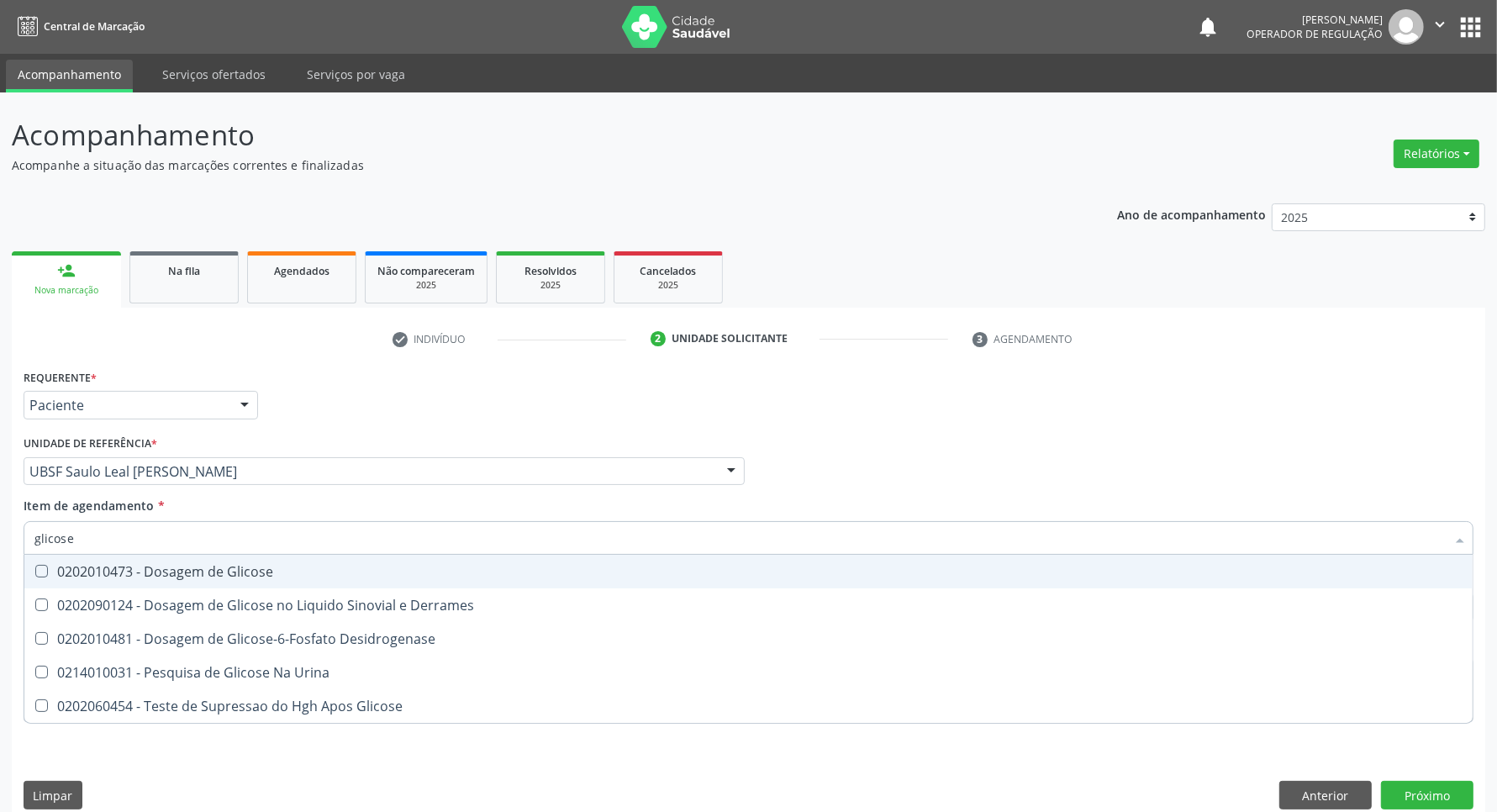
click at [172, 575] on div "0202010473 - Dosagem de Glicose" at bounding box center [748, 571] width 1428 height 13
checkbox Glicose "true"
type input "glicose"
click at [164, 522] on div "Item de agendamento * glicose Desfazer seleção 0202010473 - Dosagem de Glicose …" at bounding box center [748, 523] width 1449 height 53
checkbox Derrames "true"
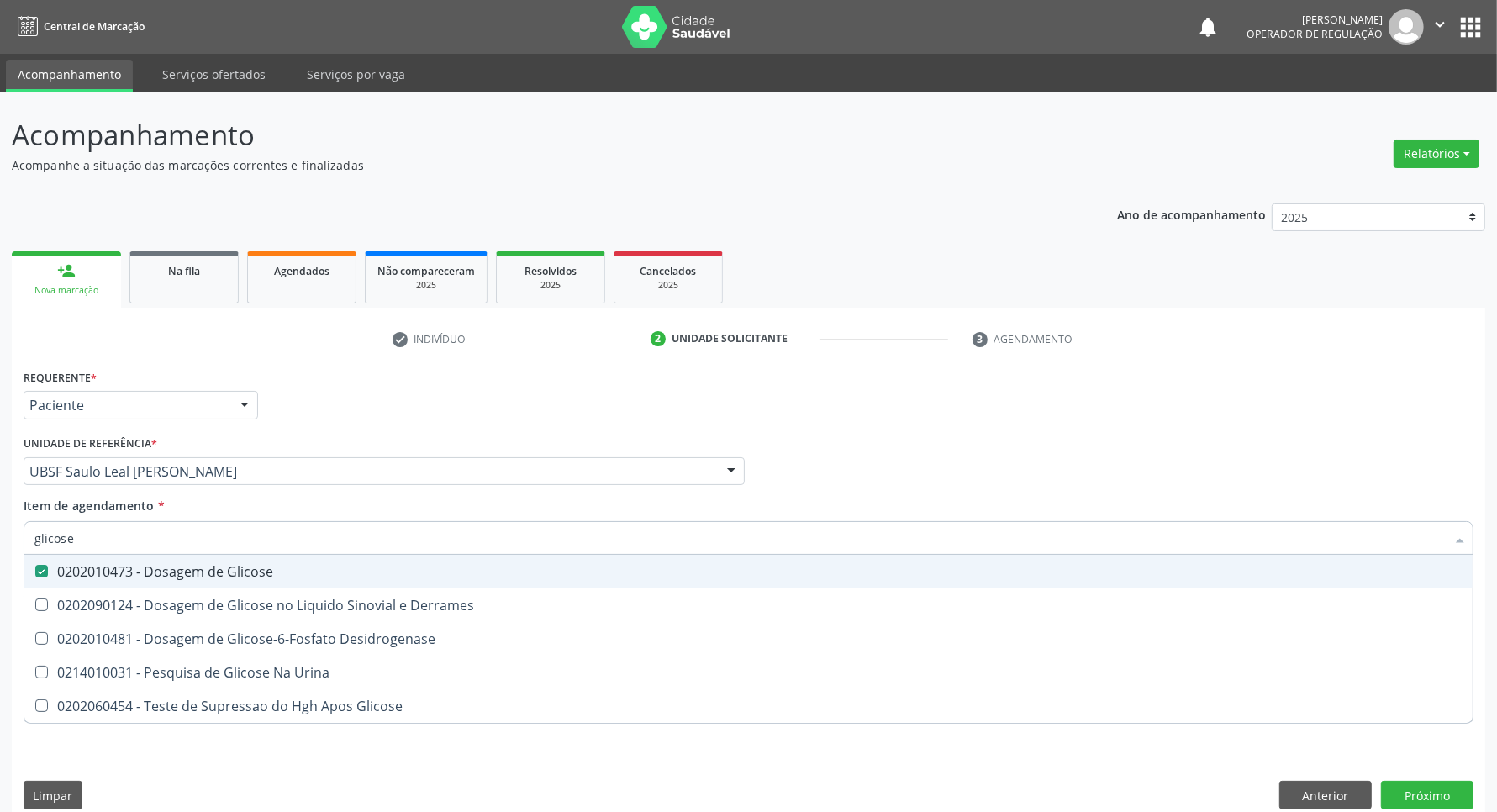
checkbox Desidrogenase "true"
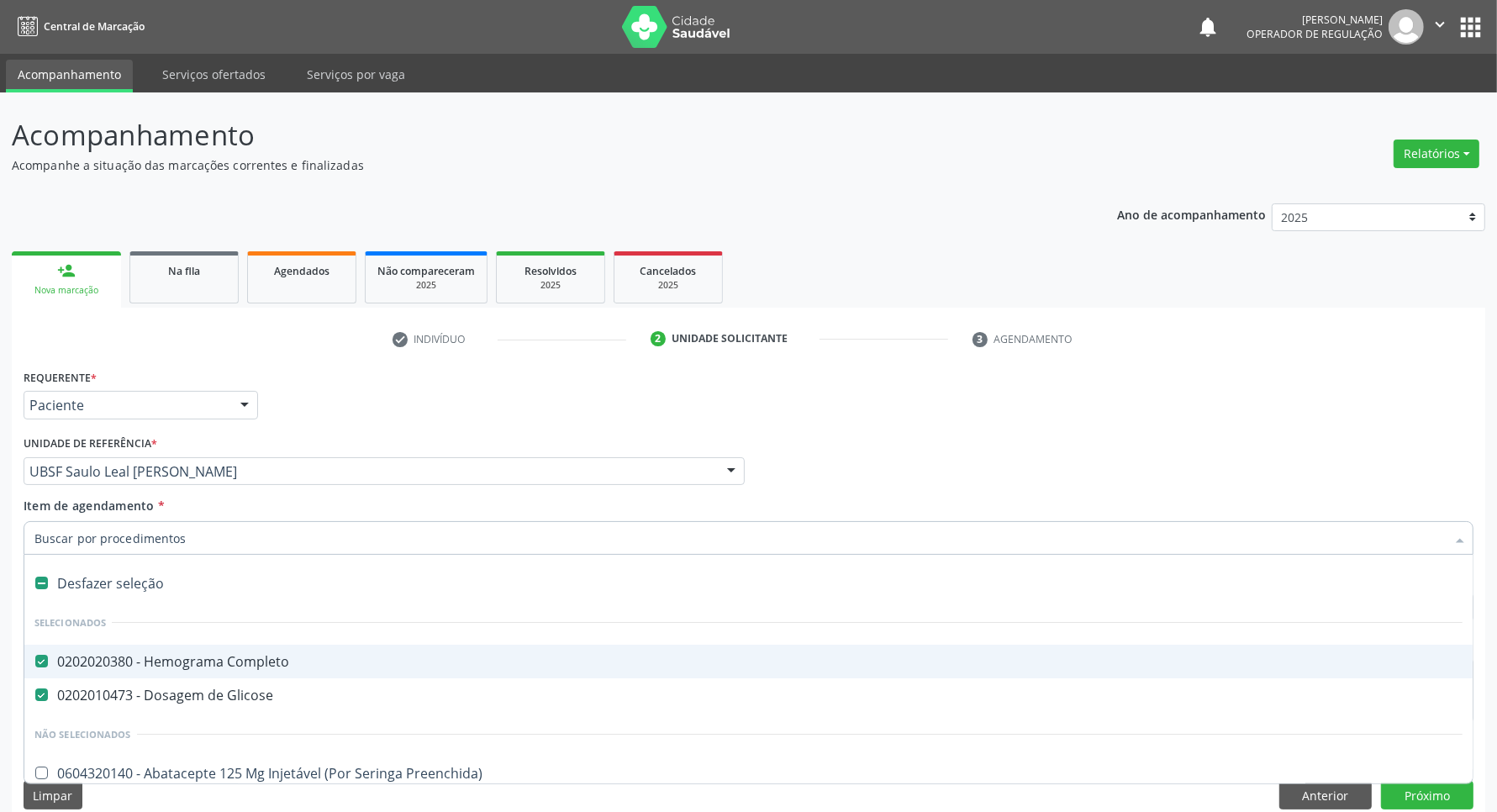
click at [139, 538] on input "Item de agendamento *" at bounding box center [740, 537] width 1411 height 33
type input "c"
type input "ld"
checkbox Completo "false"
checkbox Glicose "false"
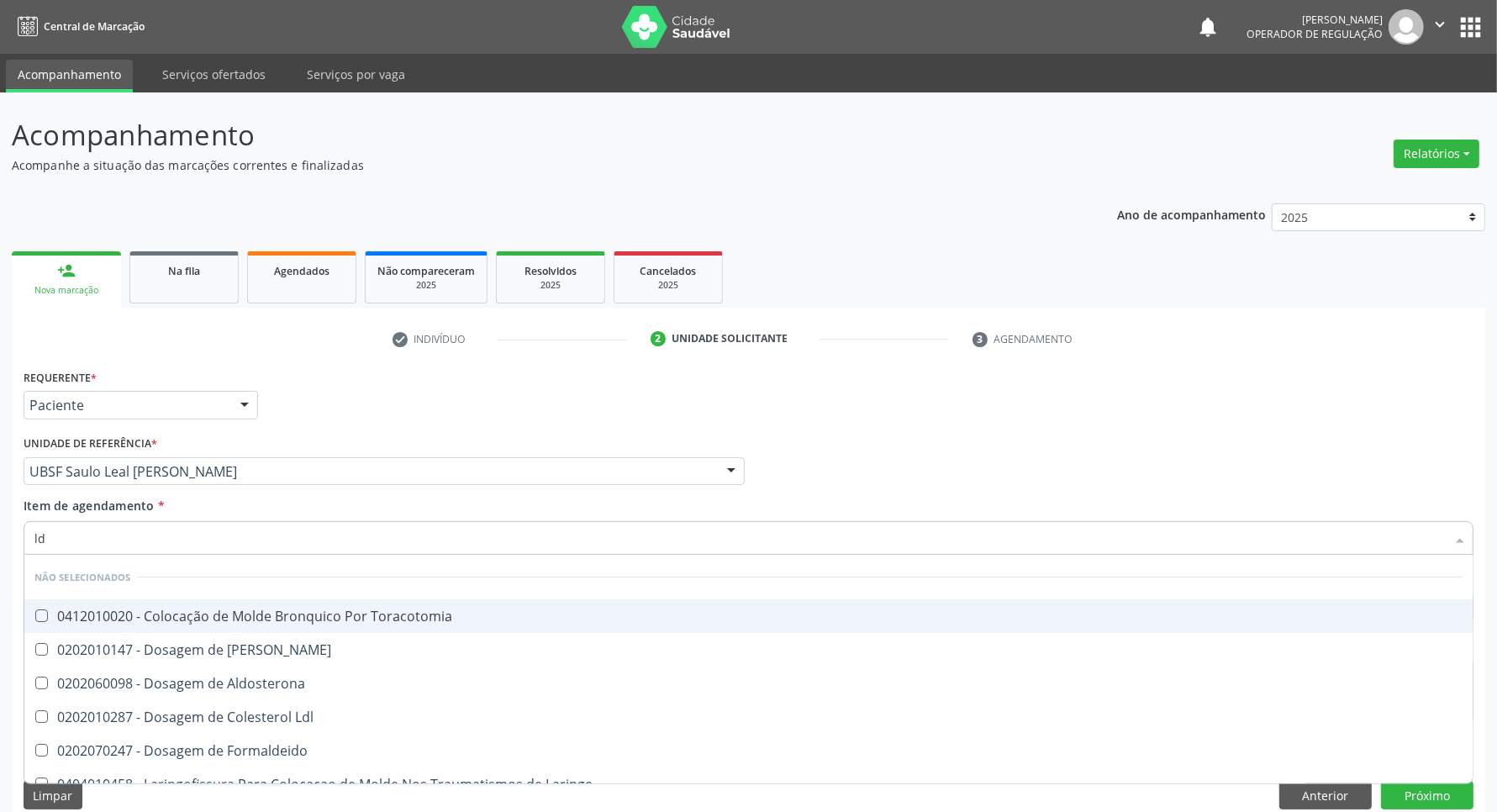
type input "ldl"
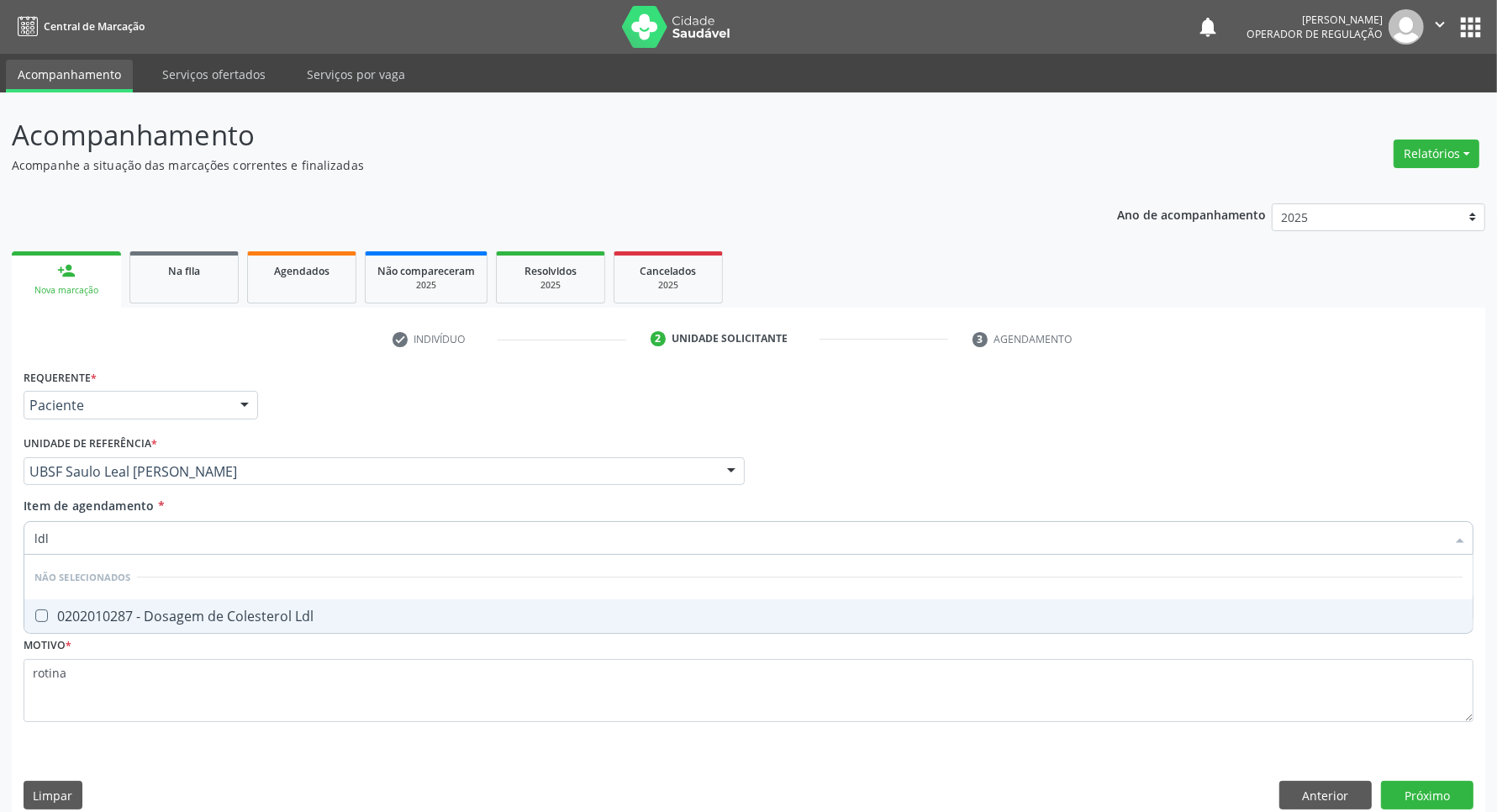
click at [161, 620] on div "0202010287 - Dosagem de Colesterol Ldl" at bounding box center [748, 616] width 1428 height 13
checkbox Ldl "true"
type input "ld"
checkbox Ldl "false"
type input "l"
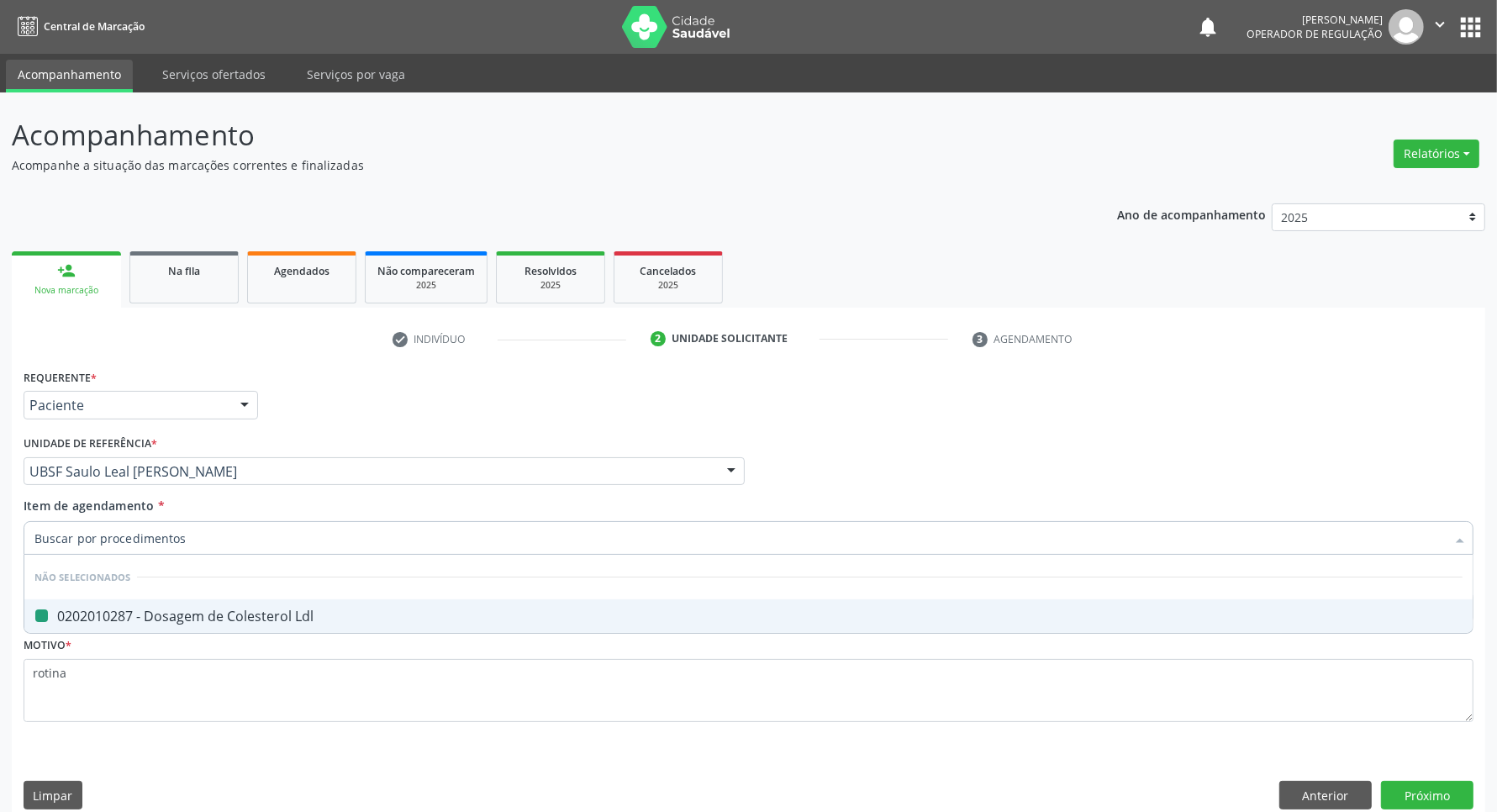
checkbox Ldl "true"
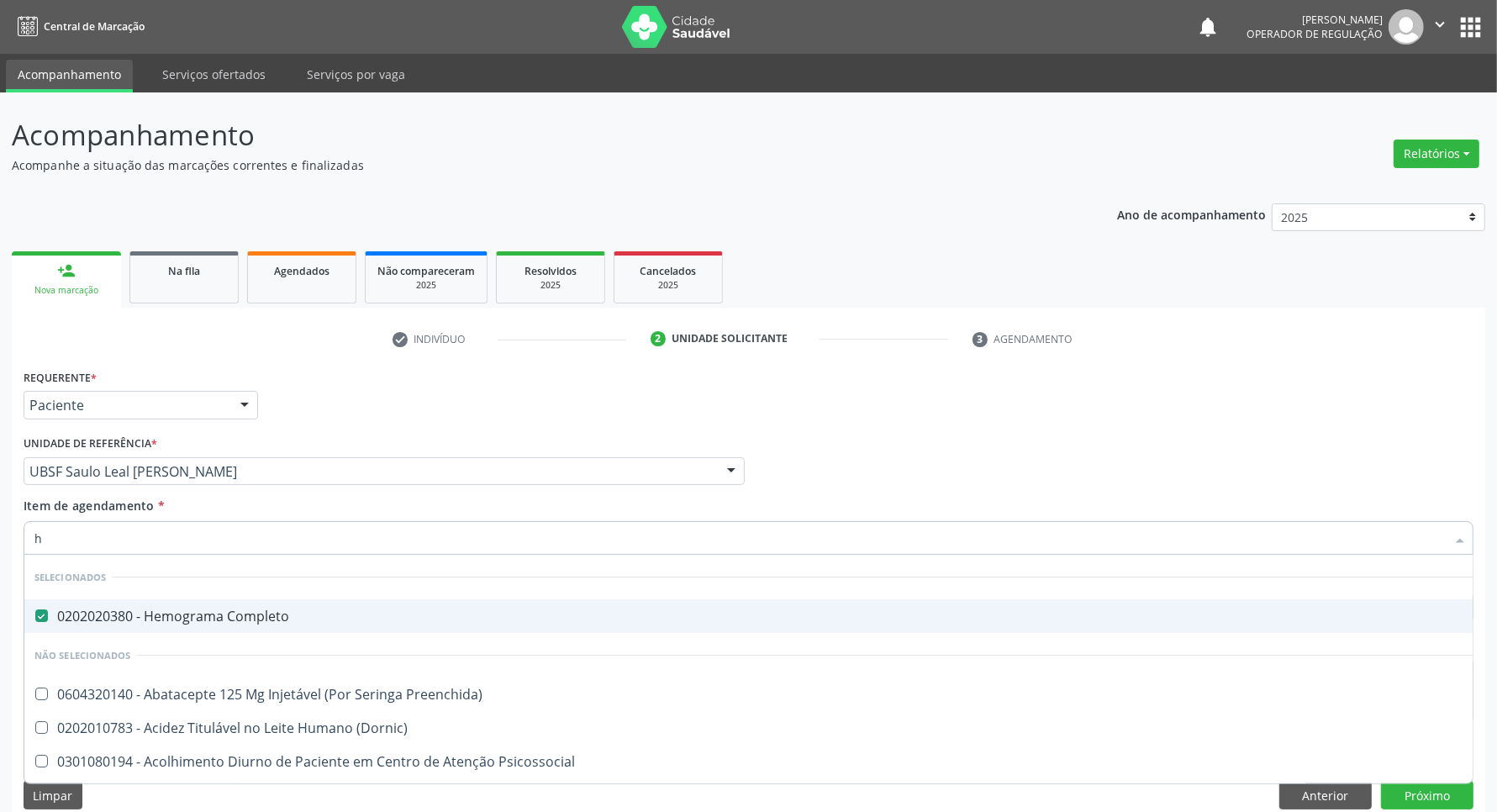
type input "hd"
checkbox Completo "false"
type input "hdl"
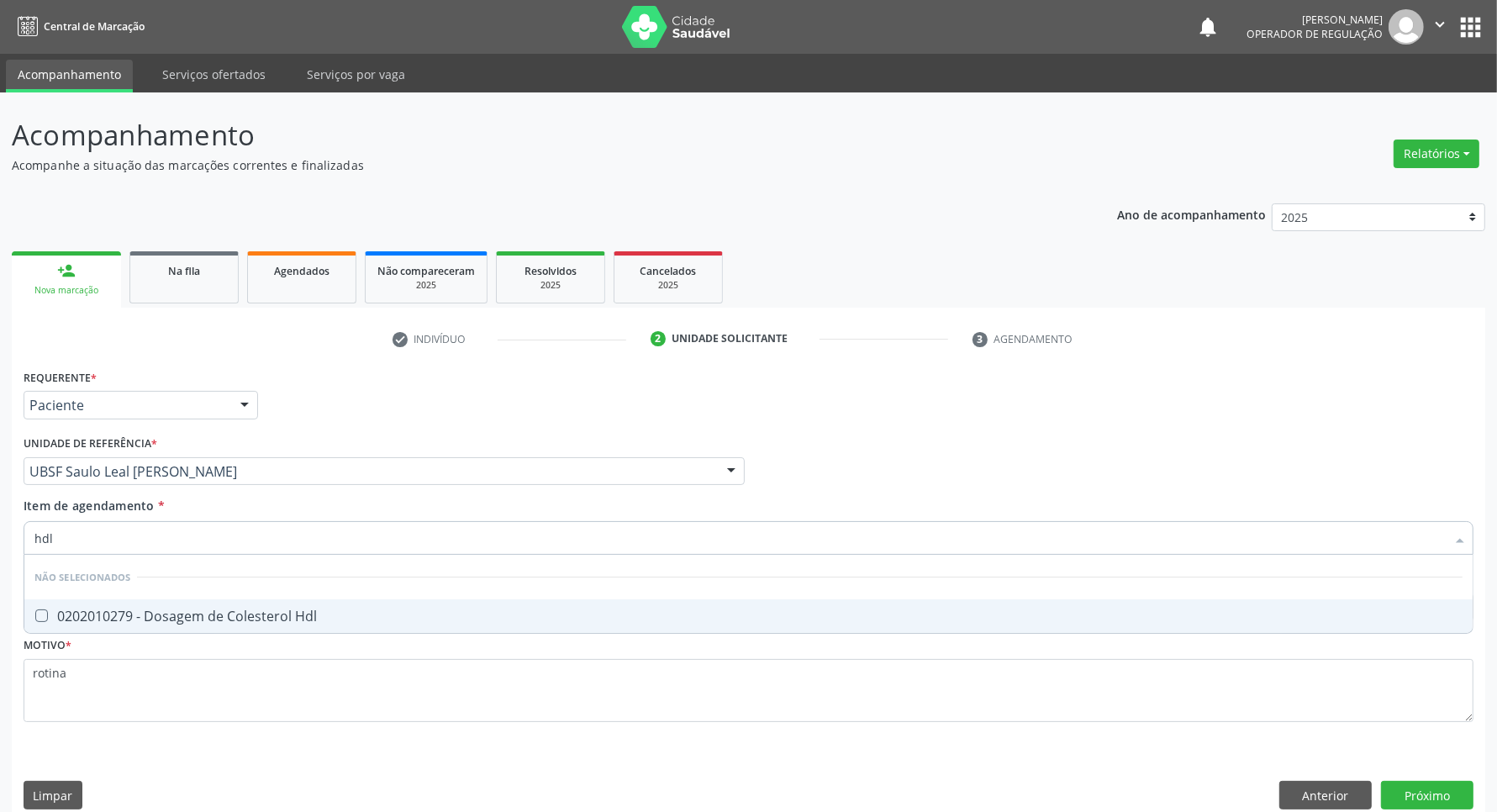
click at [161, 620] on div "0202010279 - Dosagem de Colesterol Hdl" at bounding box center [748, 616] width 1428 height 13
checkbox Hdl "true"
click at [162, 552] on input "hdl" at bounding box center [740, 537] width 1411 height 33
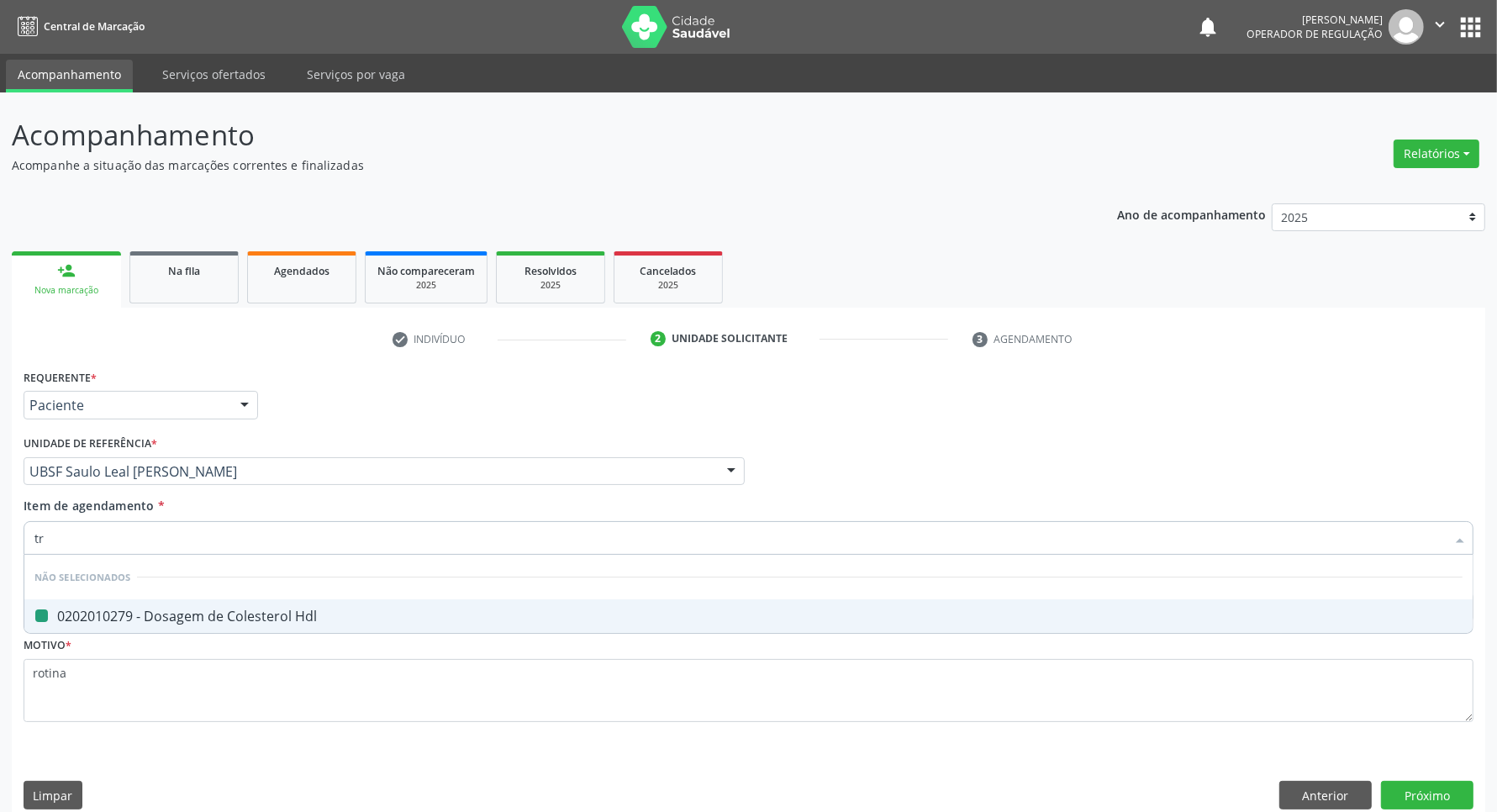
type input "tri"
checkbox Hdl "false"
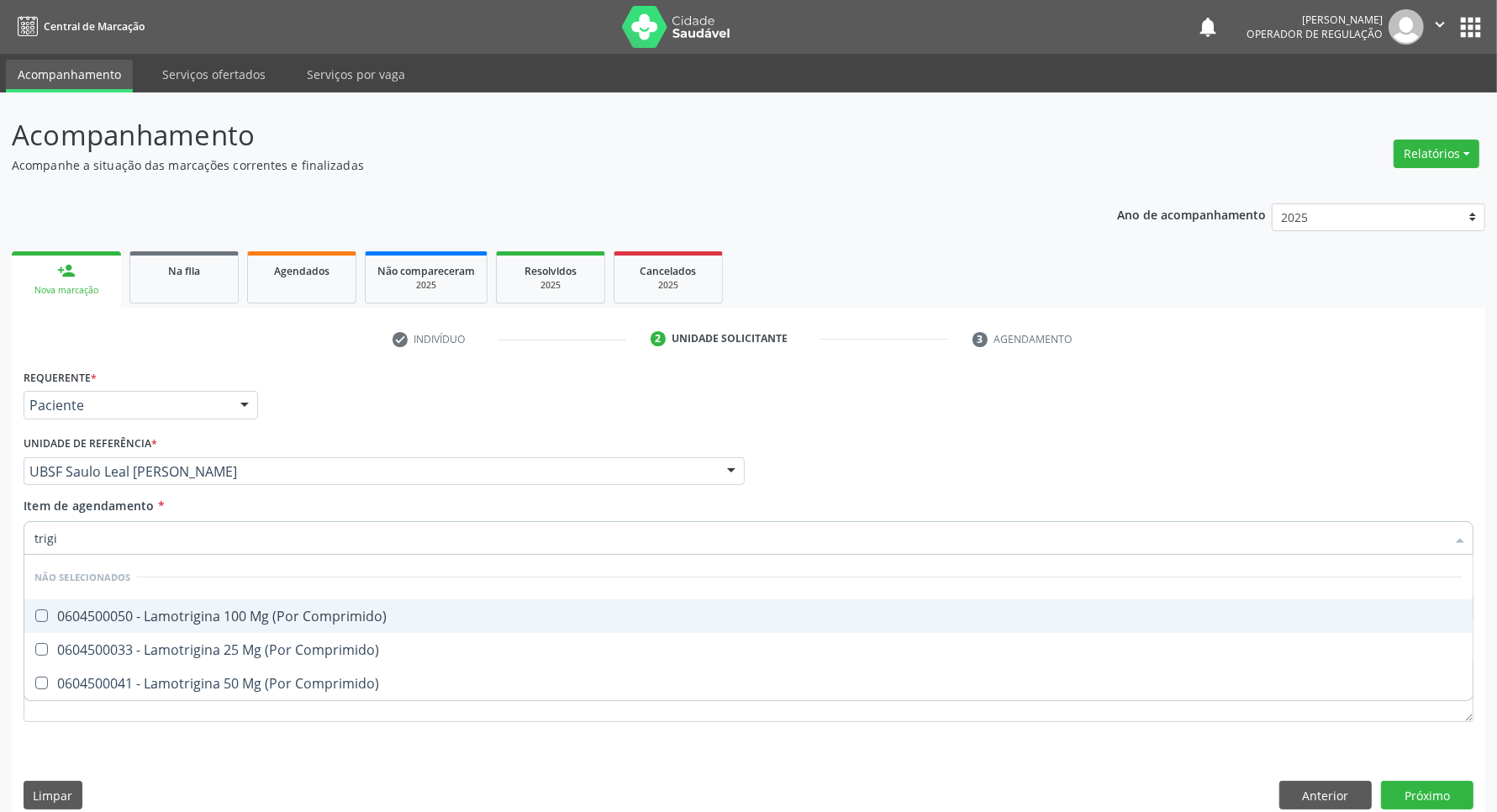
type input "trig"
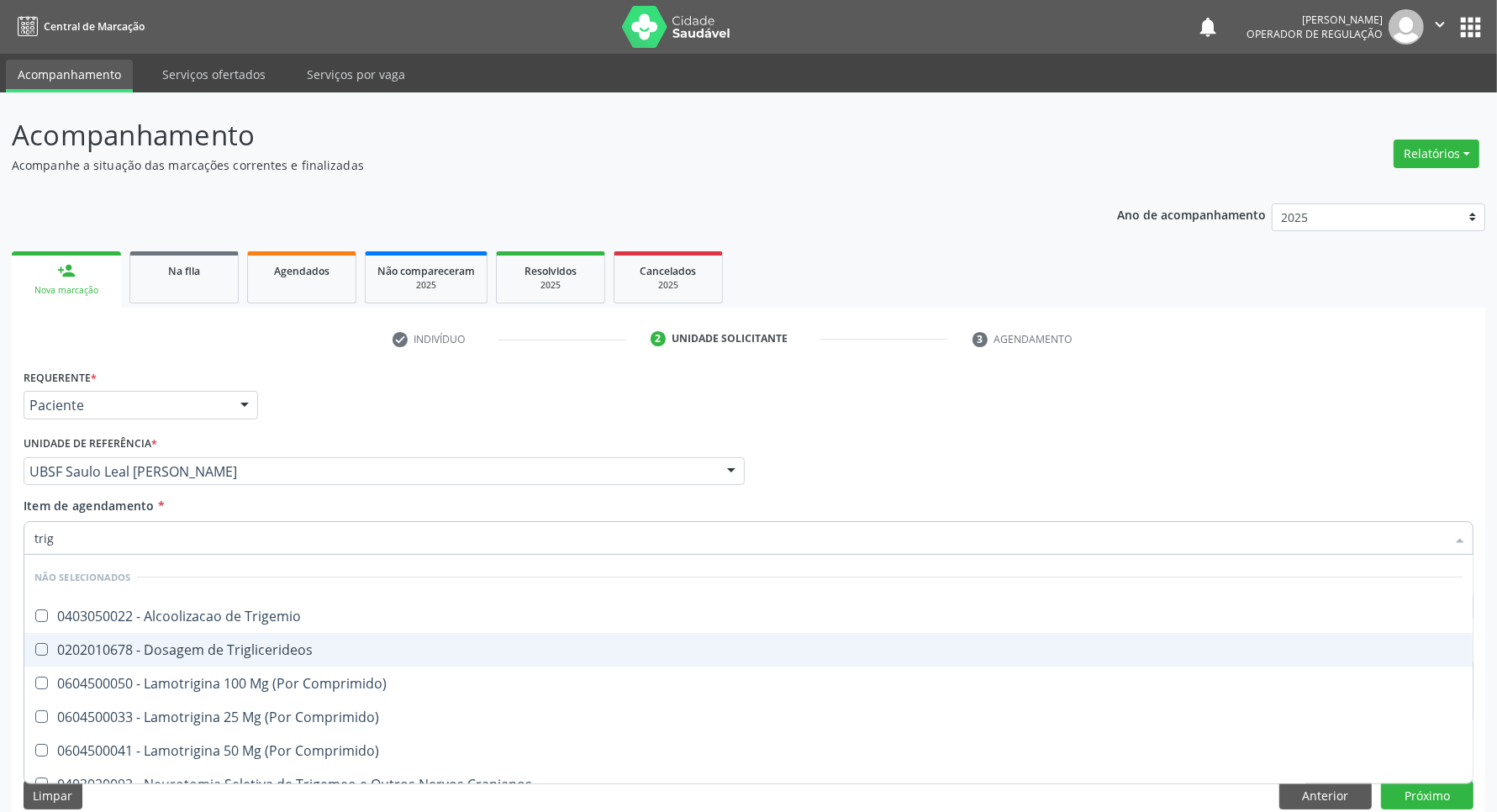
click at [172, 648] on div "0202010678 - Dosagem de Triglicerideos" at bounding box center [748, 649] width 1428 height 13
checkbox Triglicerideos "true"
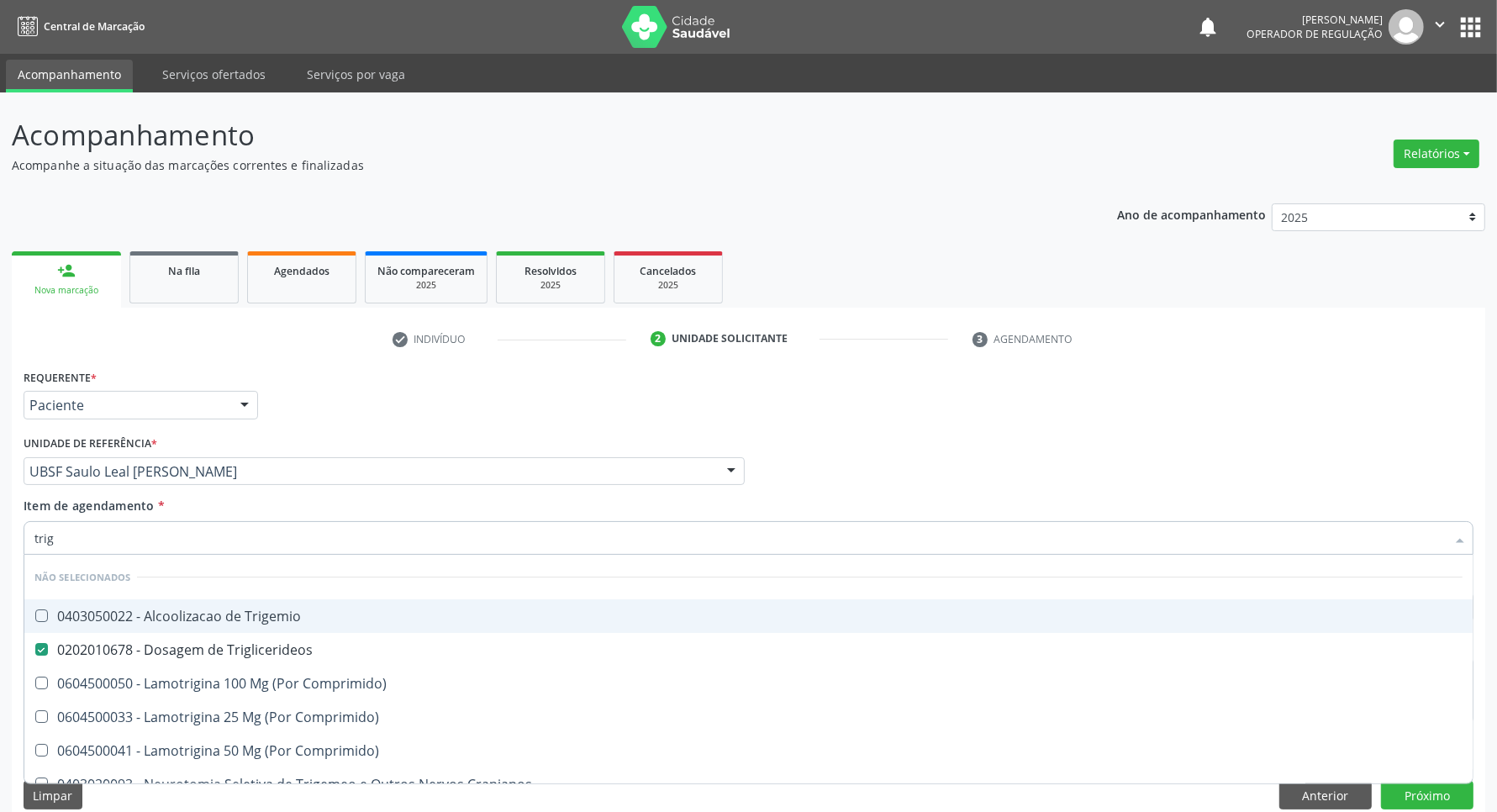
click at [145, 538] on input "trig" at bounding box center [740, 537] width 1411 height 33
click at [144, 538] on input "trig" at bounding box center [740, 537] width 1411 height 33
type input "bi"
checkbox Triglicerideos "false"
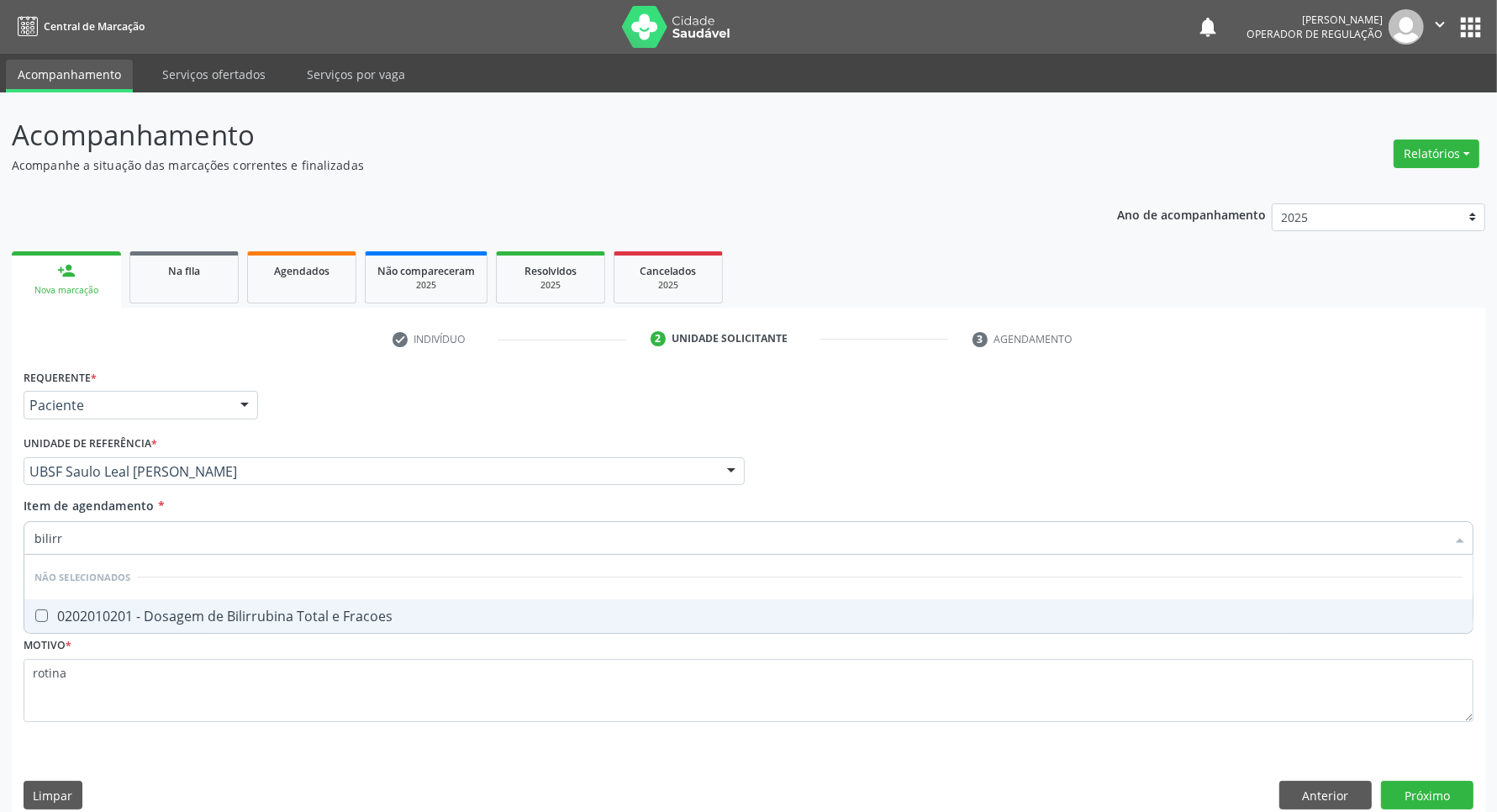
type input "bilirru"
click at [202, 604] on span "0202010201 - Dosagem de Bilirrubina Total e Fracoes" at bounding box center [748, 615] width 1448 height 33
checkbox Fracoes "true"
click at [189, 544] on input "bilirru" at bounding box center [740, 537] width 1411 height 33
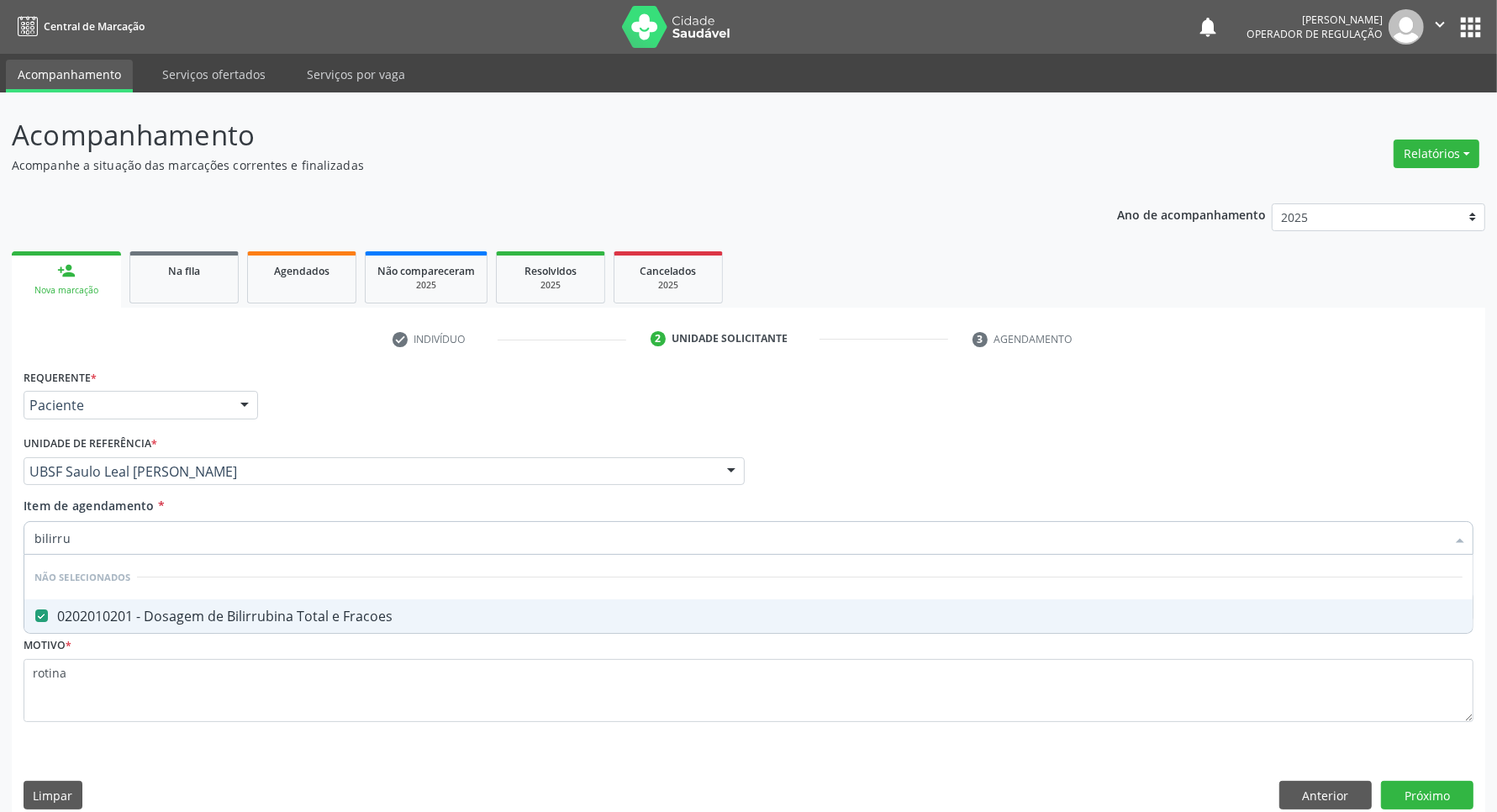
click at [189, 545] on input "bilirru" at bounding box center [740, 537] width 1411 height 33
type input "ga"
checkbox Fracoes "false"
click at [191, 545] on input "gama" at bounding box center [740, 537] width 1411 height 33
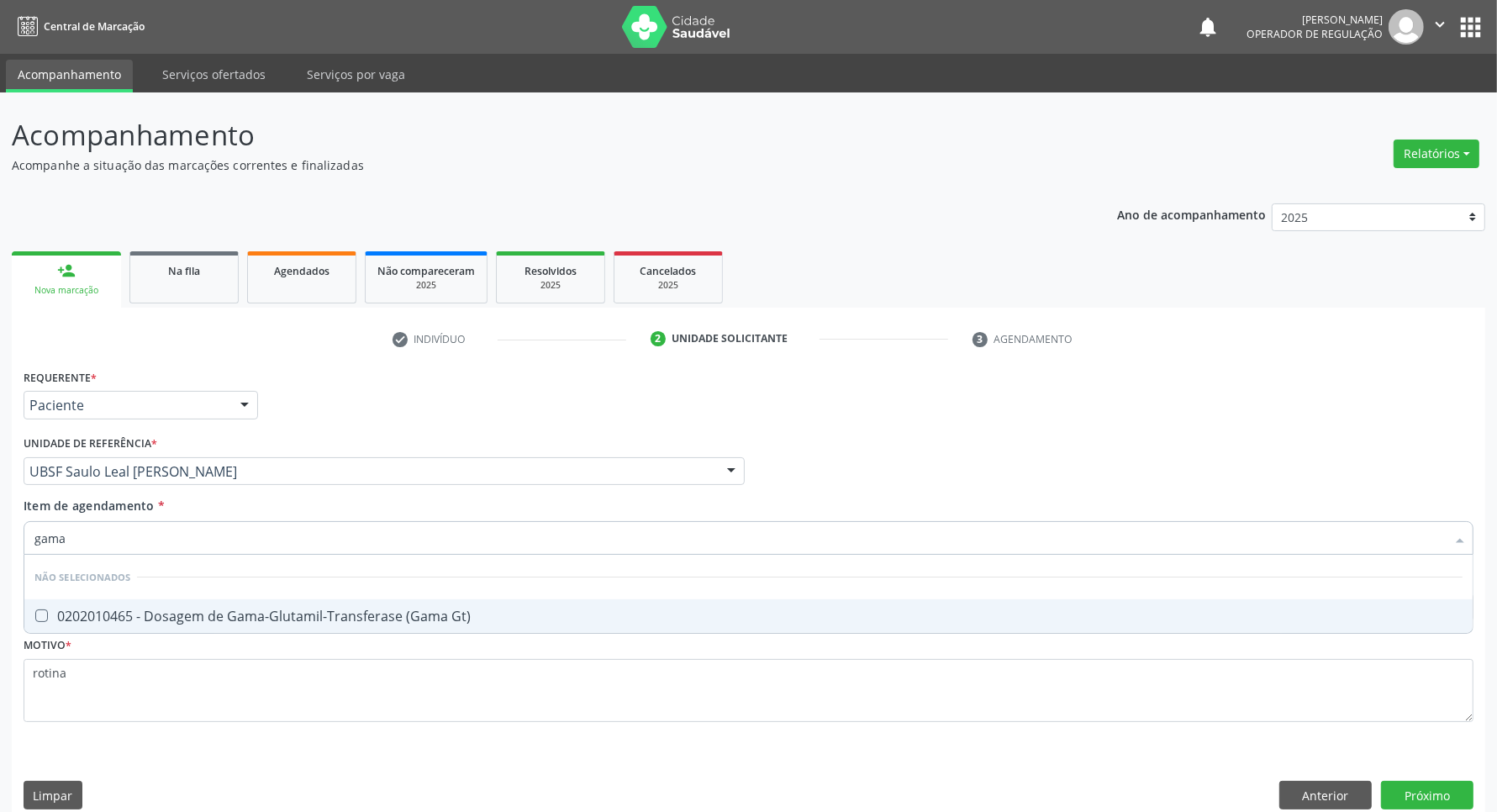
click at [191, 545] on input "gama" at bounding box center [740, 537] width 1411 height 33
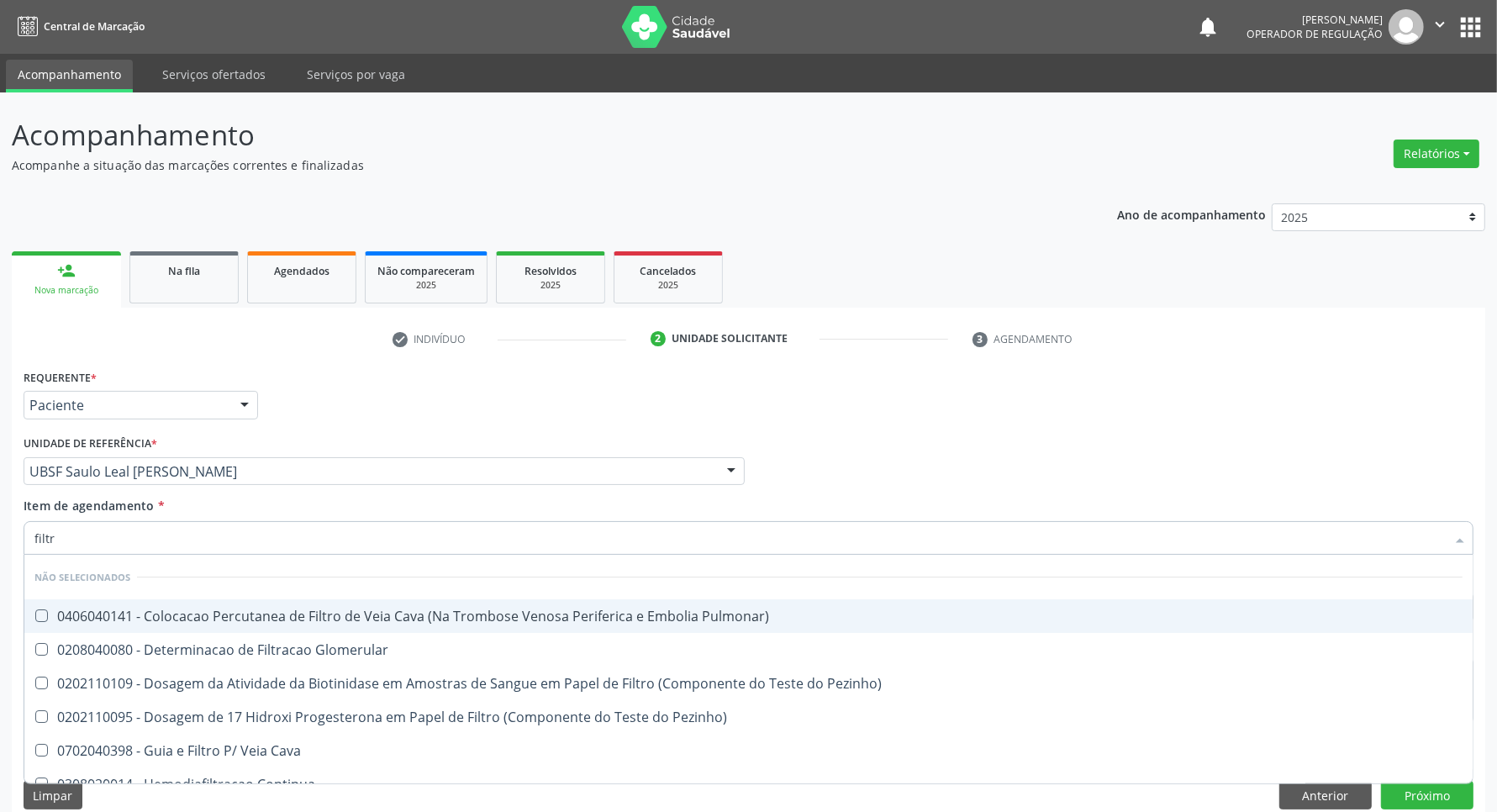
type input "filtra"
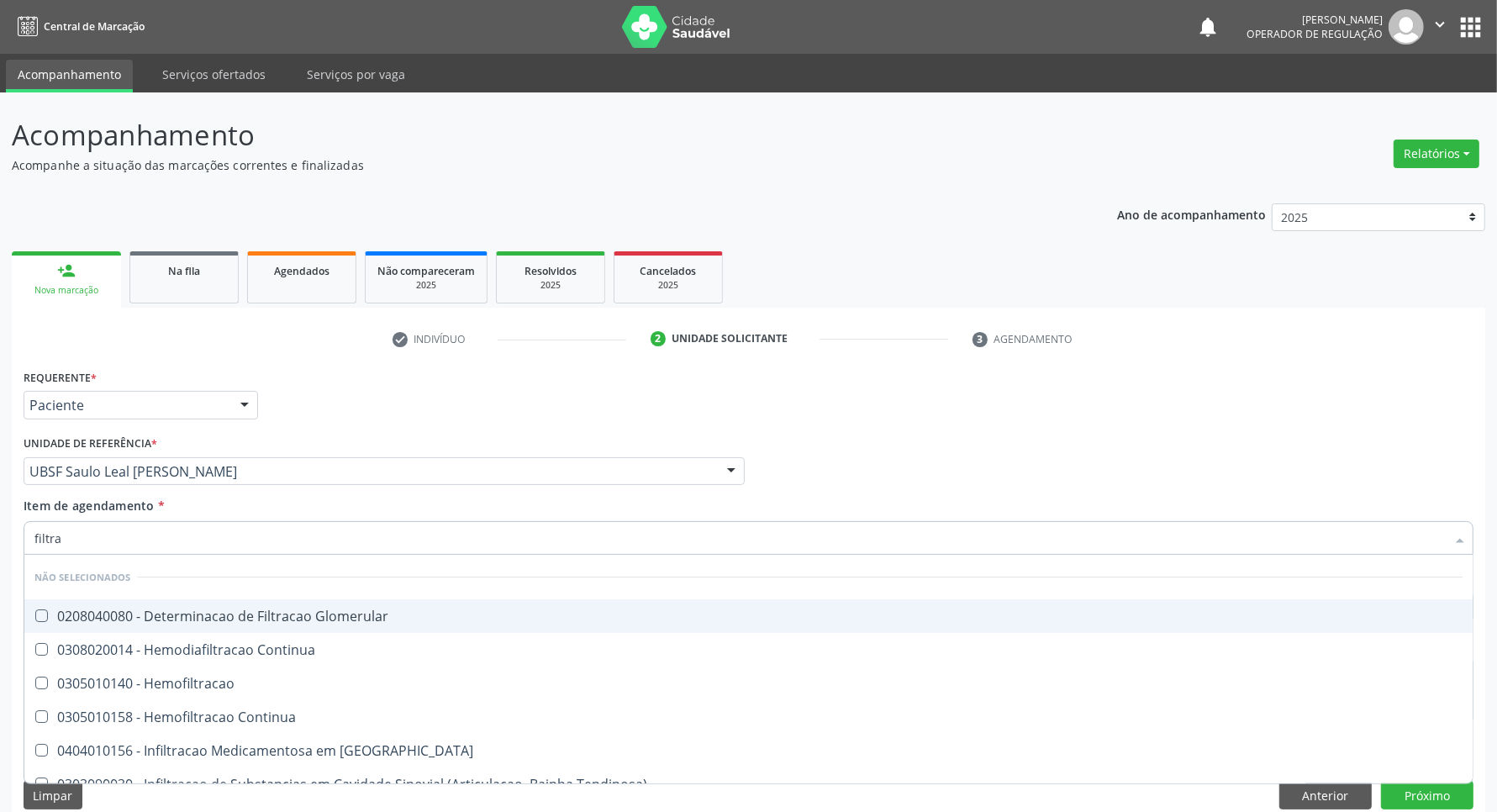
click at [241, 603] on span "0208040080 - Determinacao de Filtracao Glomerular" at bounding box center [748, 615] width 1448 height 33
checkbox Glomerular "true"
click at [227, 543] on input "filtra" at bounding box center [740, 537] width 1411 height 33
click at [227, 544] on input "filtra" at bounding box center [740, 537] width 1411 height 33
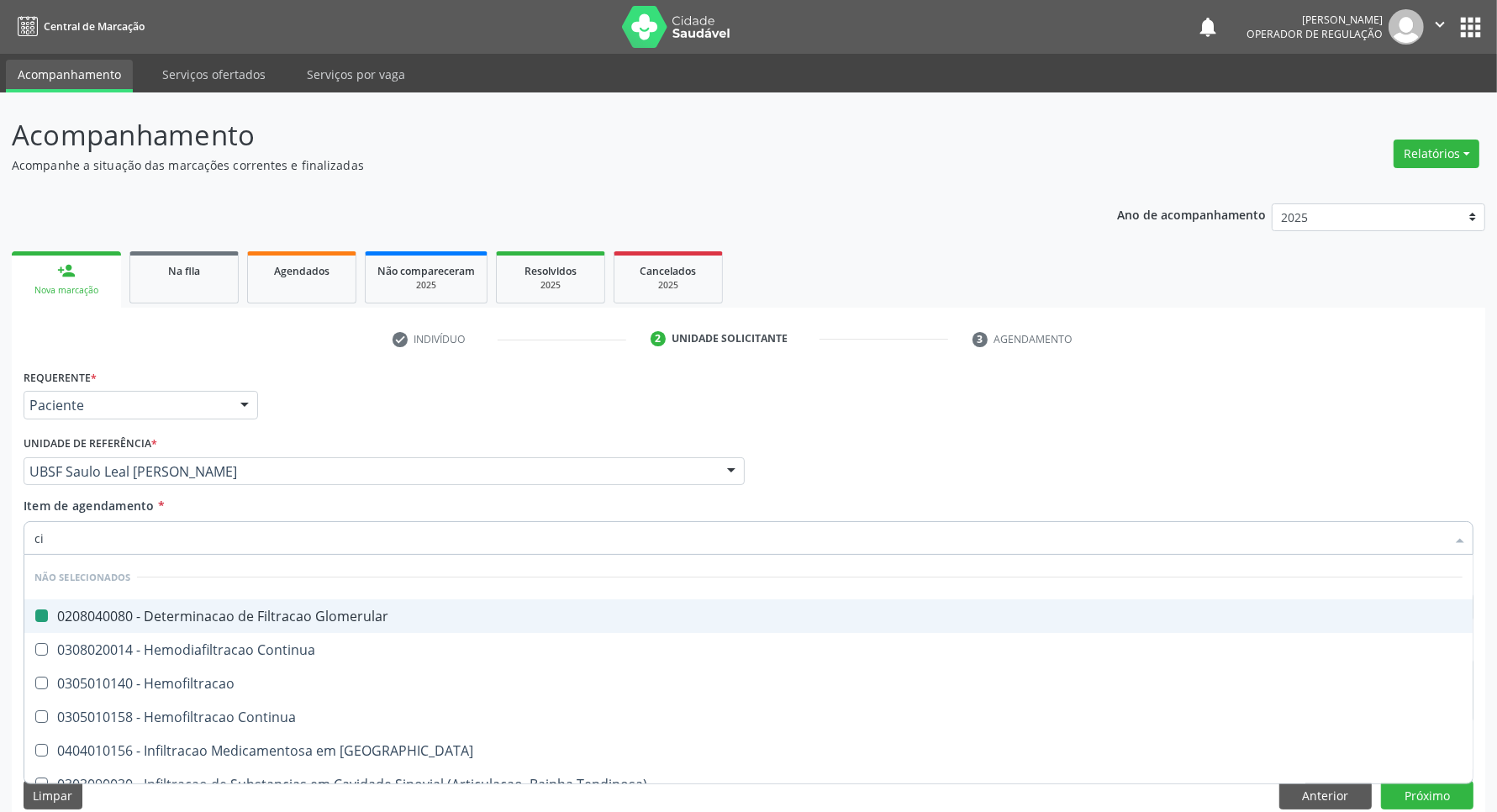
type input "cis"
checkbox Glomerular "false"
checkbox Continua "false"
type input "c"
checkbox Cistica "true"
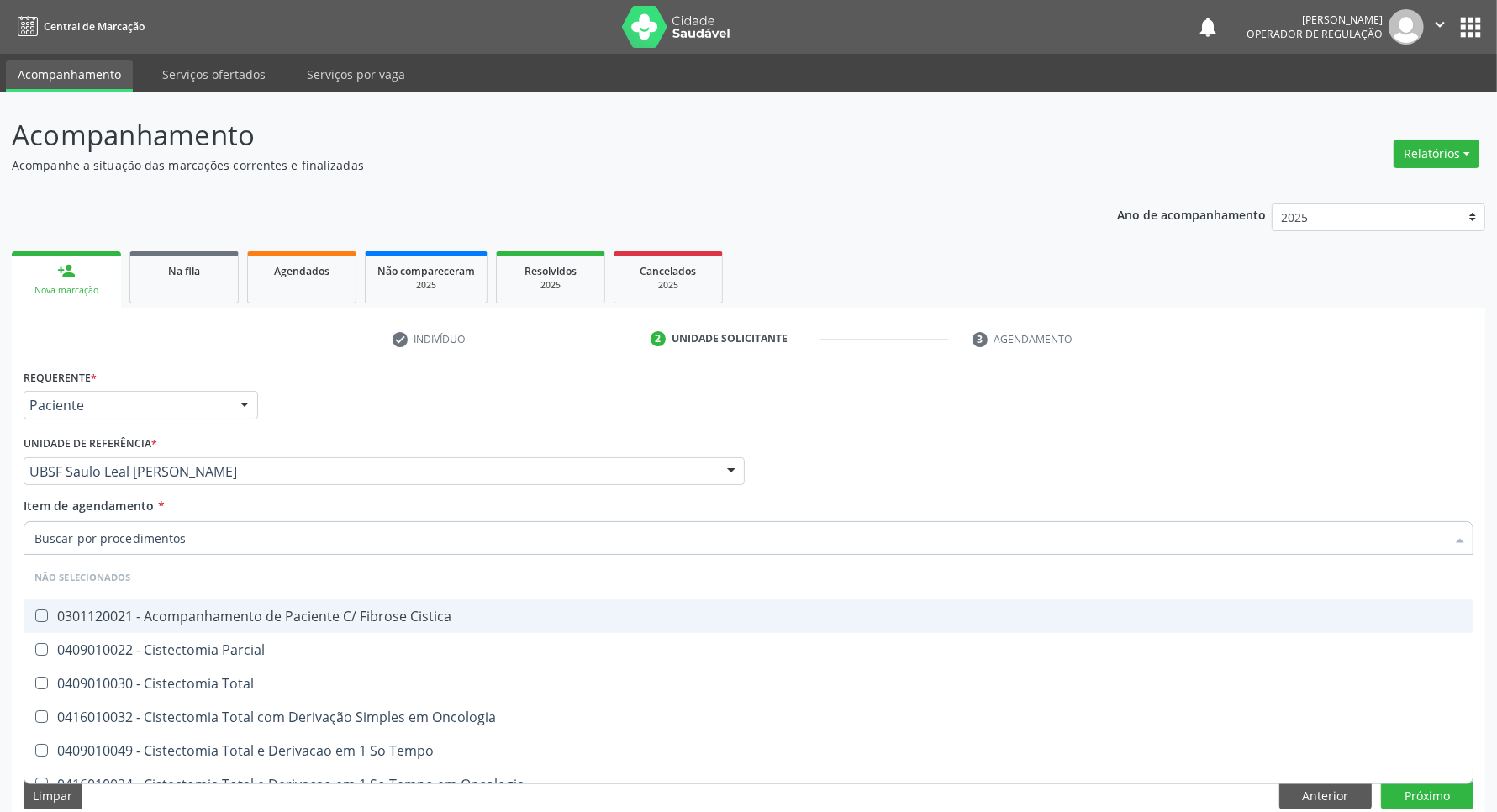
checkbox Parcial "true"
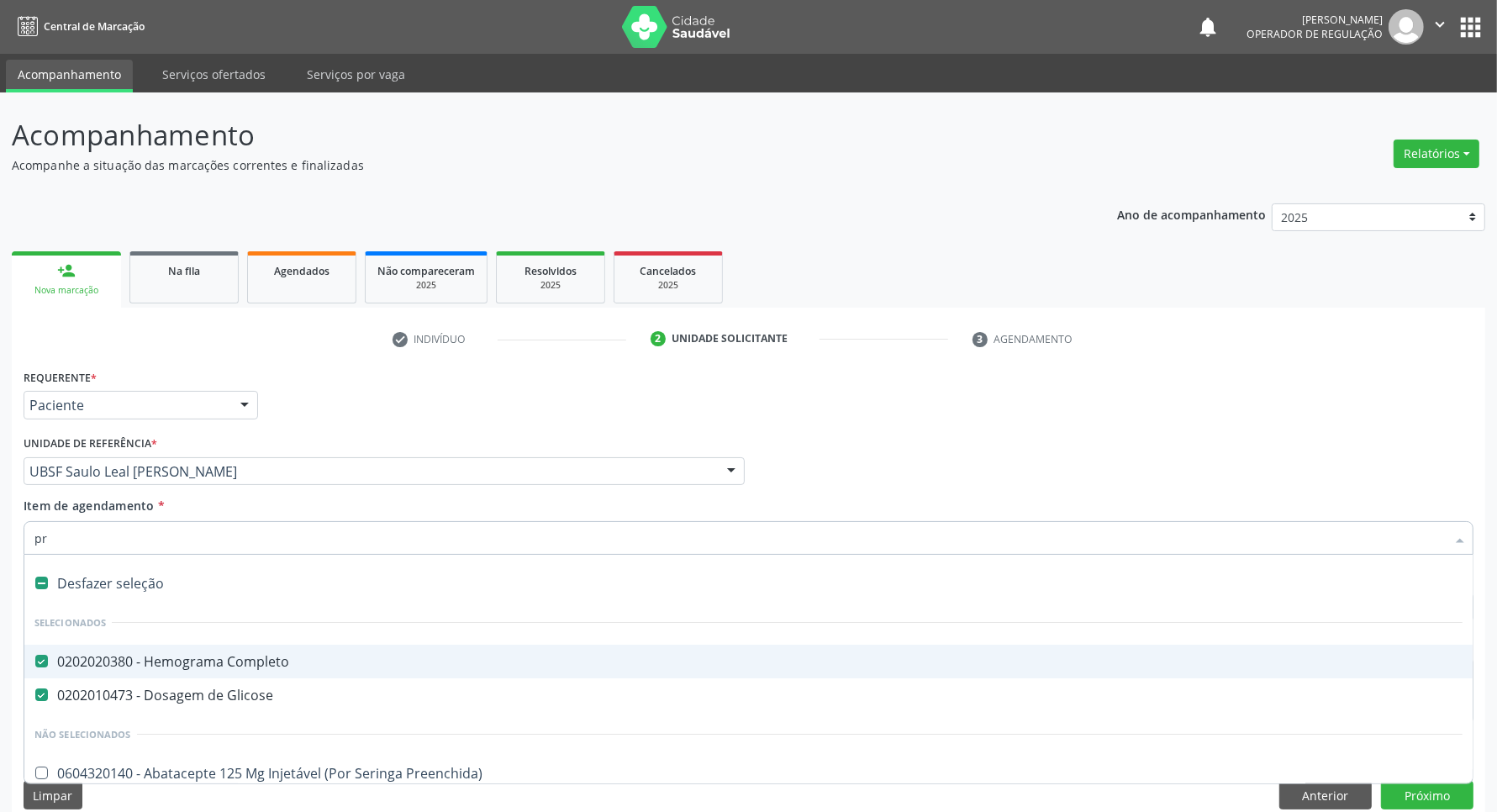
type input "pro"
checkbox Completo "false"
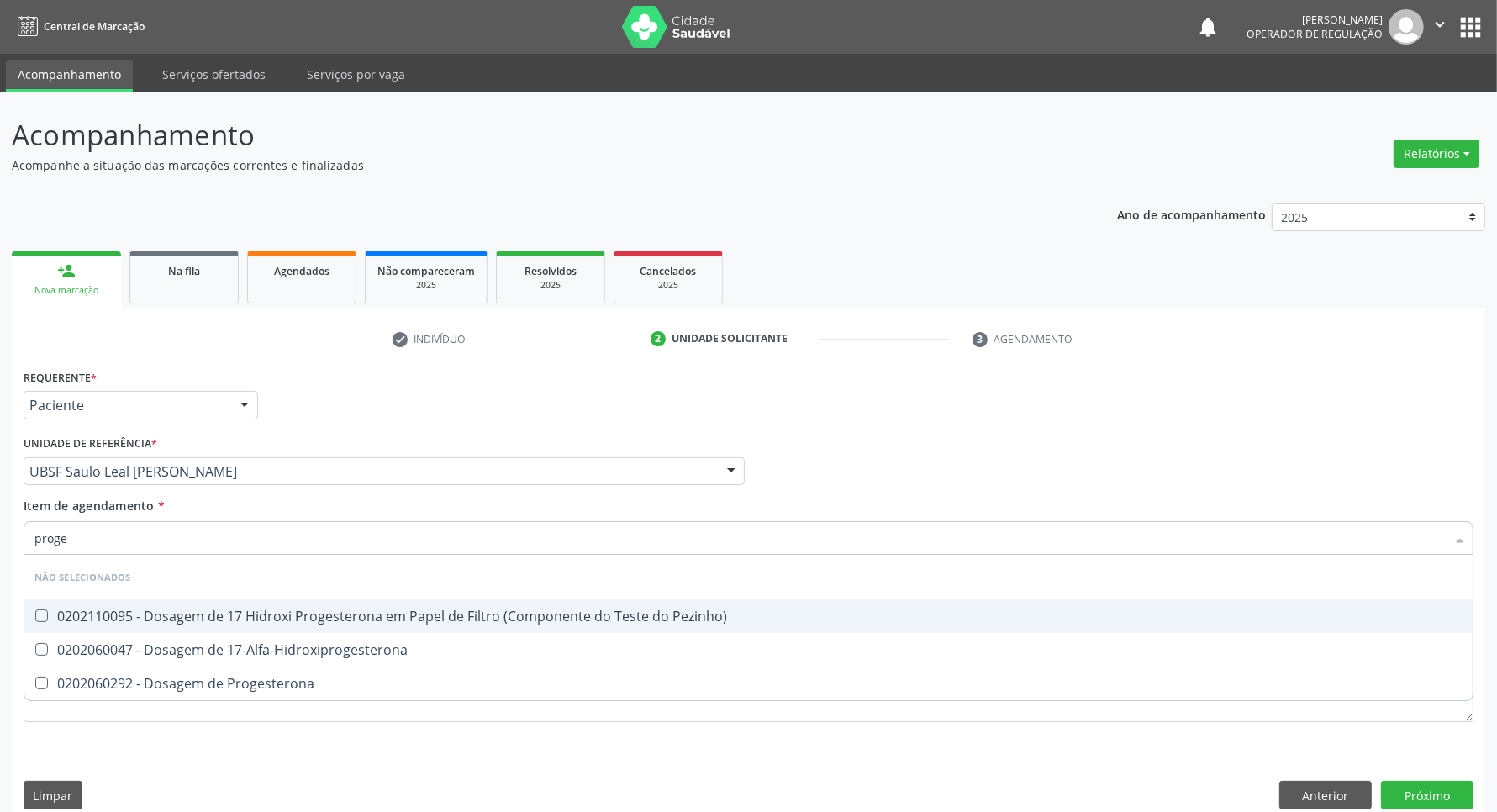
type input "proges"
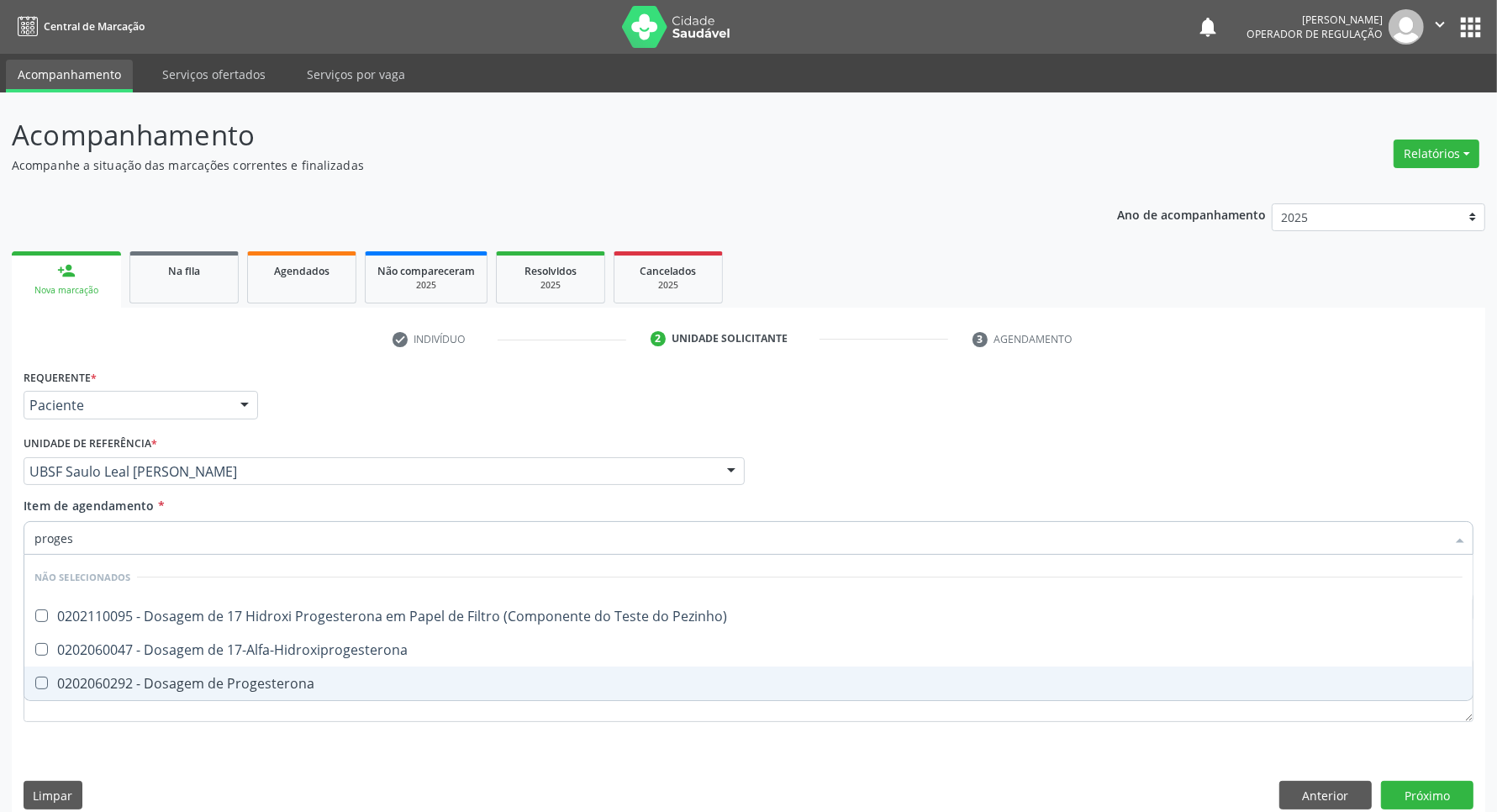
click at [232, 679] on div "0202060292 - Dosagem de Progesterona" at bounding box center [748, 683] width 1428 height 13
checkbox Progesterona "true"
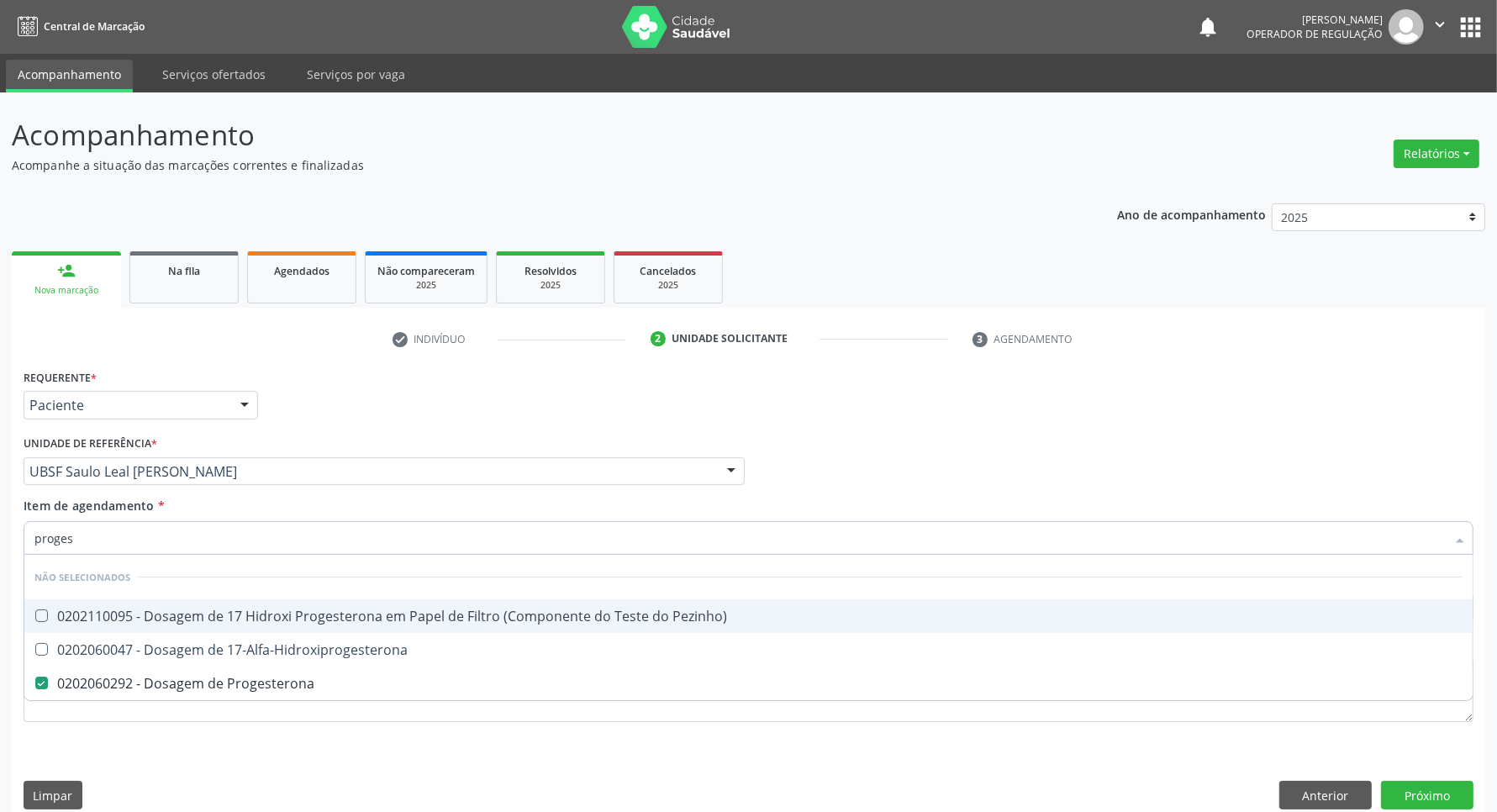
click at [203, 540] on input "proges" at bounding box center [740, 537] width 1411 height 33
click at [202, 540] on input "proges" at bounding box center [740, 537] width 1411 height 33
click at [202, 542] on input "proges" at bounding box center [740, 537] width 1411 height 33
type input "es"
checkbox Pezinho\) "false"
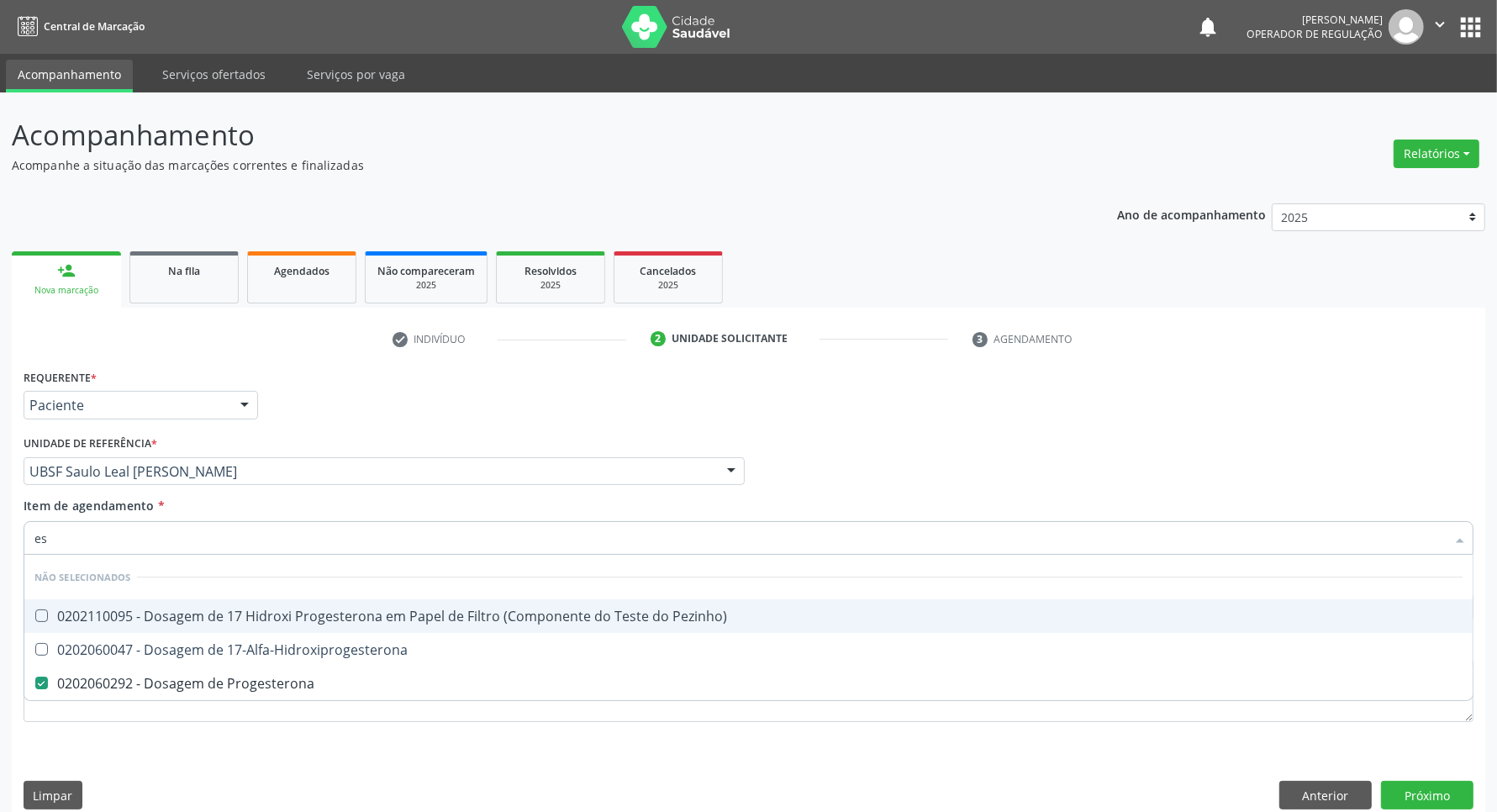
checkbox 17-Alfa-Hidroxiprogesterona "false"
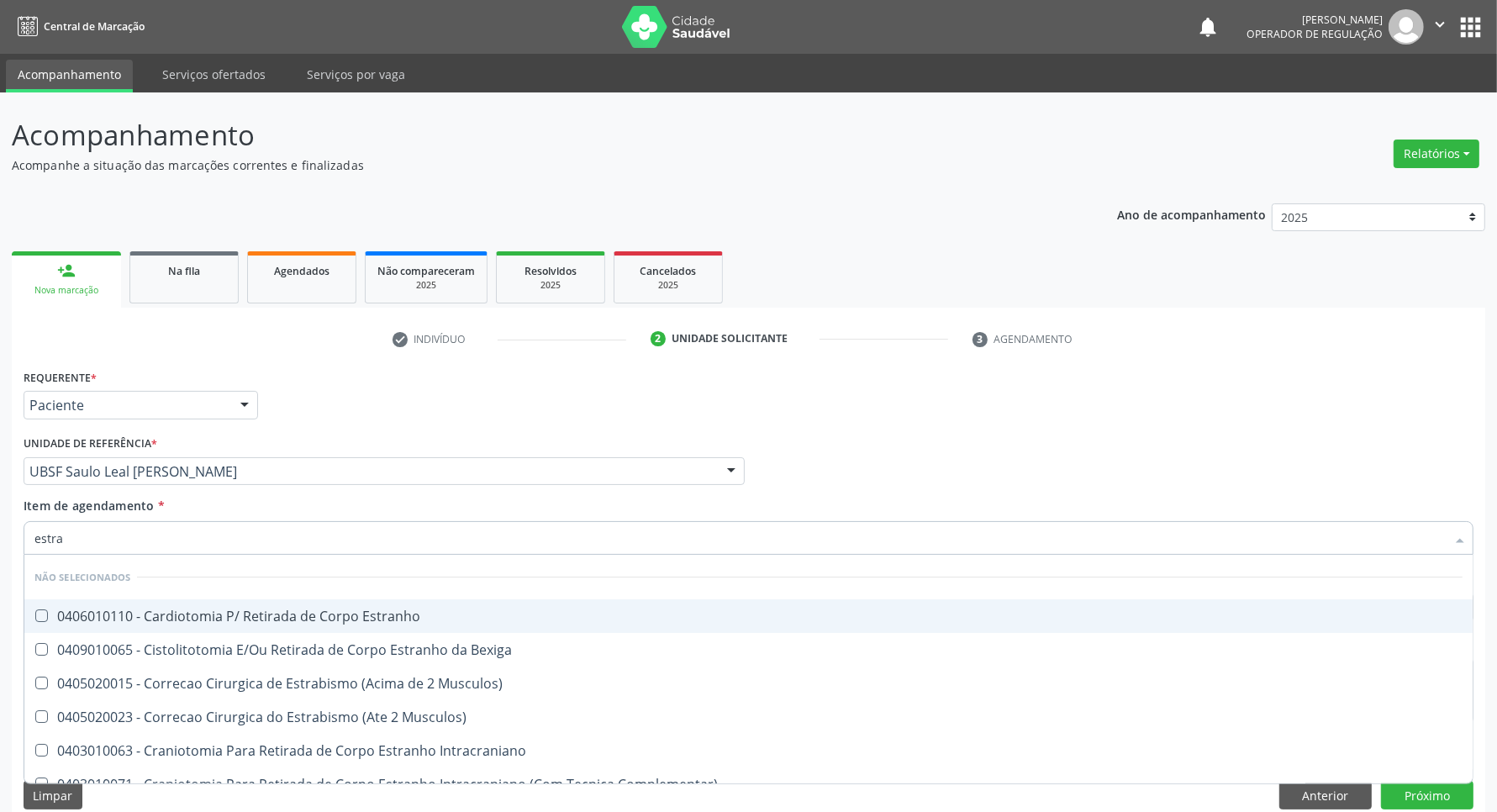
type input "estrad"
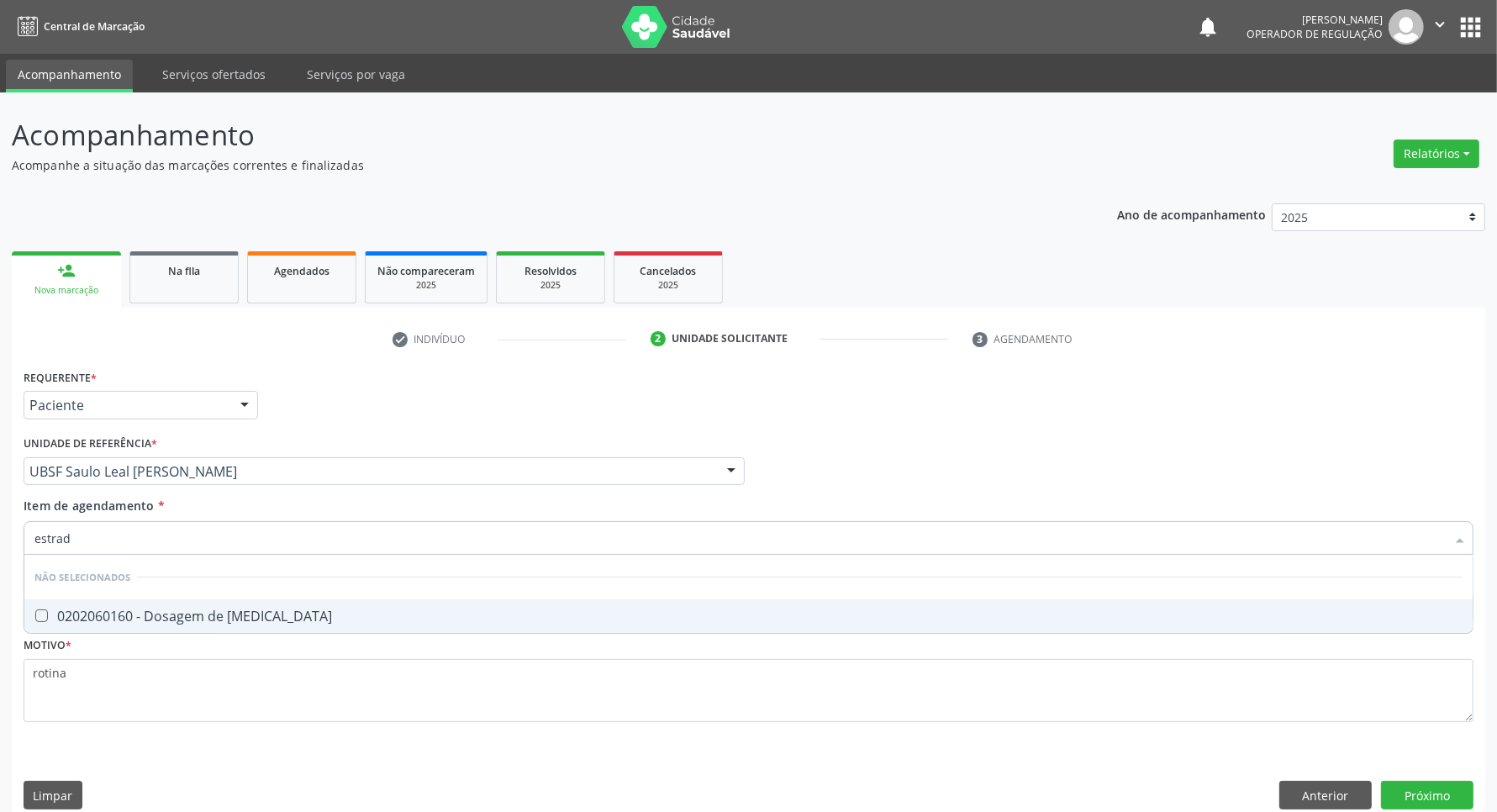
click at [215, 620] on div "0202060160 - Dosagem de [MEDICAL_DATA]" at bounding box center [748, 616] width 1428 height 13
checkbox Estradiol "true"
click at [199, 527] on input "estrad" at bounding box center [740, 537] width 1411 height 33
click at [198, 527] on input "estrad" at bounding box center [740, 537] width 1411 height 33
click at [198, 528] on input "estrad" at bounding box center [740, 537] width 1411 height 33
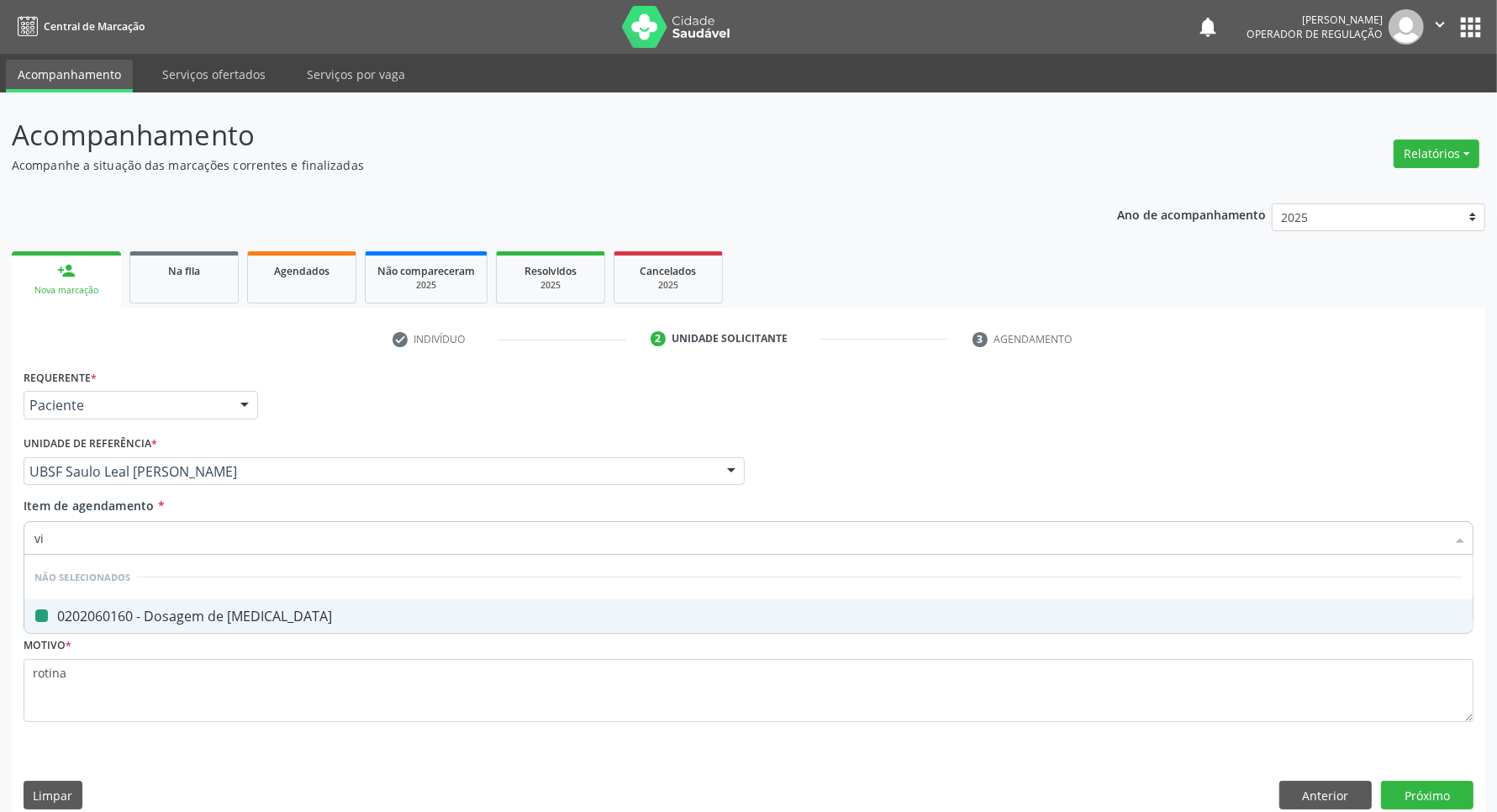
type input "vit"
checkbox Estradiol "false"
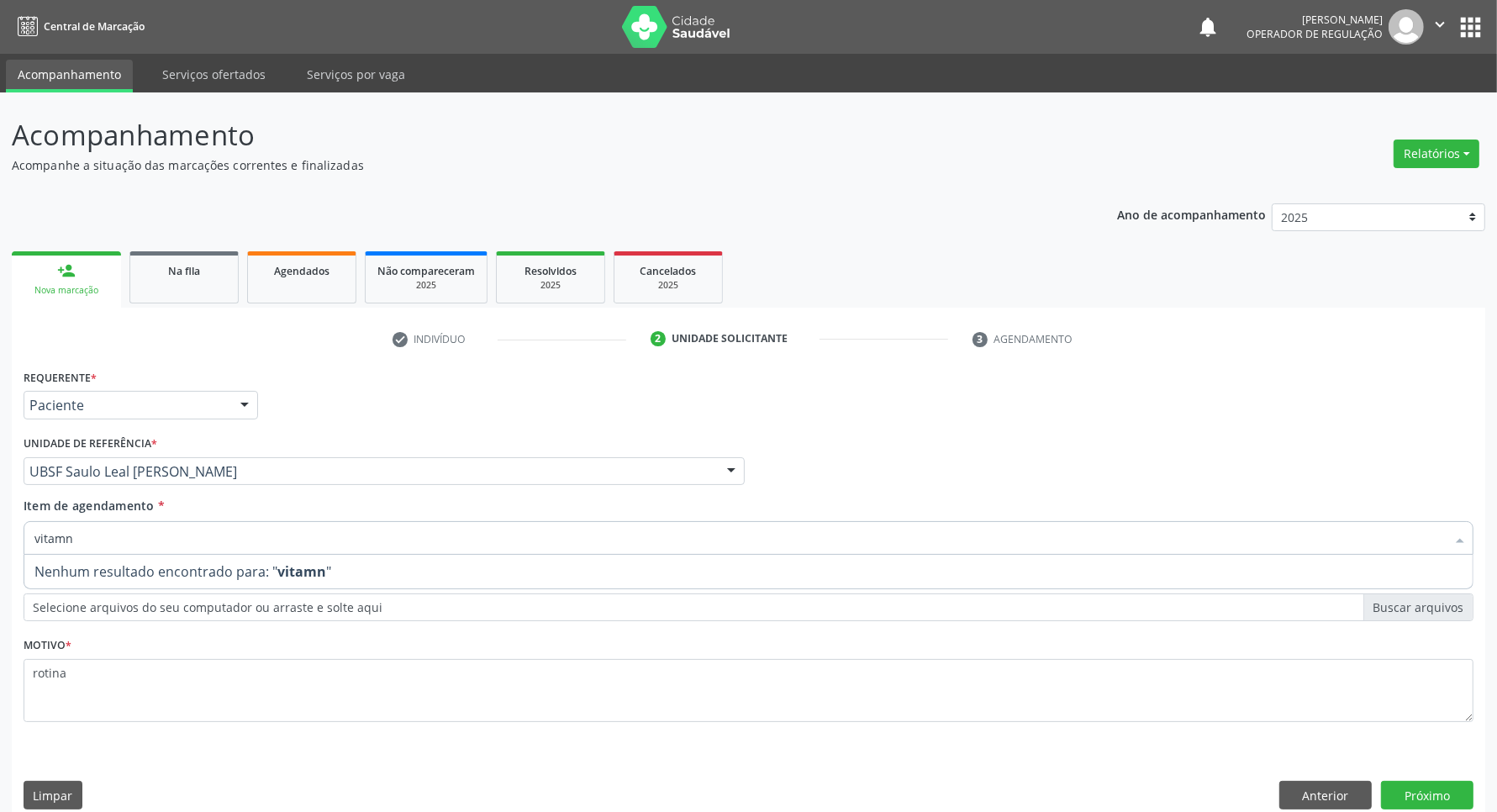
type input "vitam"
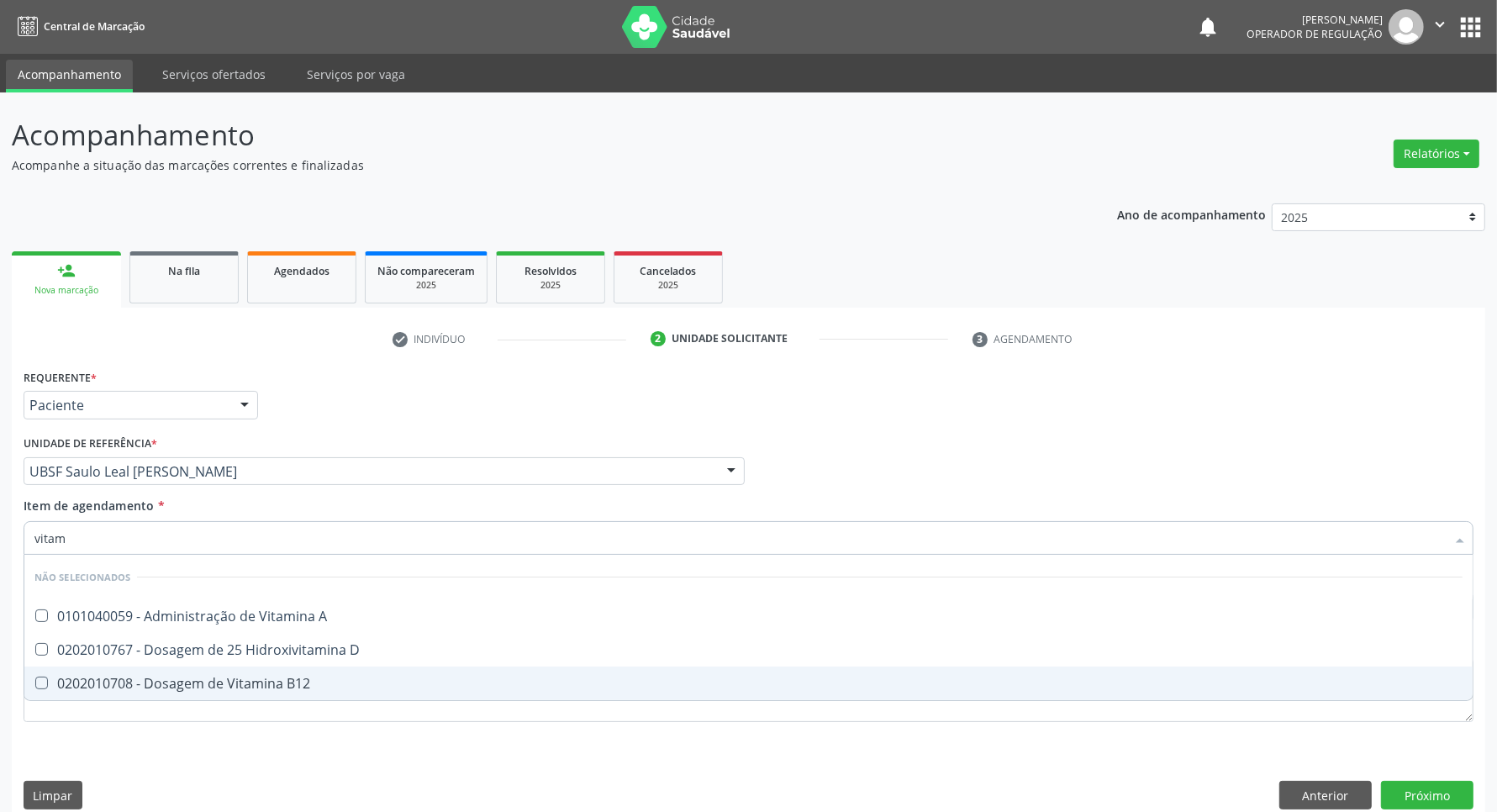
click at [243, 690] on div "0202010708 - Dosagem de Vitamina B12" at bounding box center [748, 683] width 1428 height 13
checkbox B12 "true"
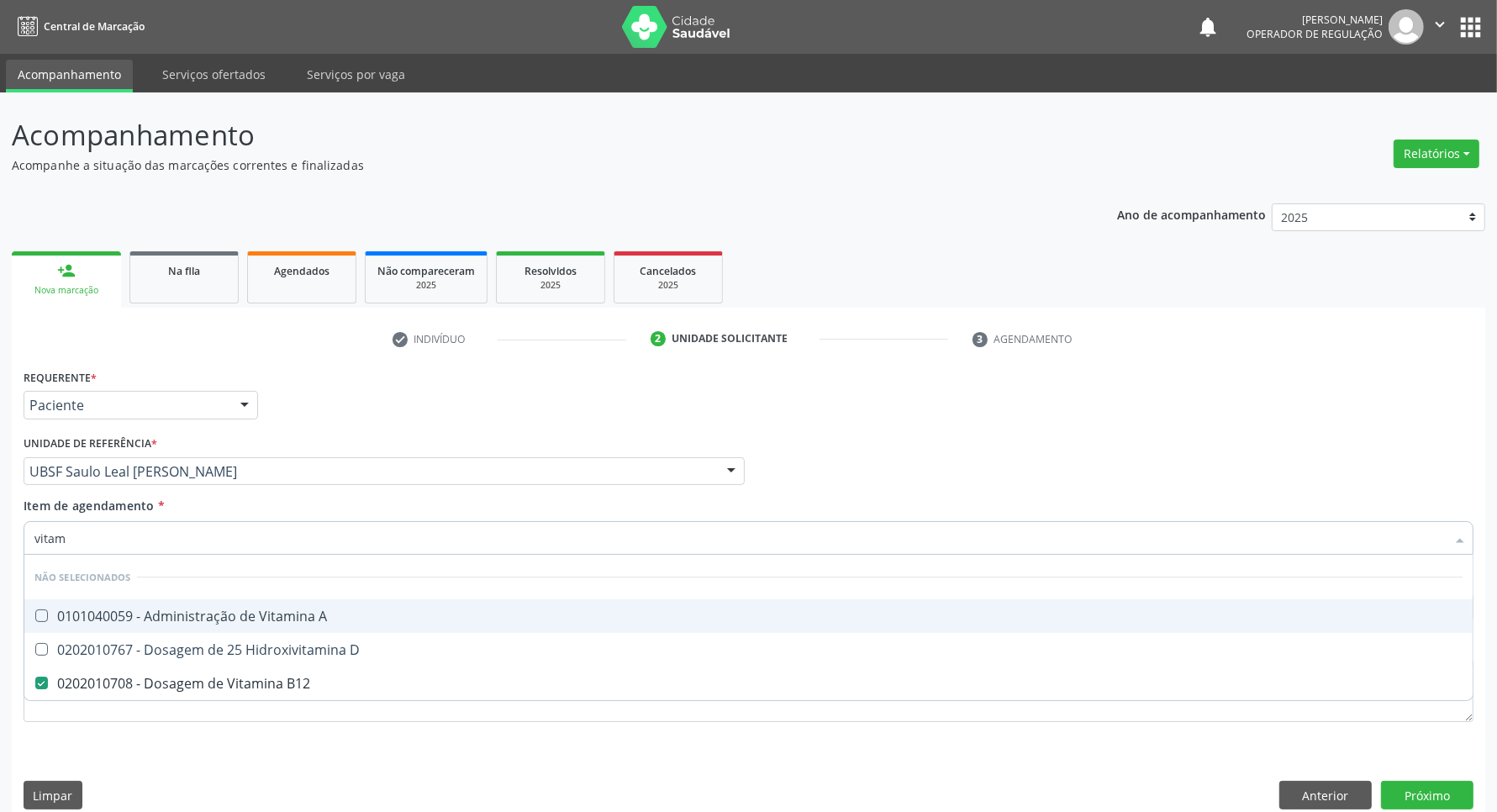
click at [157, 543] on input "vitam" at bounding box center [740, 537] width 1411 height 33
type input "vita"
checkbox B12 "false"
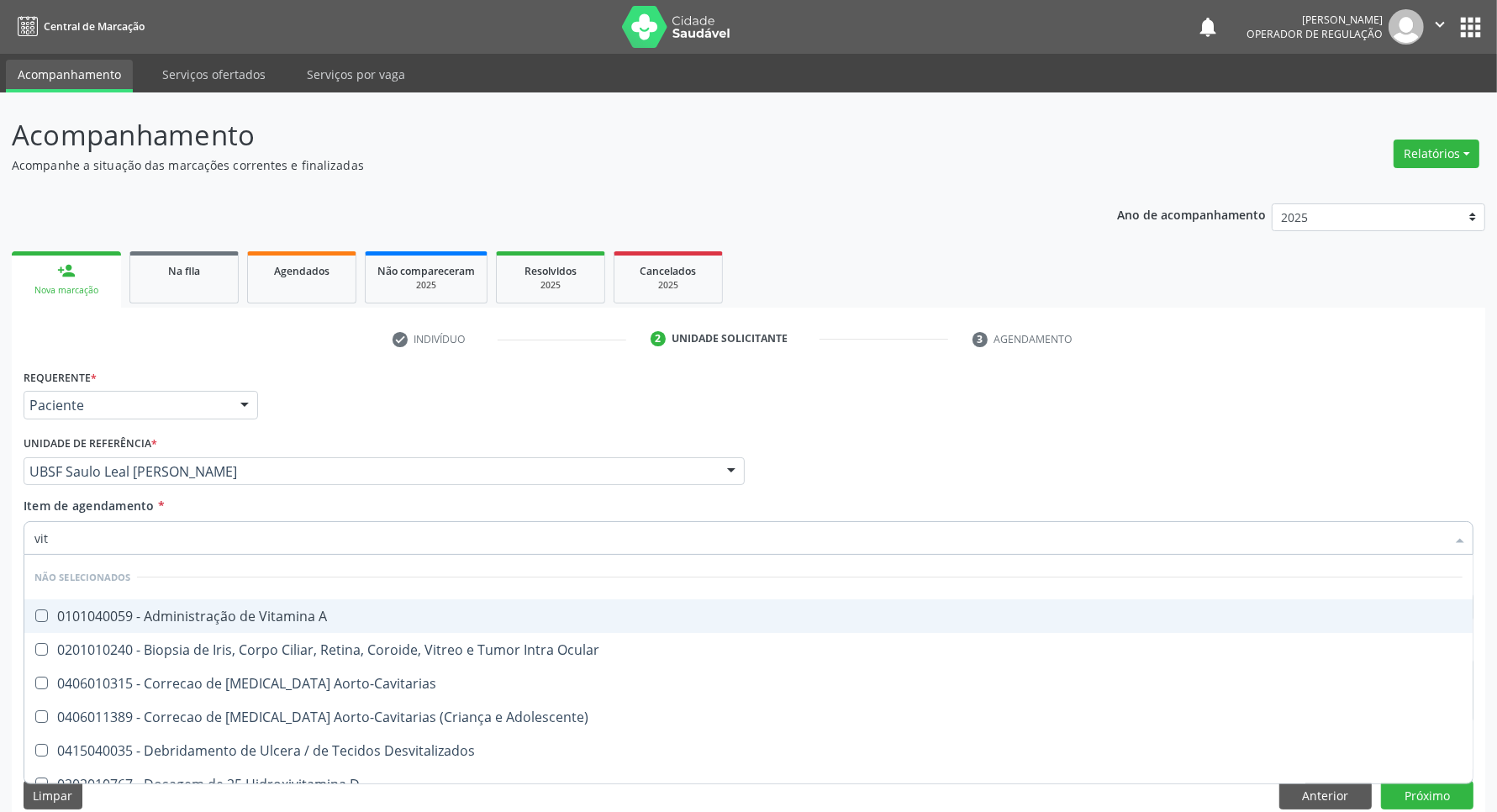
type input "vi"
checkbox B12 "false"
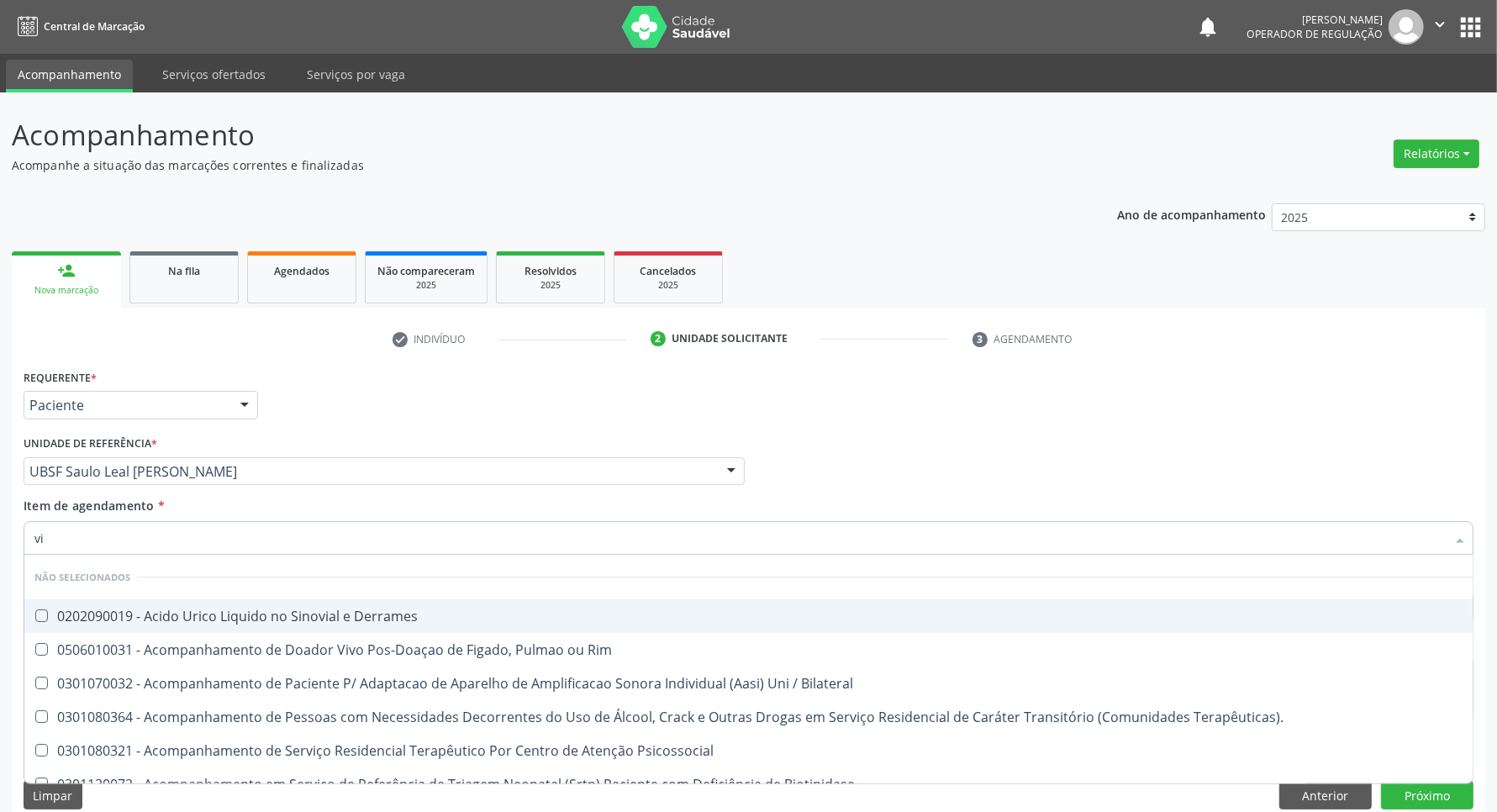
type input "v"
checkbox Derrames "true"
checkbox Rim "true"
checkbox B12 "false"
checkbox Pancreas "false"
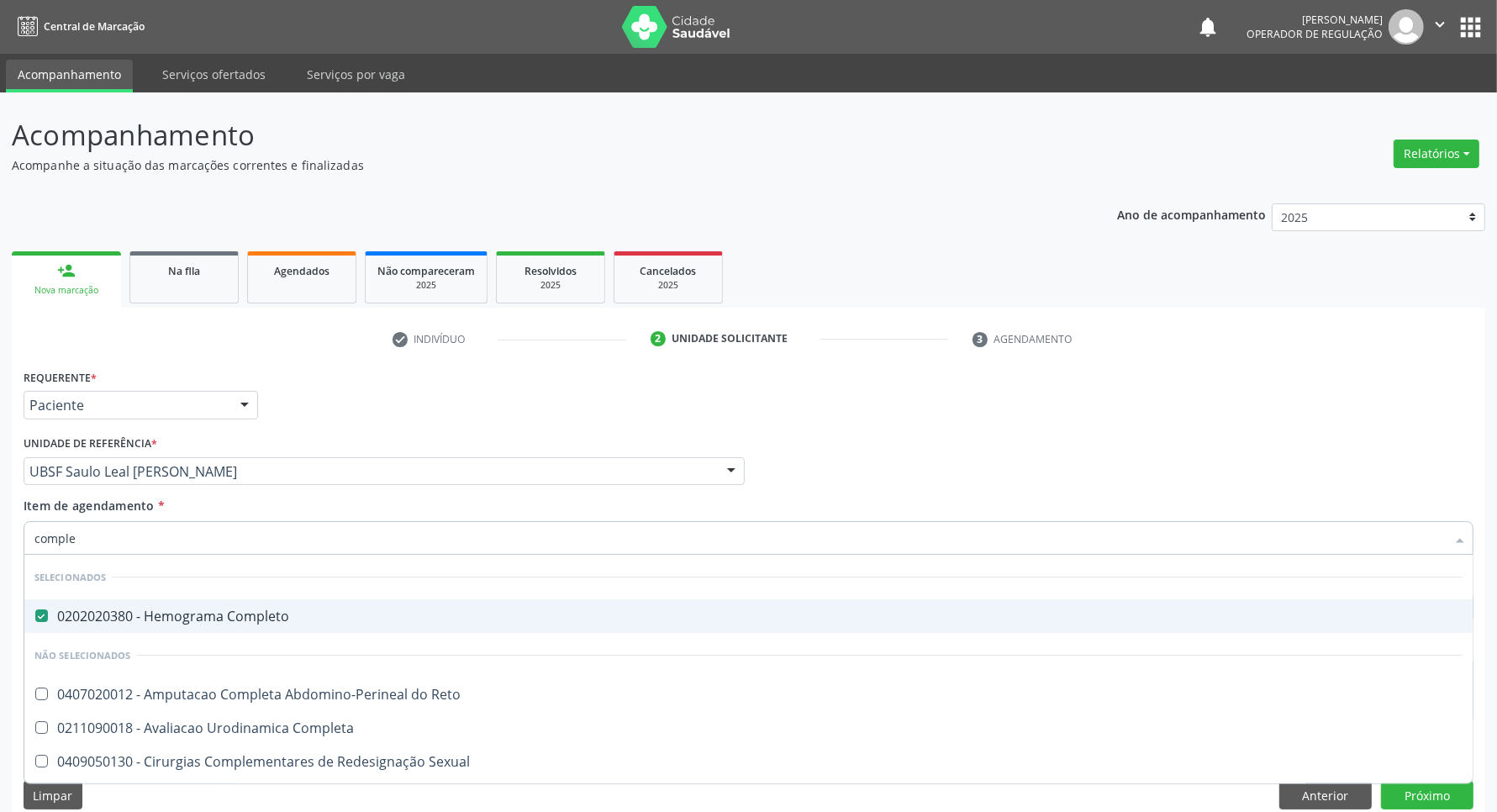
type input "complex"
checkbox Completo "false"
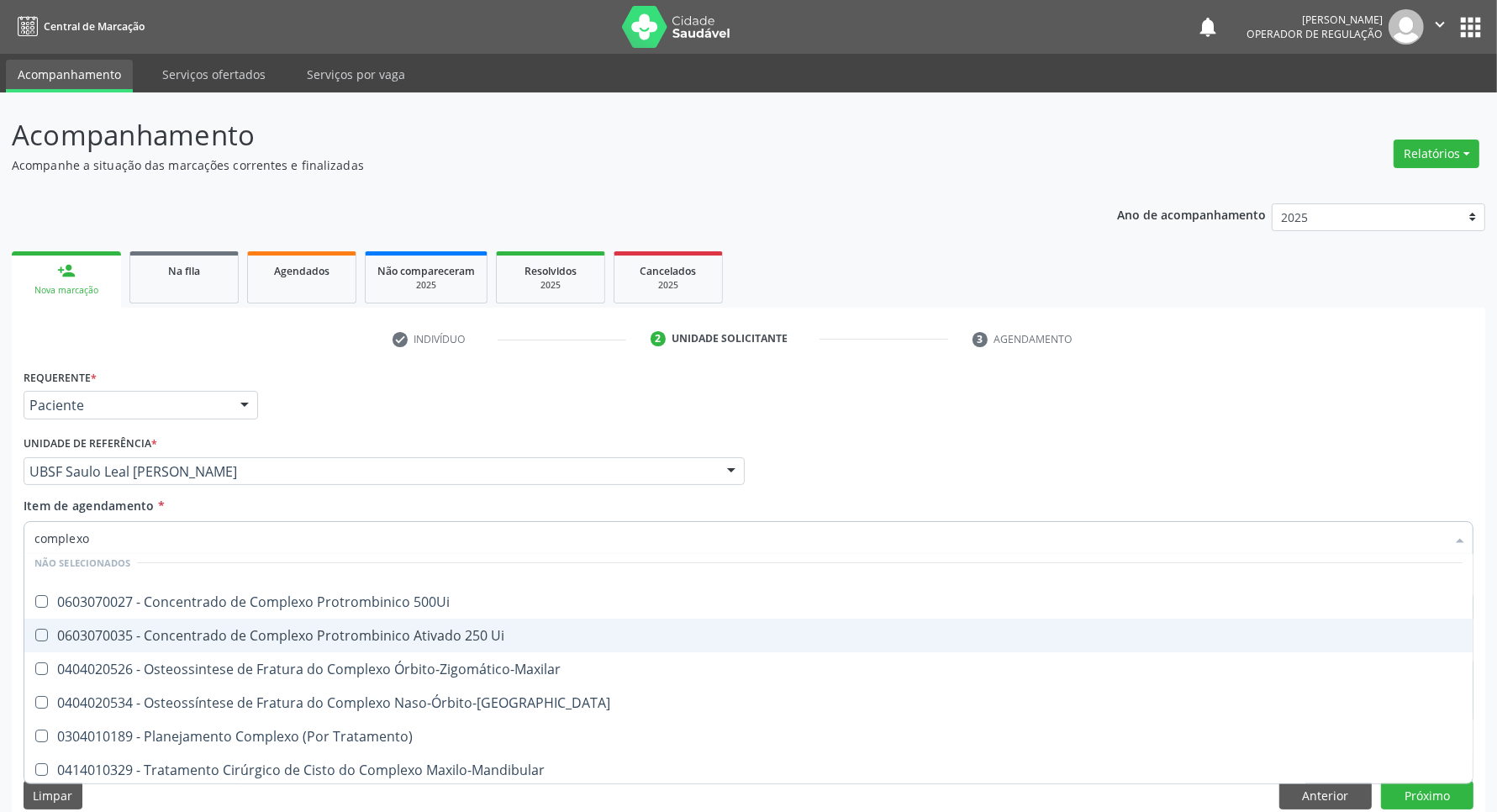
scroll to position [18, 0]
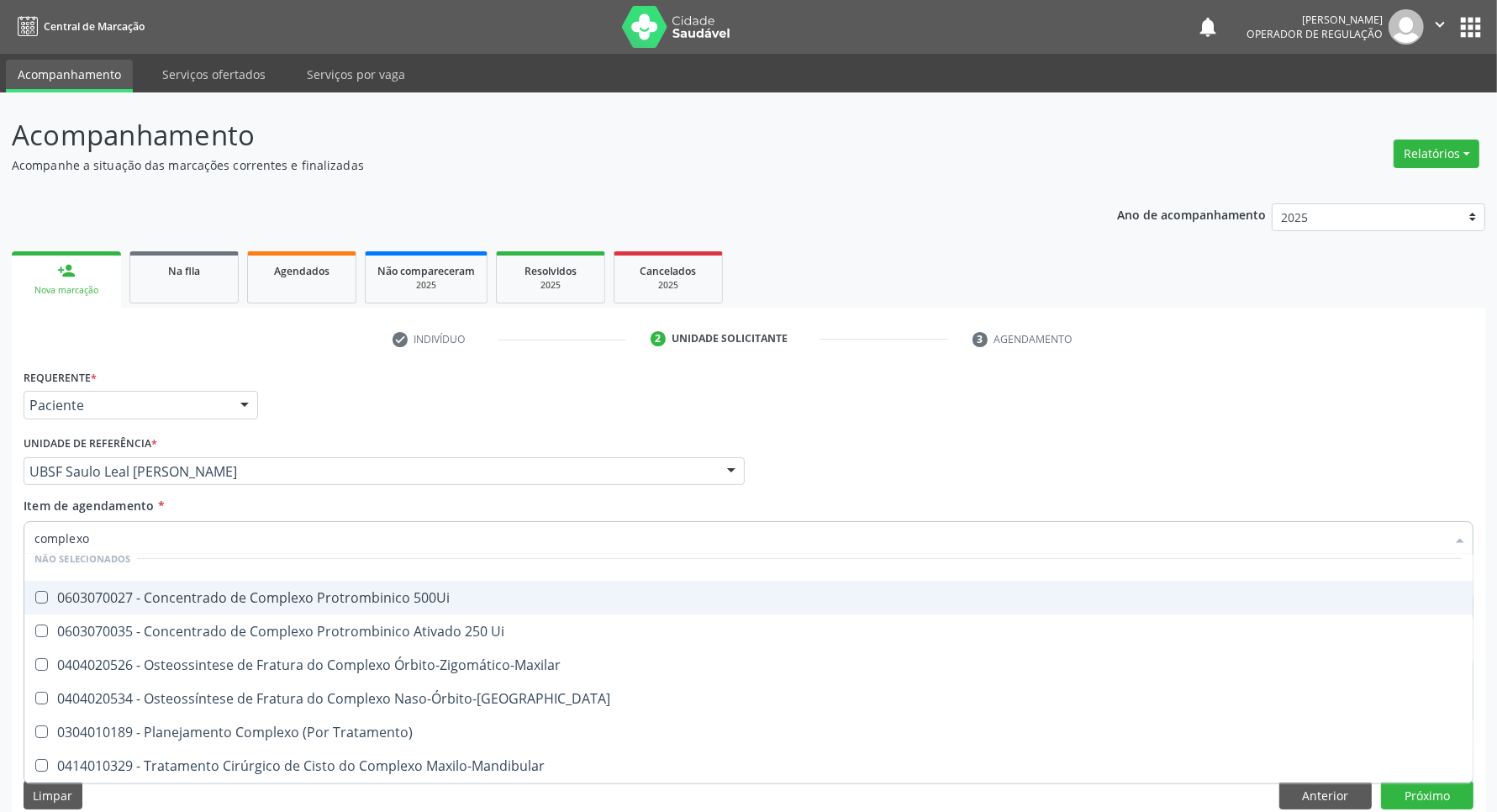
click at [166, 543] on input "complexo" at bounding box center [740, 537] width 1411 height 33
type input "b1"
checkbox Preenchida\) "true"
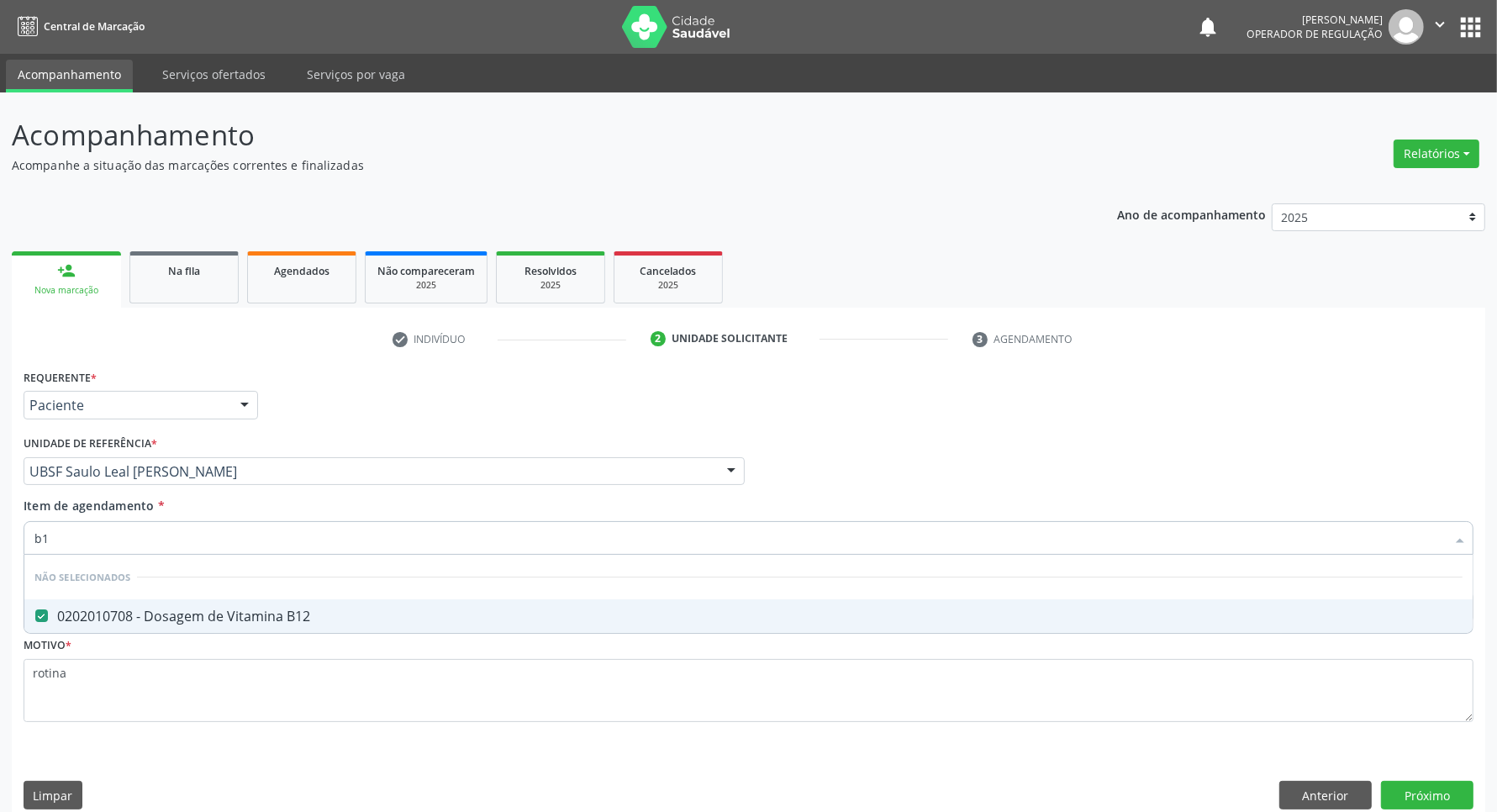
scroll to position [0, 0]
type input "b"
checkbox B12 "false"
type input "b"
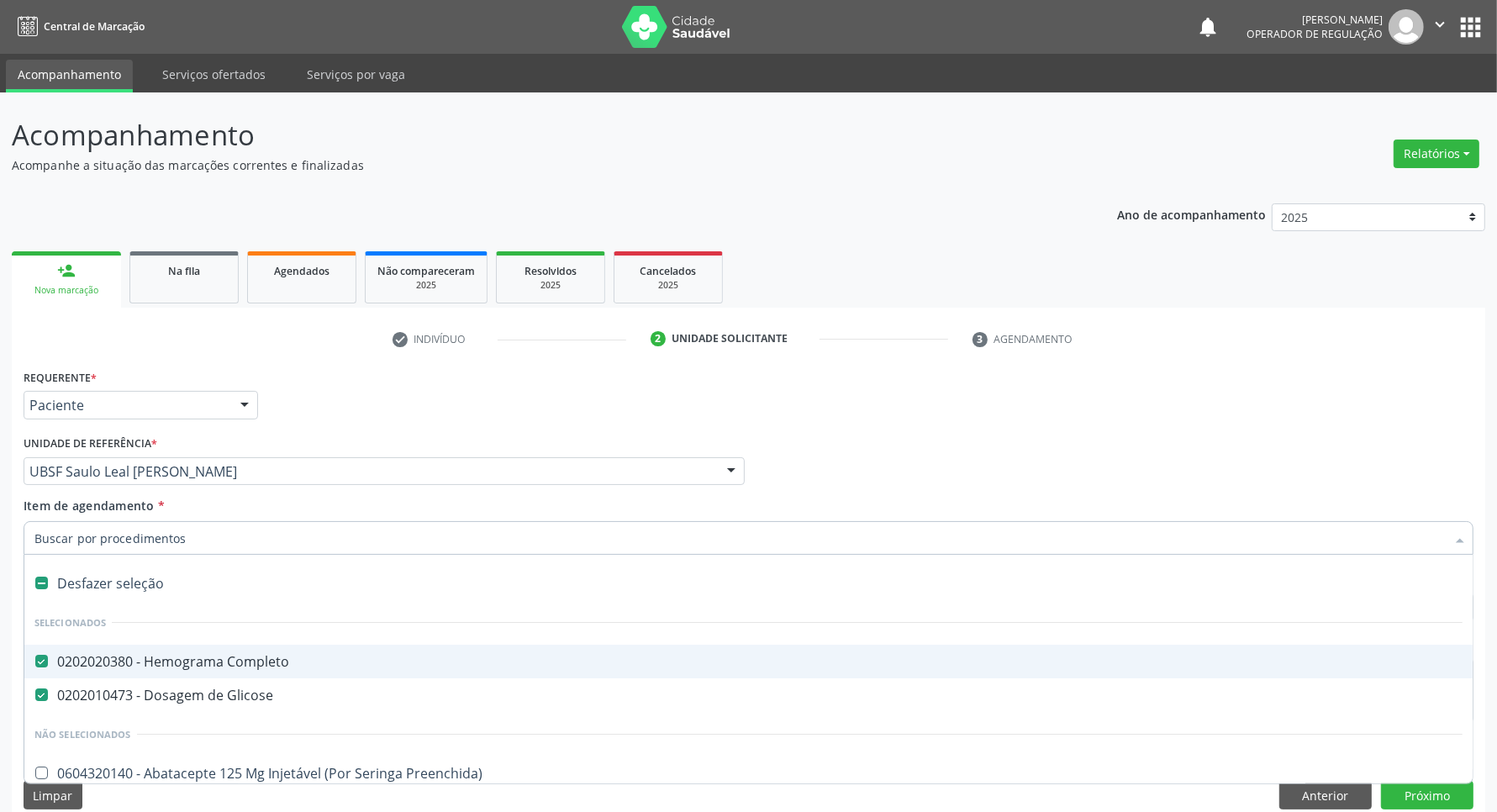
checkbox Completo "true"
type input "te"
checkbox Completo "false"
checkbox Comprimido\) "true"
checkbox Percutanea "true"
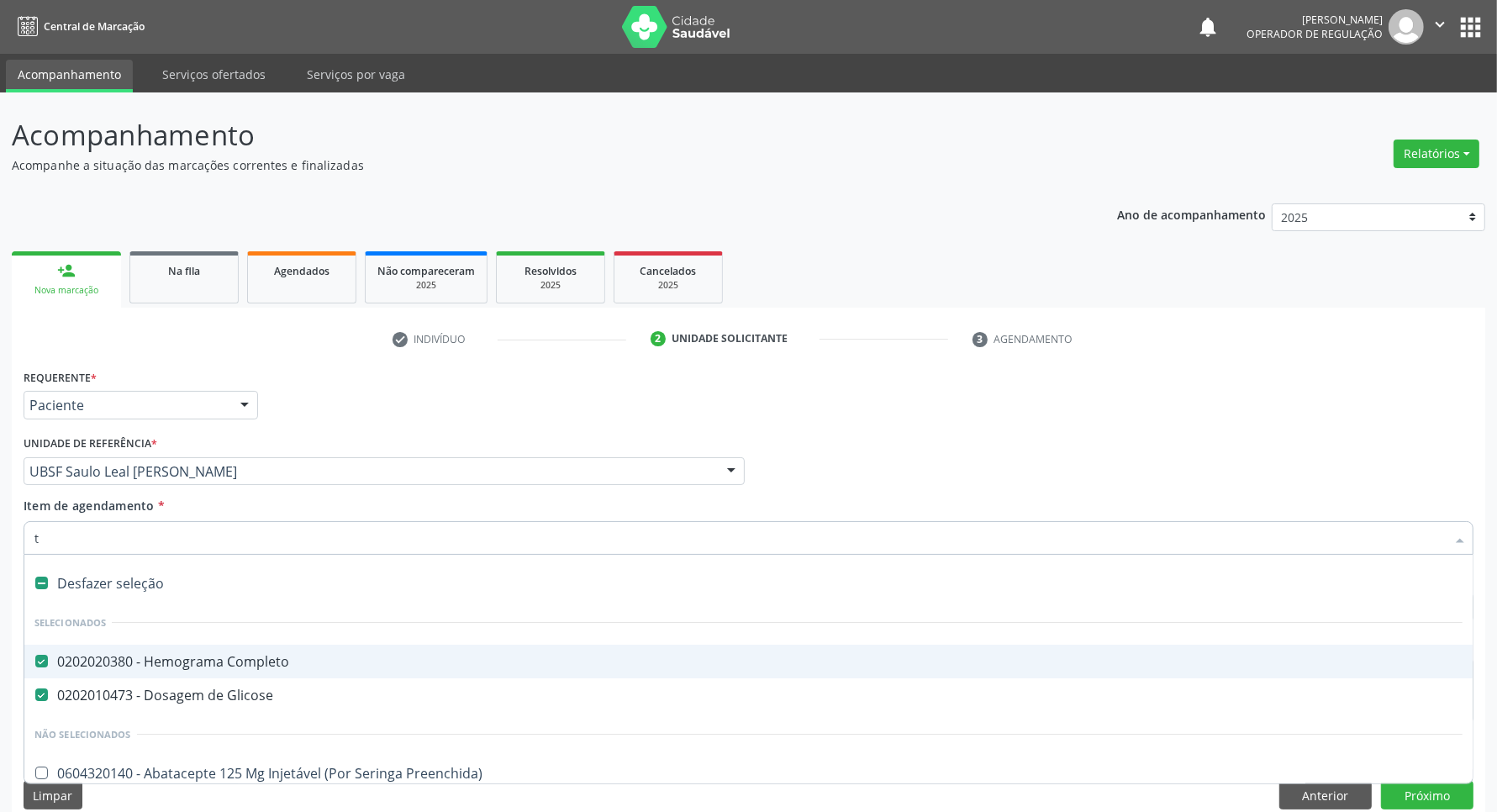
checkbox Cardiaco "true"
checkbox Utero "true"
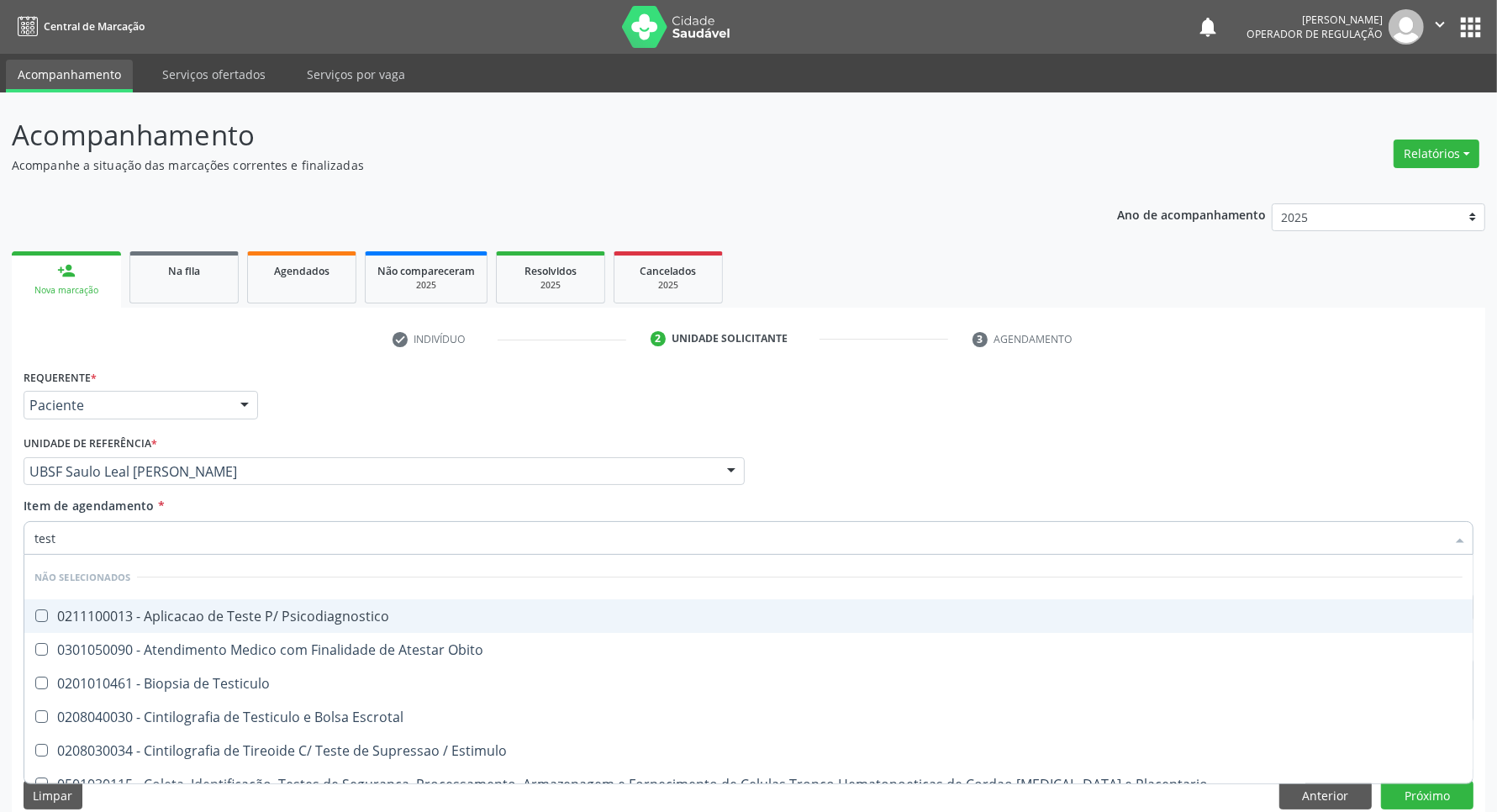
type input "testo"
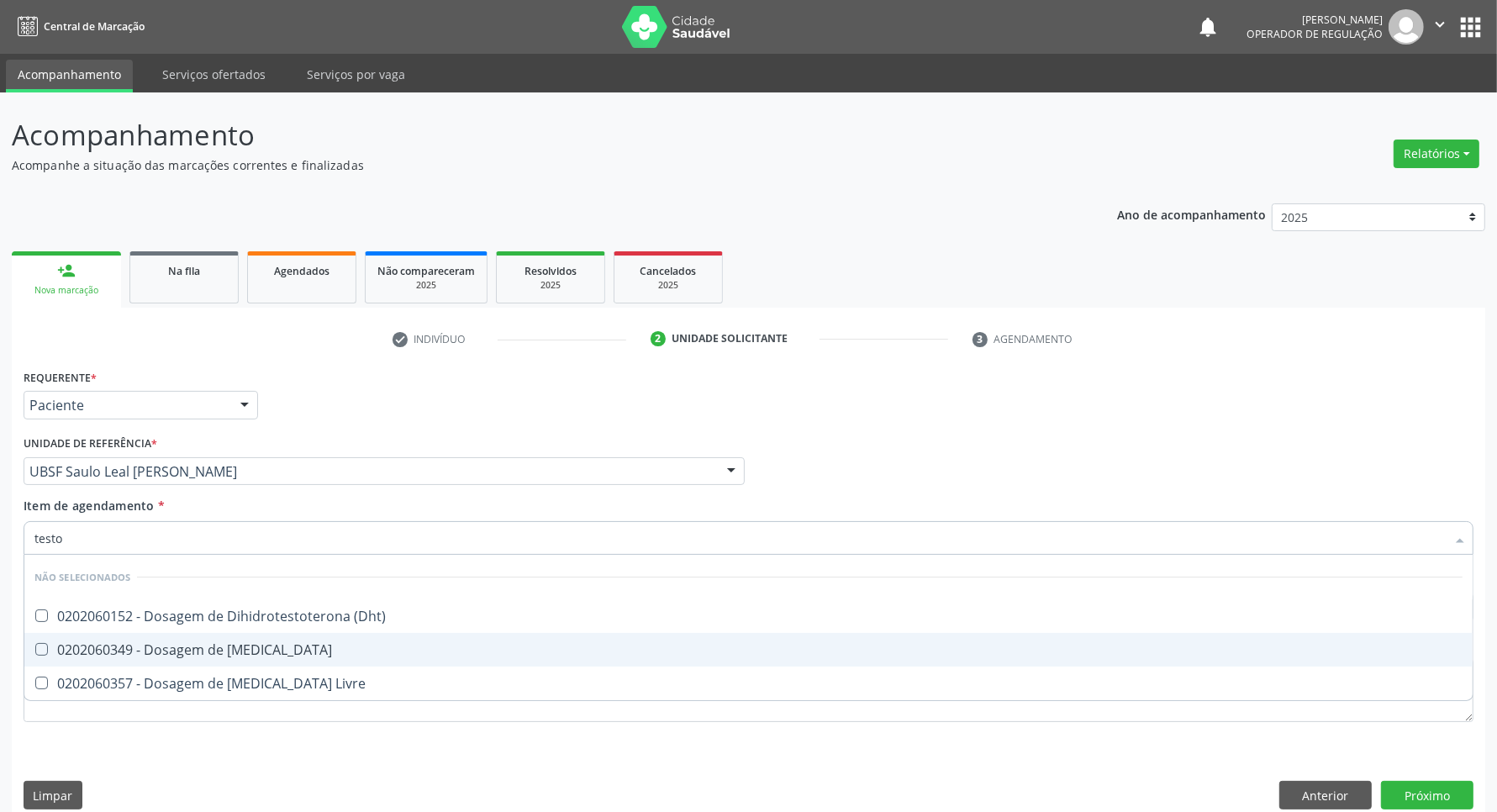
click at [187, 649] on div "0202060349 - Dosagem de [MEDICAL_DATA]" at bounding box center [748, 649] width 1428 height 13
checkbox Testosterona "true"
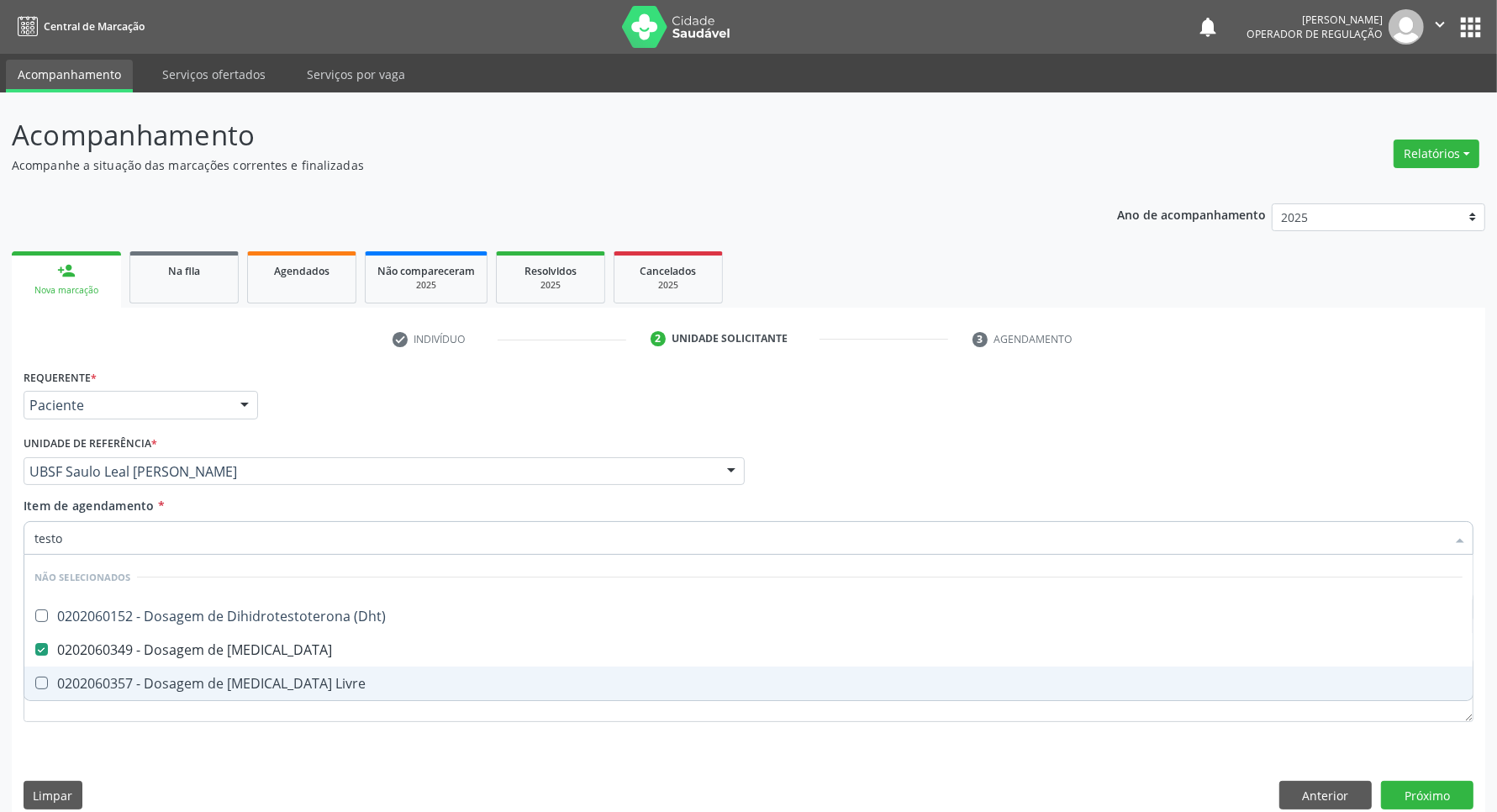
click at [200, 676] on div "0202060357 - Dosagem de [MEDICAL_DATA] Livre" at bounding box center [748, 683] width 1428 height 13
checkbox Livre "true"
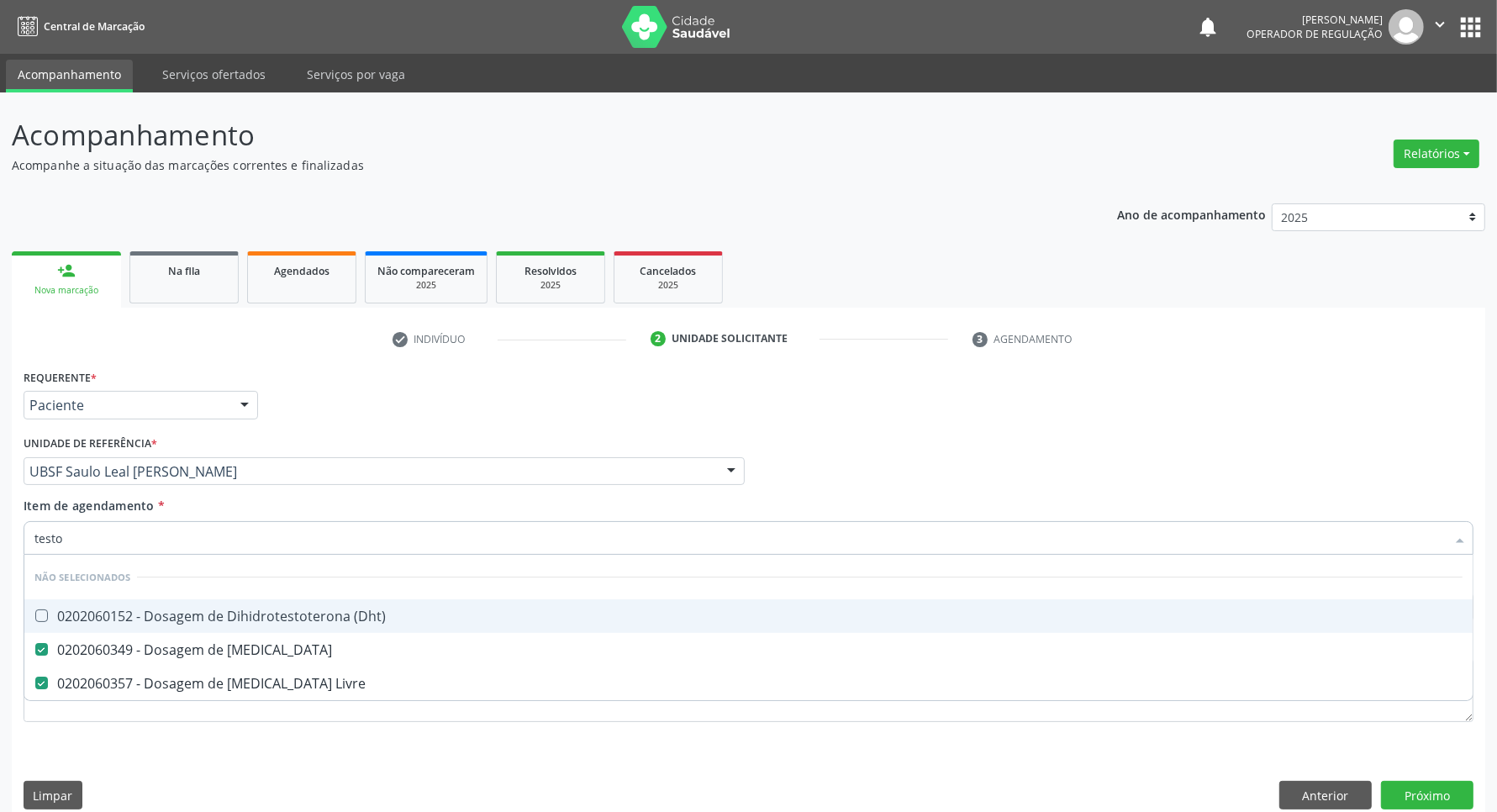
click at [161, 532] on input "testo" at bounding box center [740, 537] width 1411 height 33
click at [160, 532] on input "testo" at bounding box center [740, 537] width 1411 height 33
type input "g"
checkbox \(Dht\) "true"
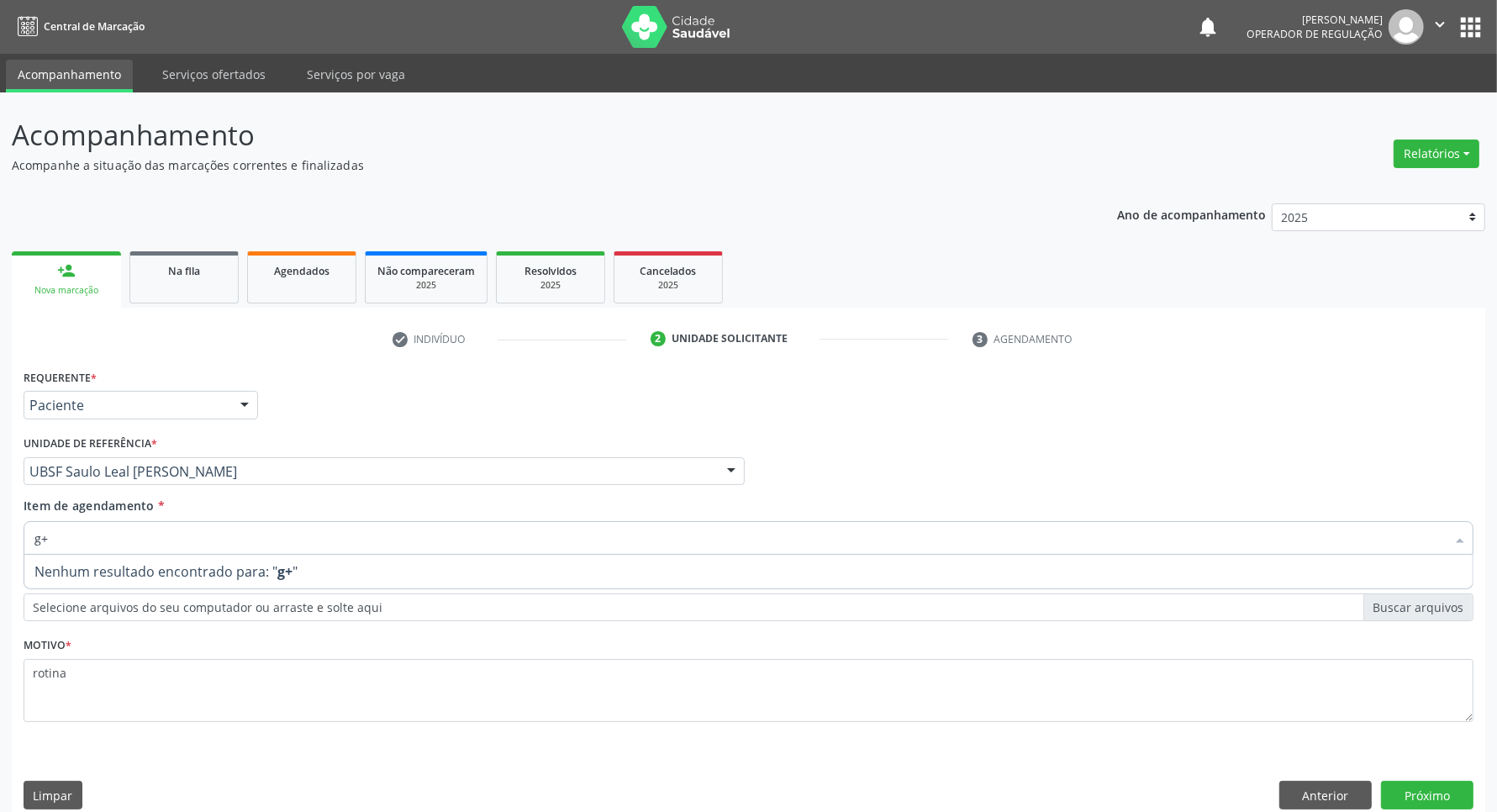
type input "g"
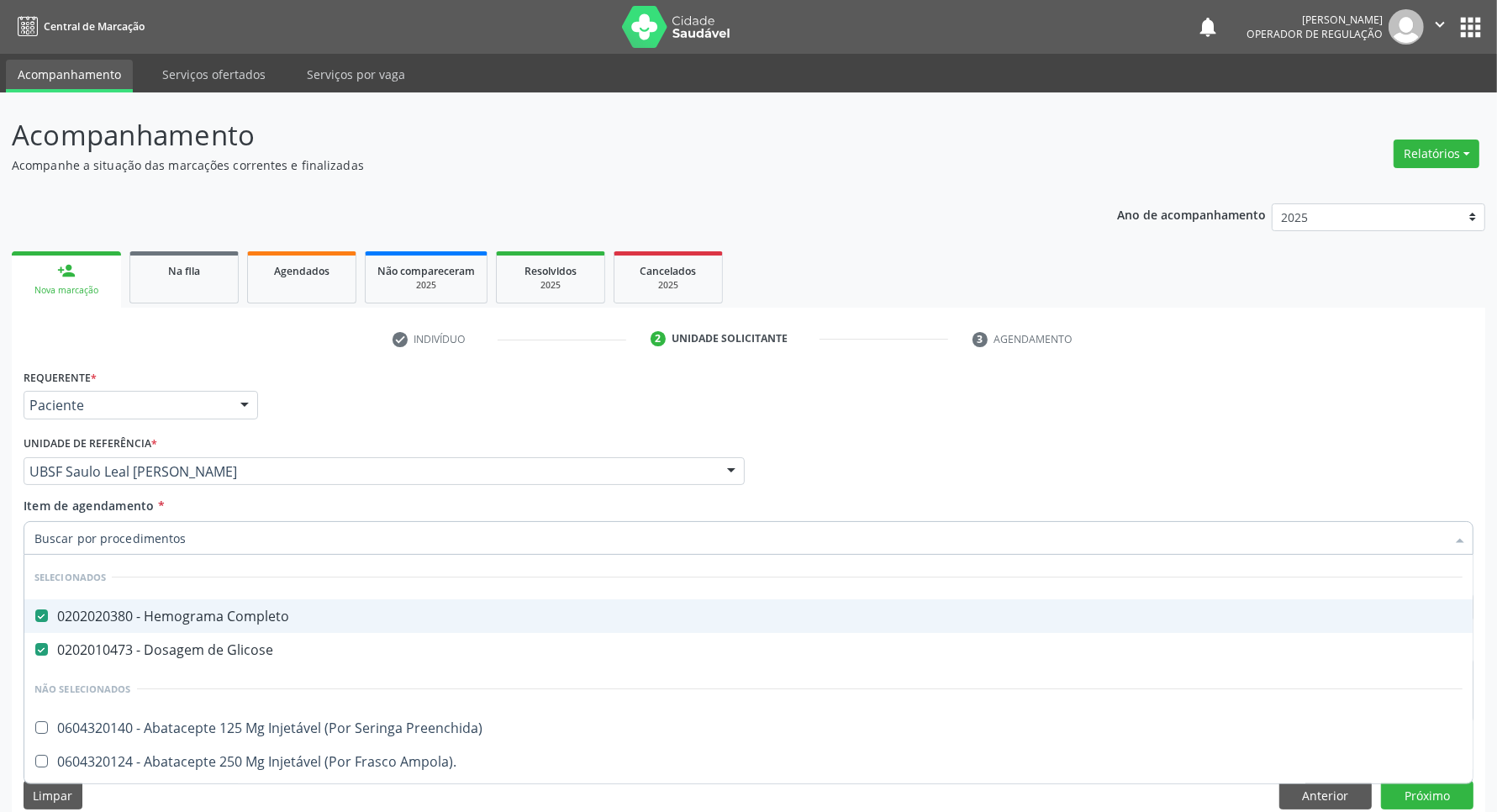
checkbox Glomerular "false"
checkbox Fracoes "false"
checkbox Hdl "false"
checkbox Ldl "false"
checkbox Estradiol "false"
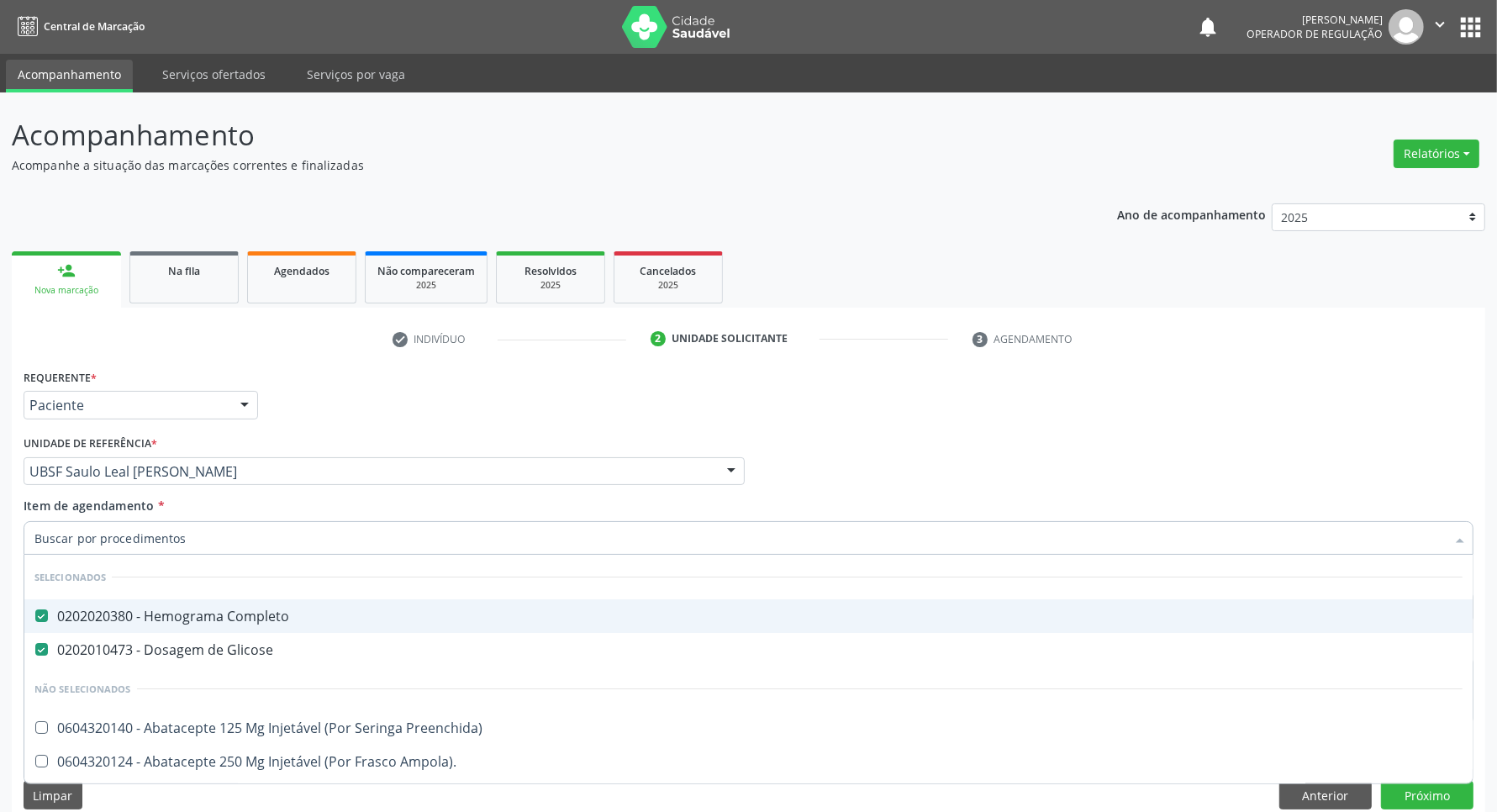
checkbox Progesterona "false"
checkbox Testosterona "false"
checkbox Livre "false"
checkbox Triglicerideos "false"
checkbox B12 "false"
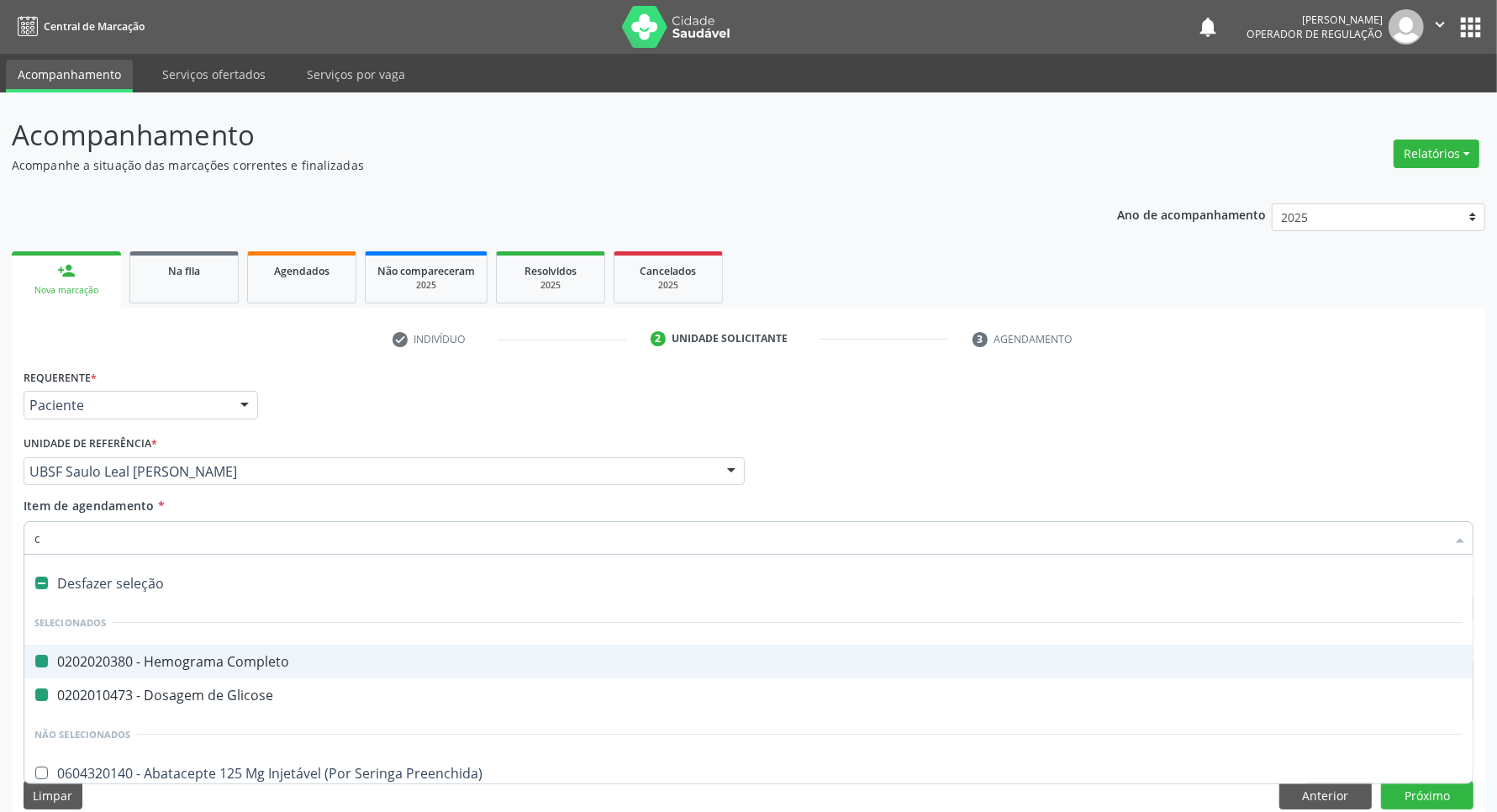
type input "ci"
checkbox Completo "false"
checkbox Glicose "false"
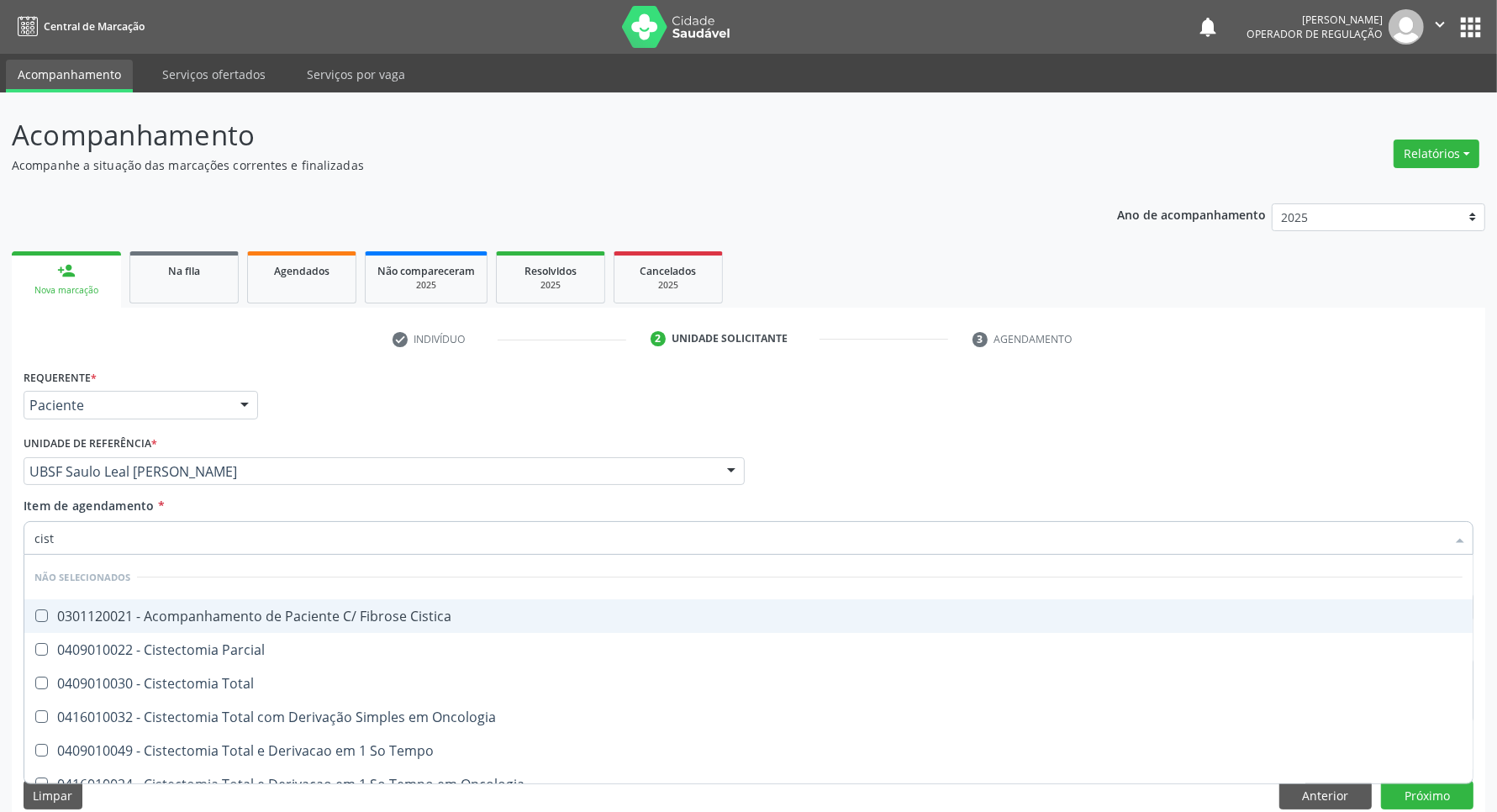
type input "cista"
